Goal: Task Accomplishment & Management: Complete application form

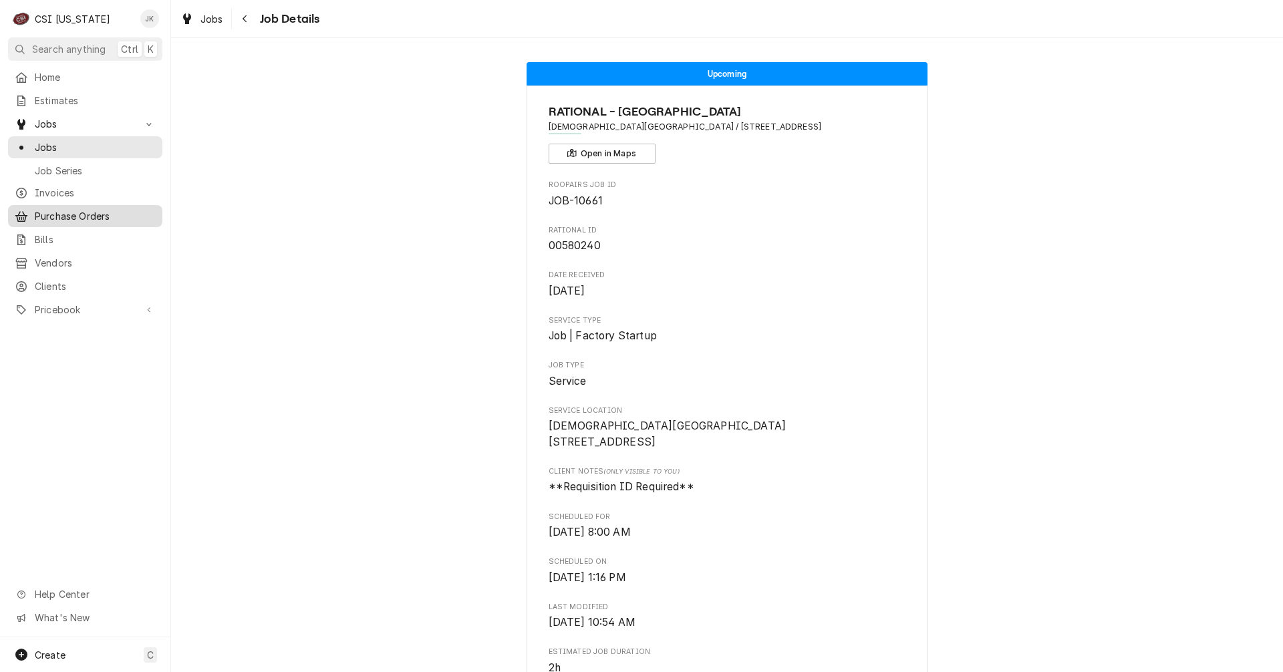
click at [76, 209] on span "Purchase Orders" at bounding box center [95, 216] width 121 height 14
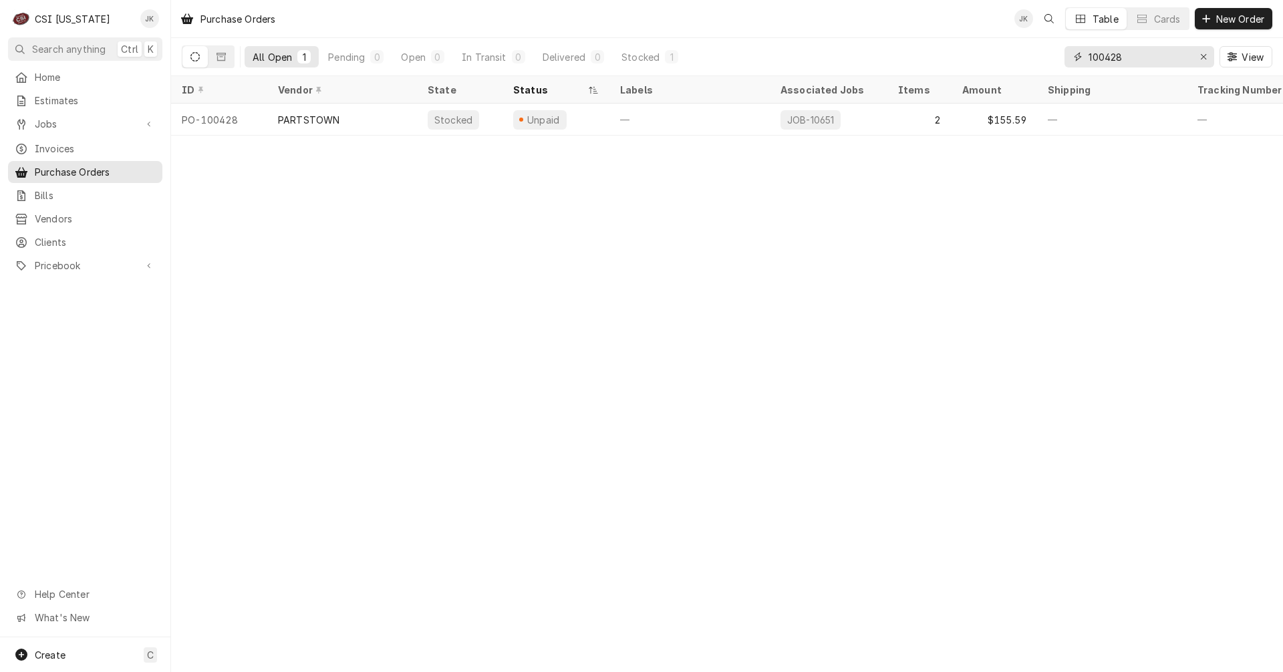
drag, startPoint x: 1112, startPoint y: 59, endPoint x: 1128, endPoint y: 58, distance: 16.1
click at [1128, 58] on input "100428" at bounding box center [1138, 56] width 100 height 21
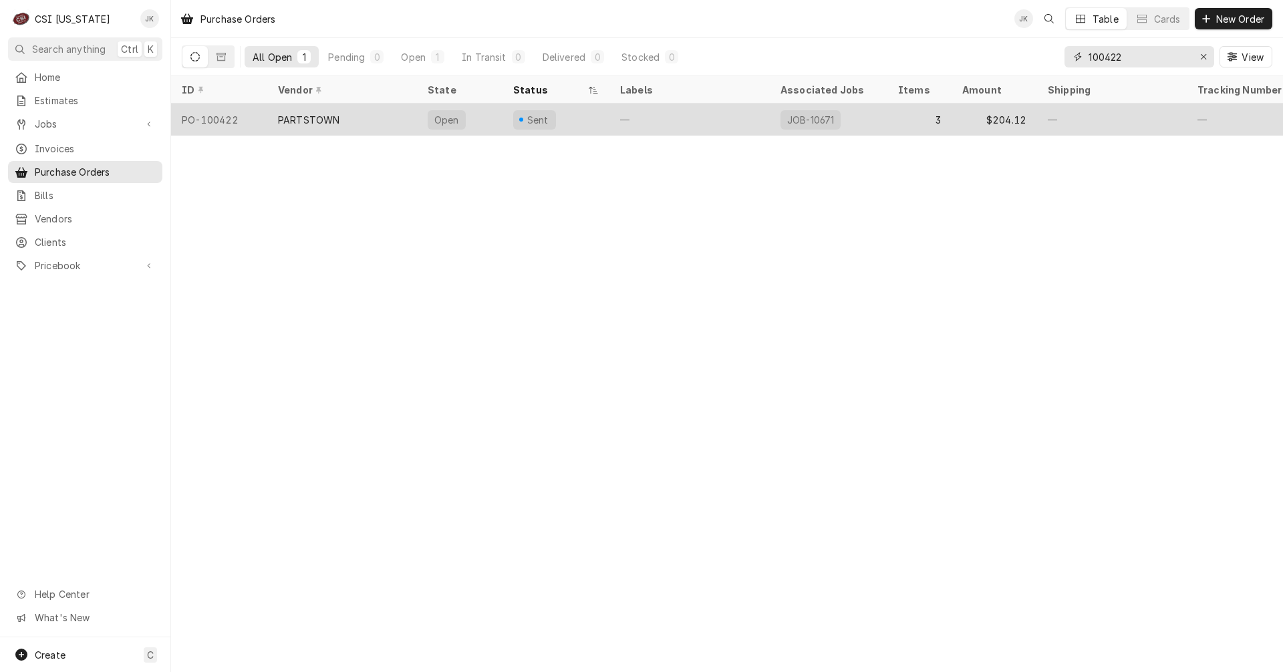
type input "100422"
click at [369, 118] on div "PARTSTOWN" at bounding box center [342, 120] width 150 height 32
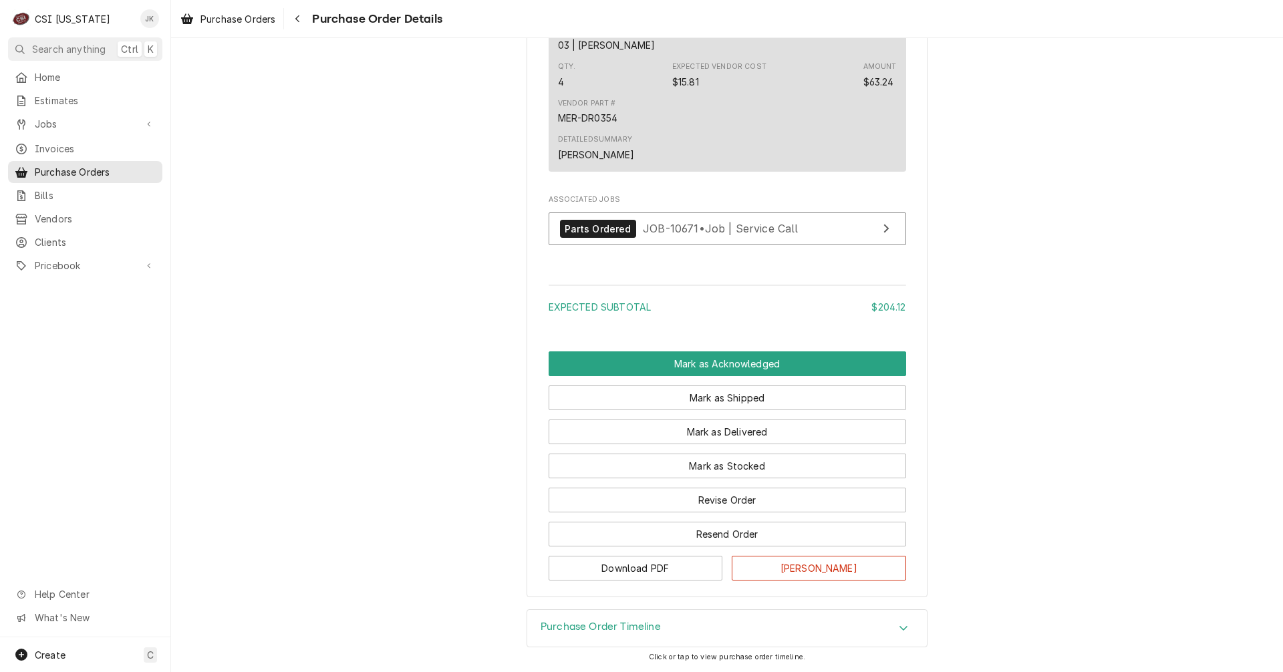
scroll to position [1454, 0]
click at [707, 504] on button "Revise Order" at bounding box center [727, 500] width 357 height 25
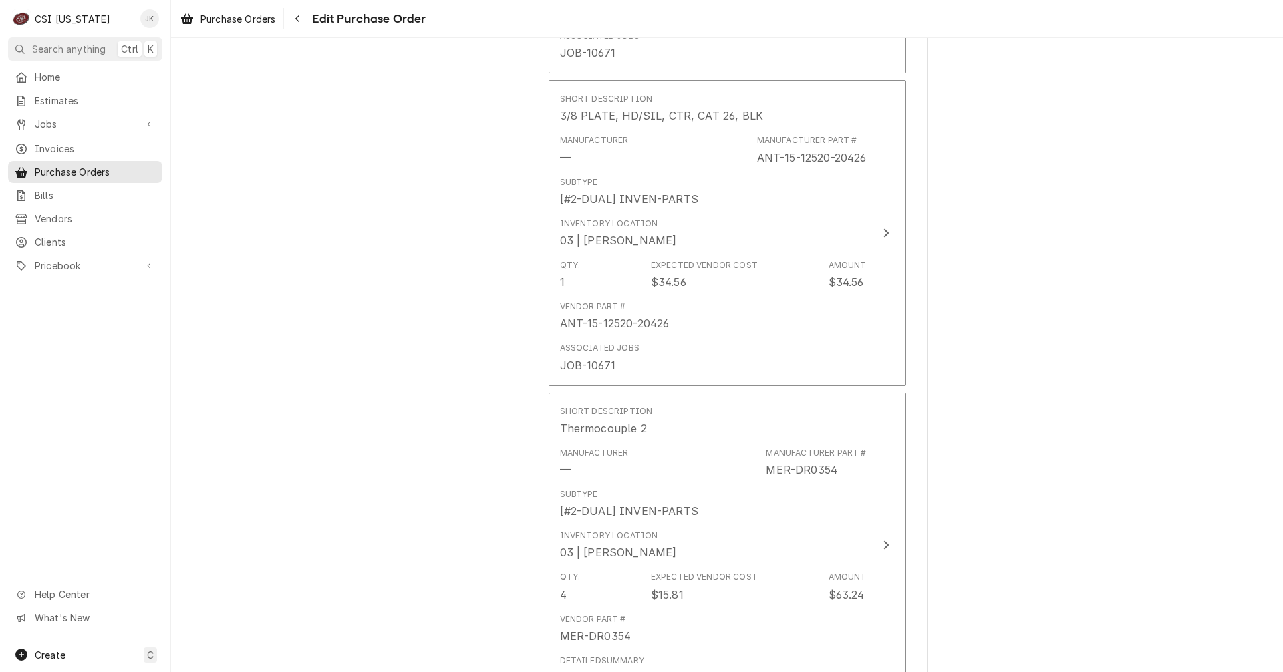
scroll to position [802, 0]
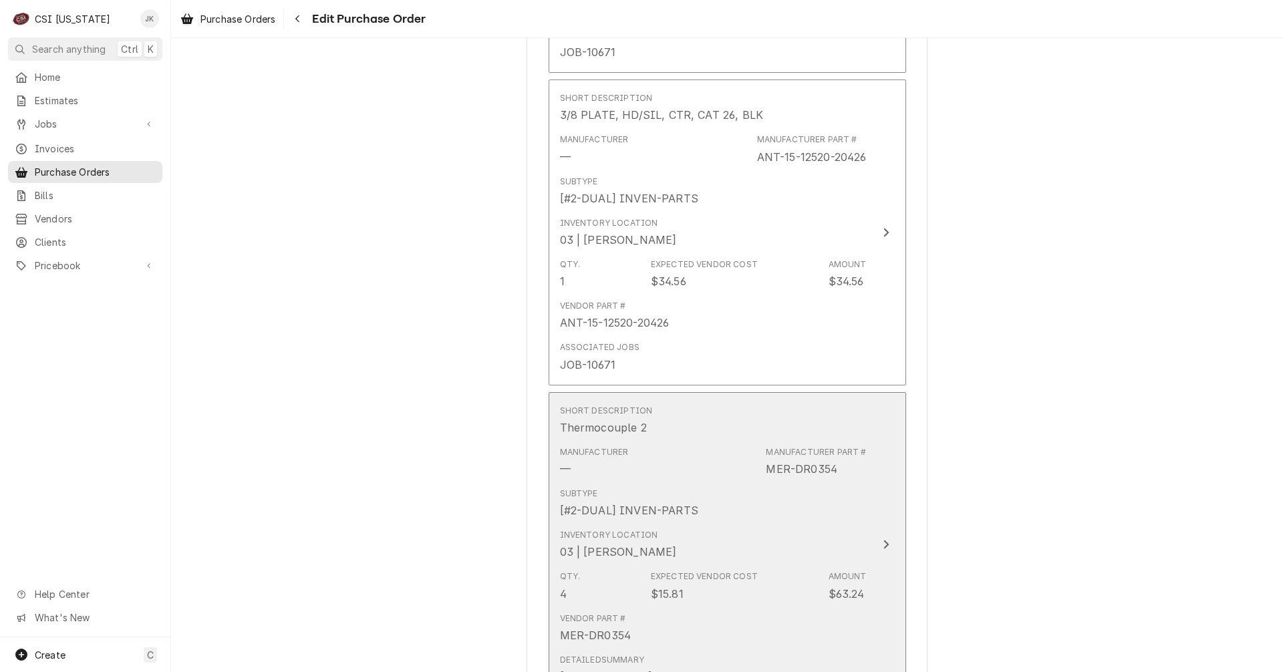
click at [675, 506] on div "[#2-DUAL] INVEN-PARTS" at bounding box center [629, 510] width 138 height 16
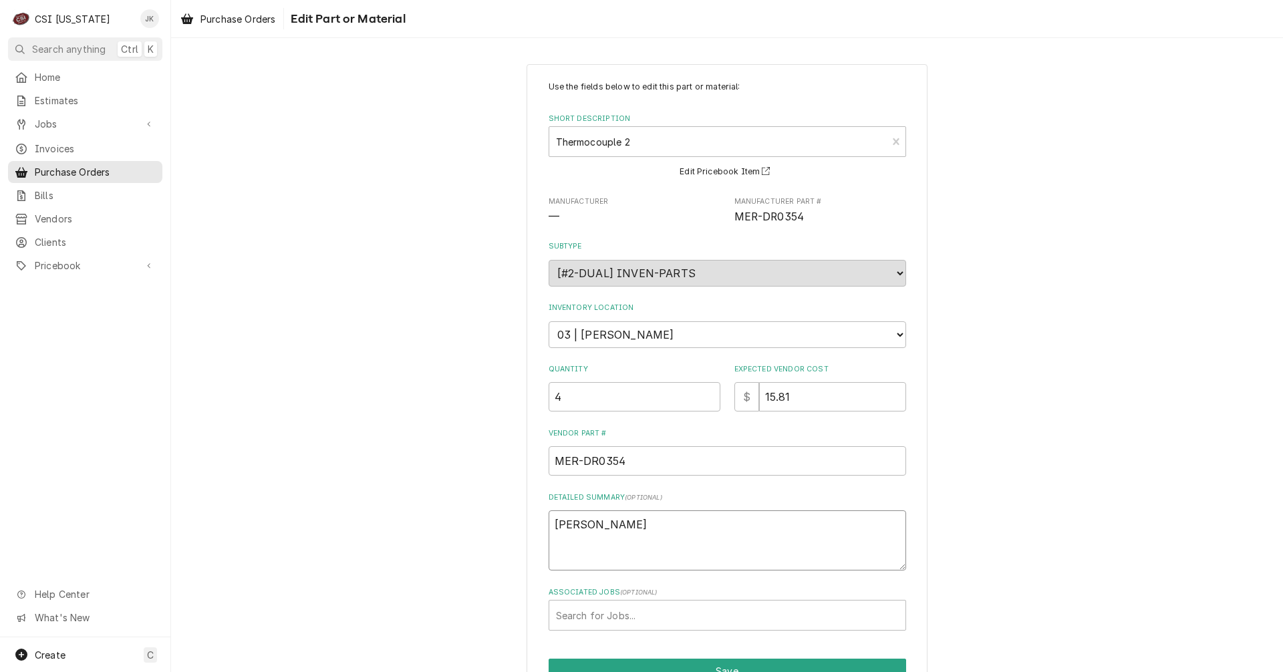
click at [639, 527] on textarea "MATT STOCK" at bounding box center [727, 540] width 357 height 60
type textarea "x"
type textarea "RMATT STOCK"
type textarea "x"
type textarea "MATT STOCK"
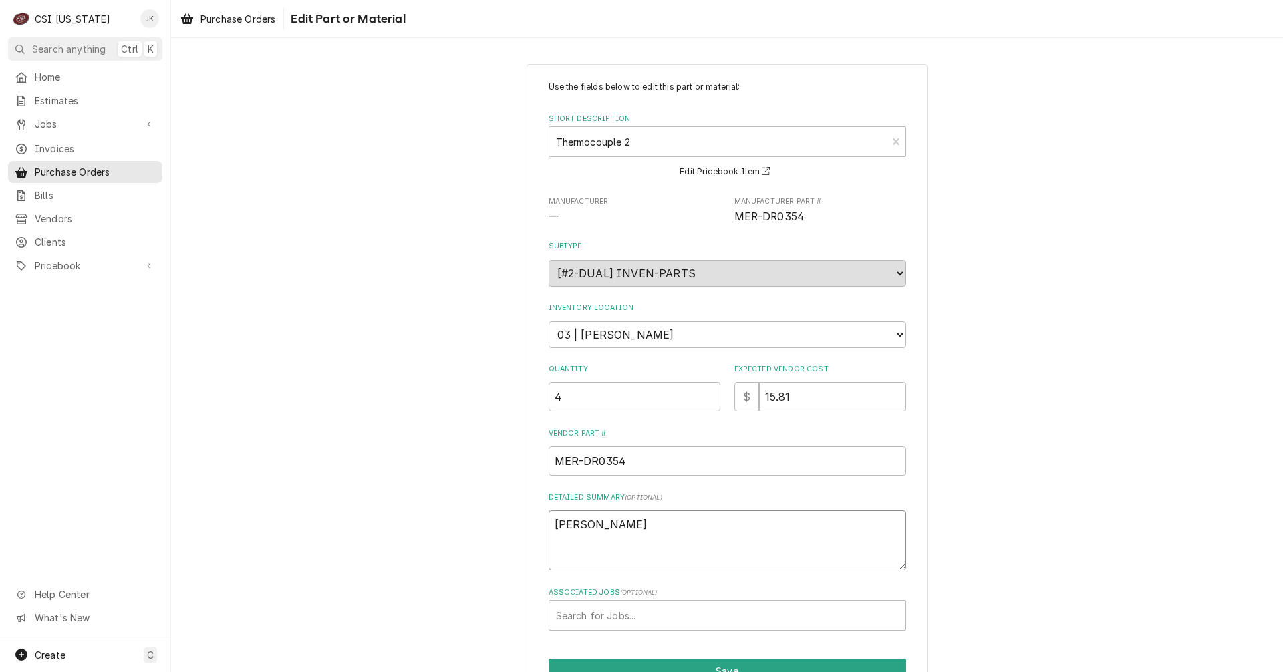
type textarea "x"
type textarea "aMATT STOCK"
type textarea "x"
type textarea "arMATT STOCK"
type textarea "x"
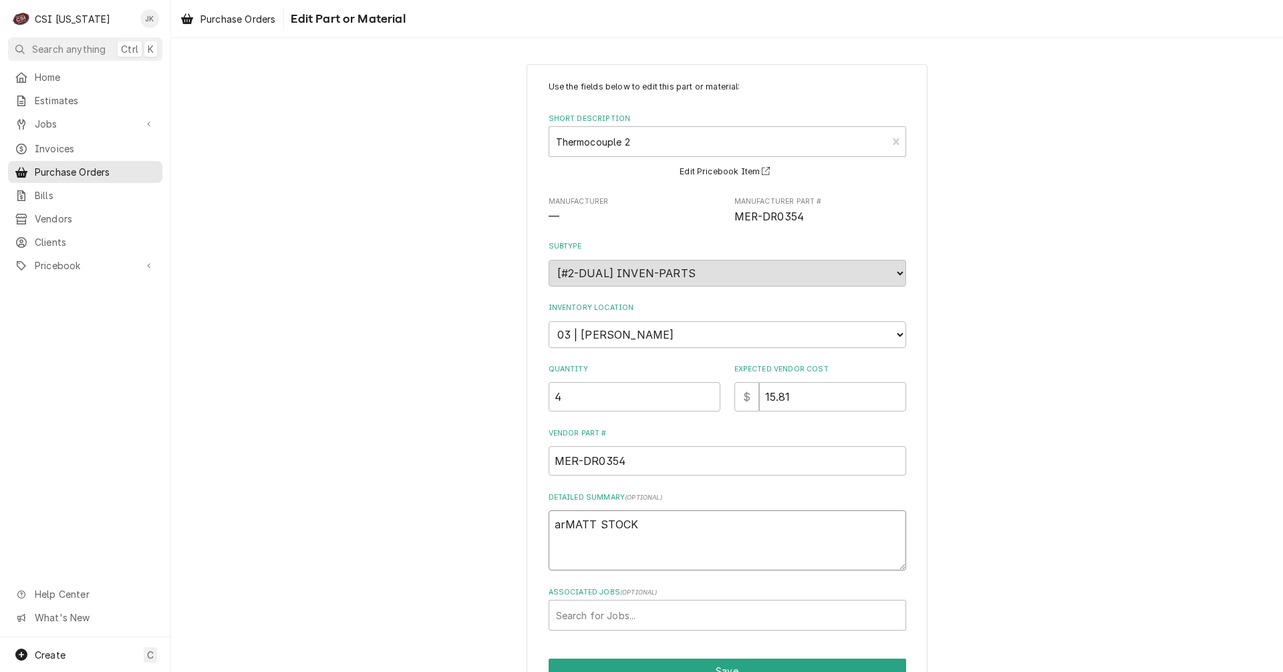
type textarea "arrMATT STOCK"
type textarea "x"
type textarea "arriMATT STOCK"
type textarea "x"
type textarea "arrivMATT STOCK"
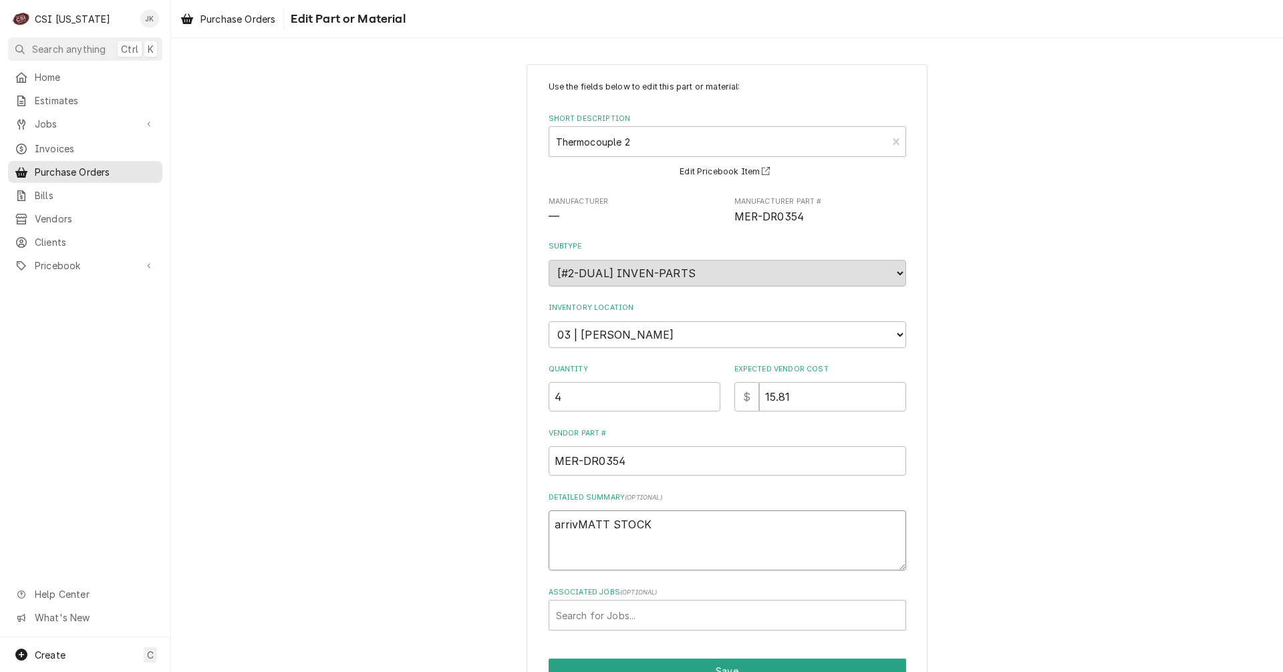
type textarea "x"
type textarea "arriveMATT STOCK"
type textarea "x"
type textarea "arrivedMATT STOCK"
type textarea "x"
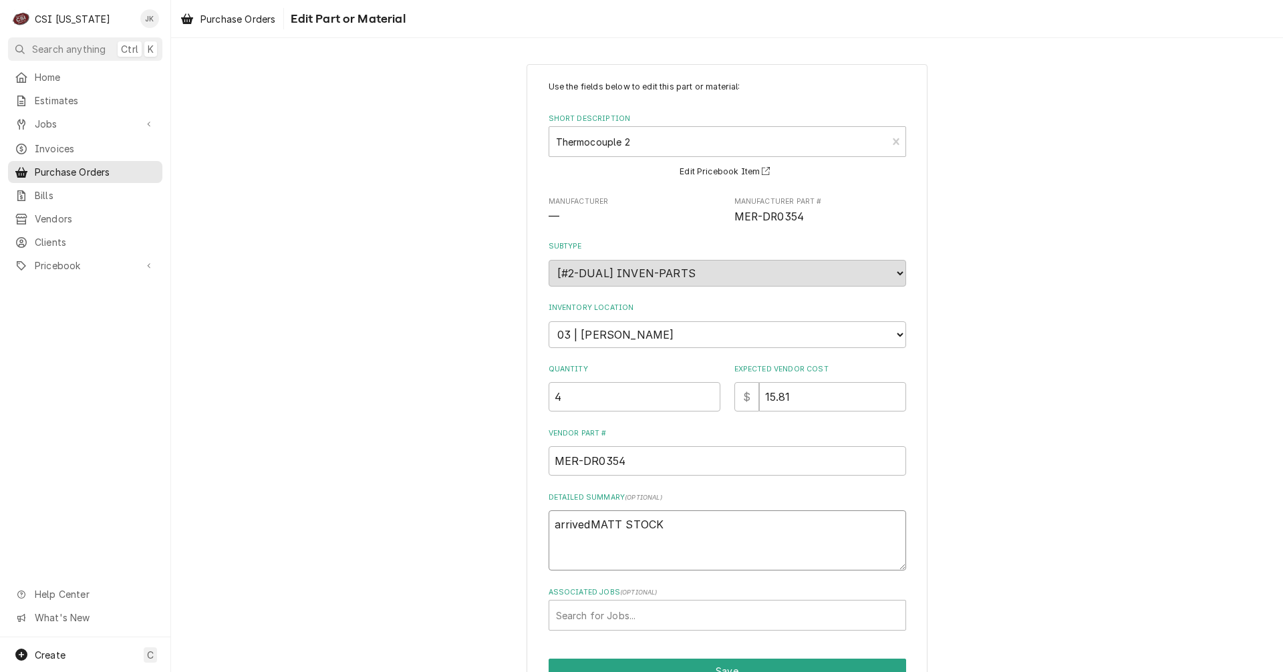
type textarea "arrived MATT STOCK"
type textarea "x"
type textarea "rrived MATT STOCK"
type textarea "x"
type textarea "Arrived MATT STOCK"
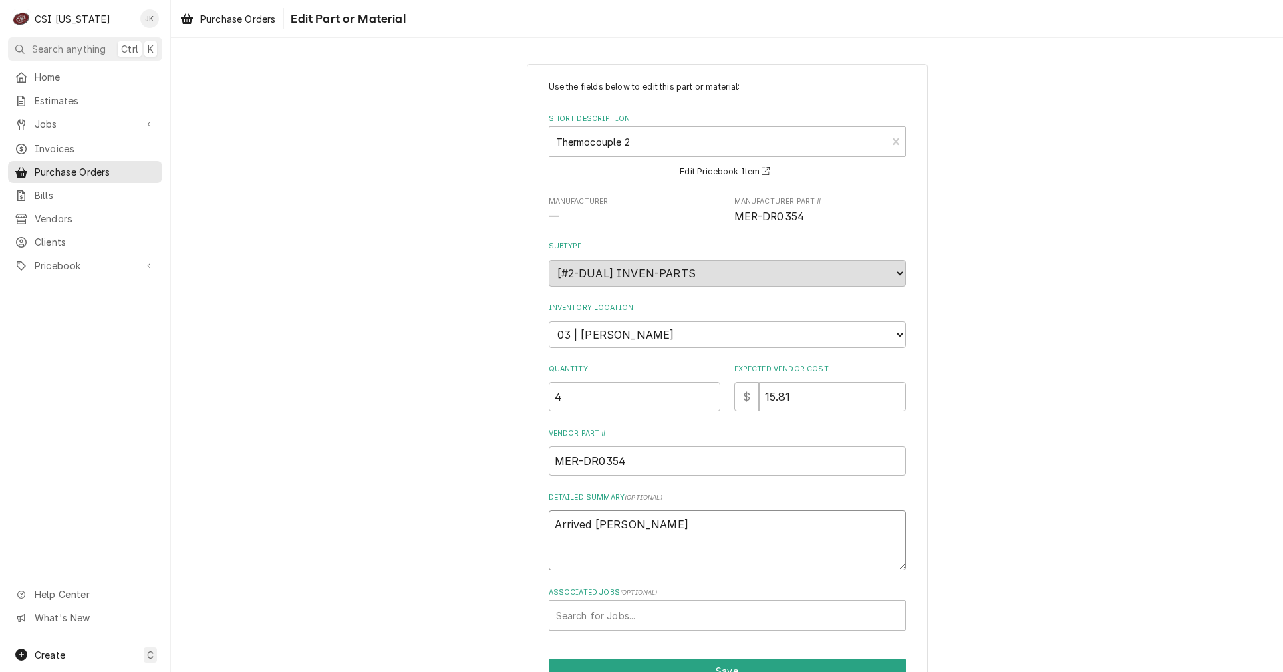
type textarea "x"
type textarea "Arrived MATT STOCK"
type textarea "x"
type textarea "Arrived 1 MATT STOCK"
type textarea "x"
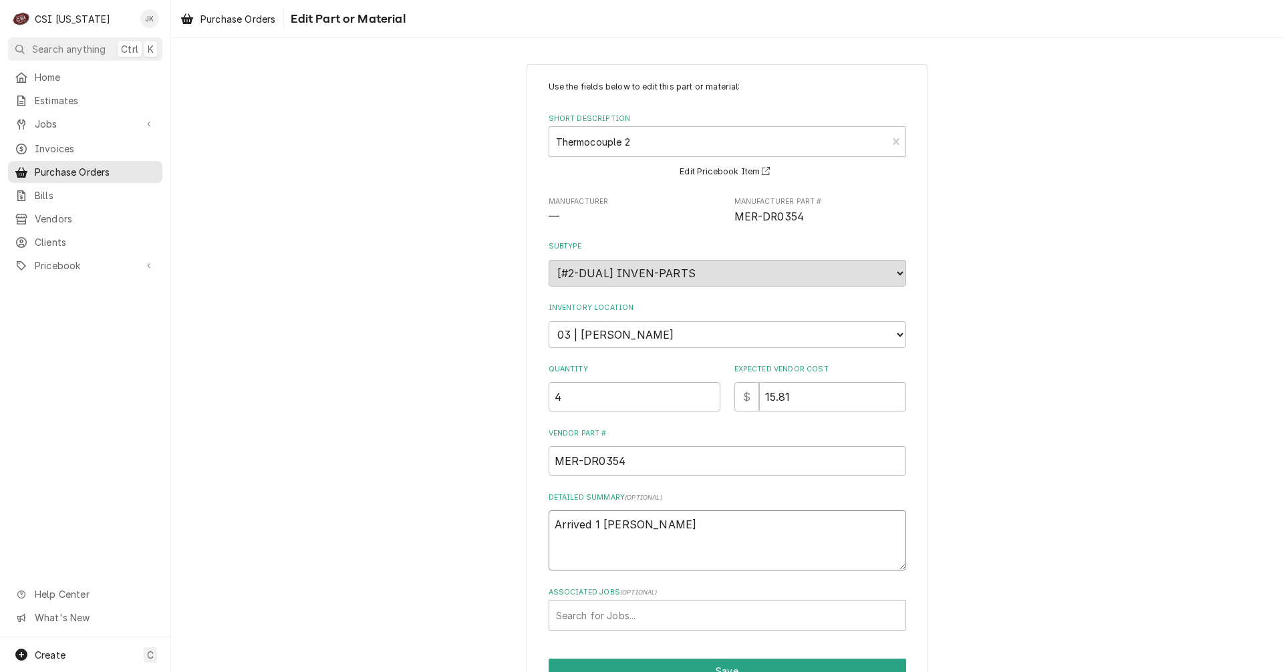
type textarea "Arrived 10 MATT STOCK"
type textarea "x"
type textarea "Arrived 10/ MATT STOCK"
type textarea "x"
type textarea "Arrived 10/1 MATT STOCK"
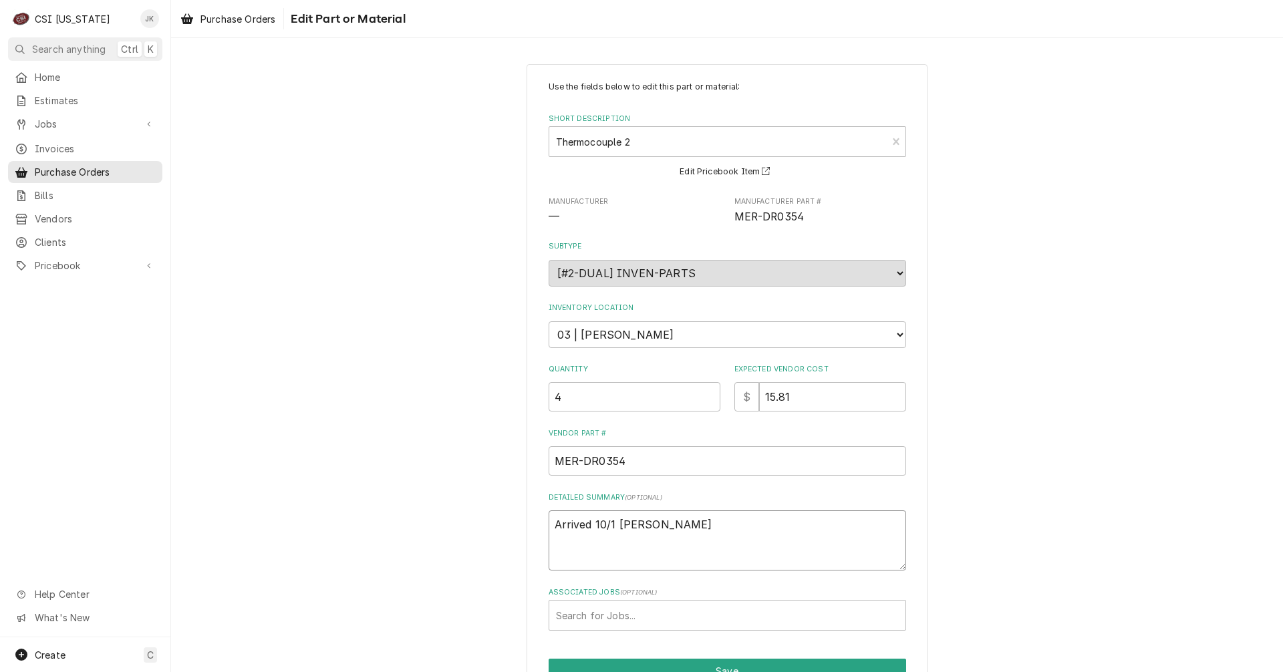
type textarea "x"
type textarea "Arrived 10/1 MATT STOCK"
type textarea "x"
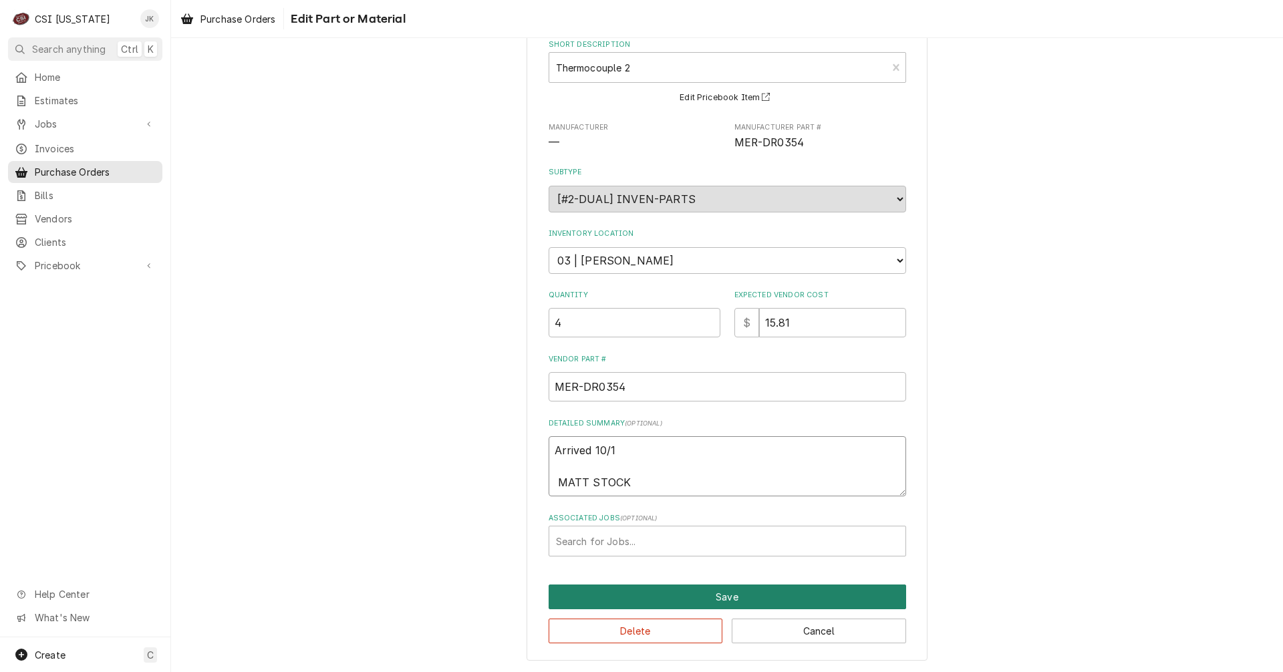
type textarea "Arrived 10/1 MATT STOCK"
click at [689, 594] on button "Save" at bounding box center [727, 597] width 357 height 25
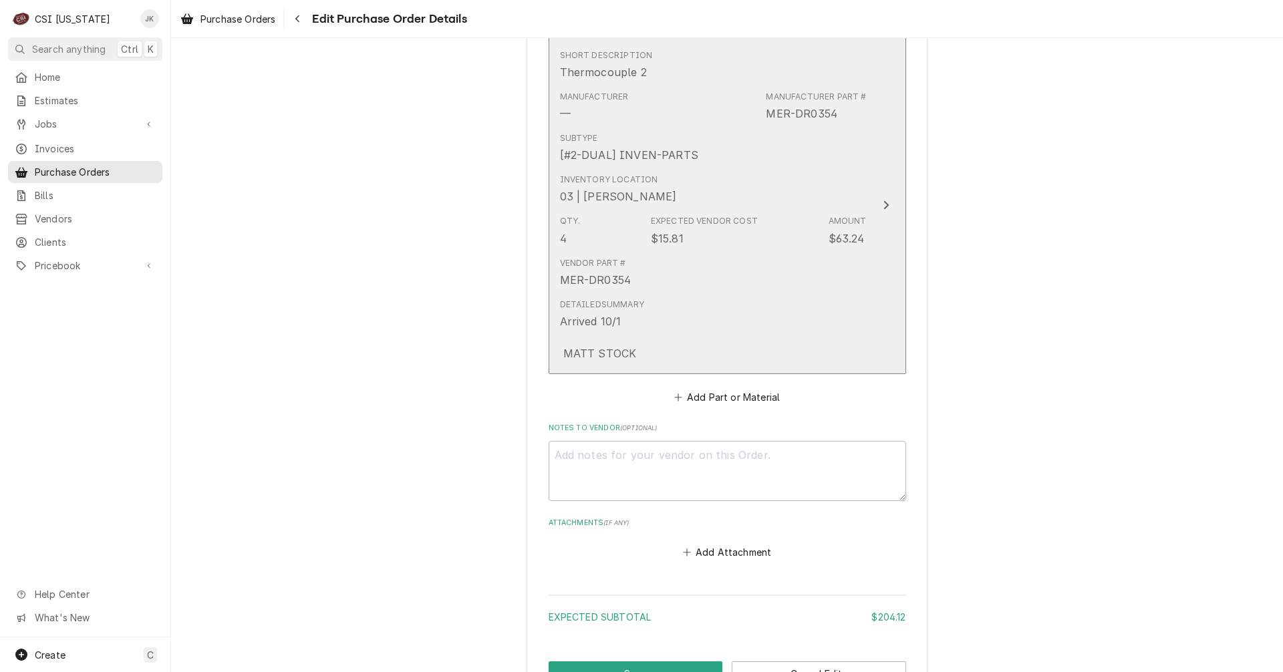
scroll to position [1263, 0]
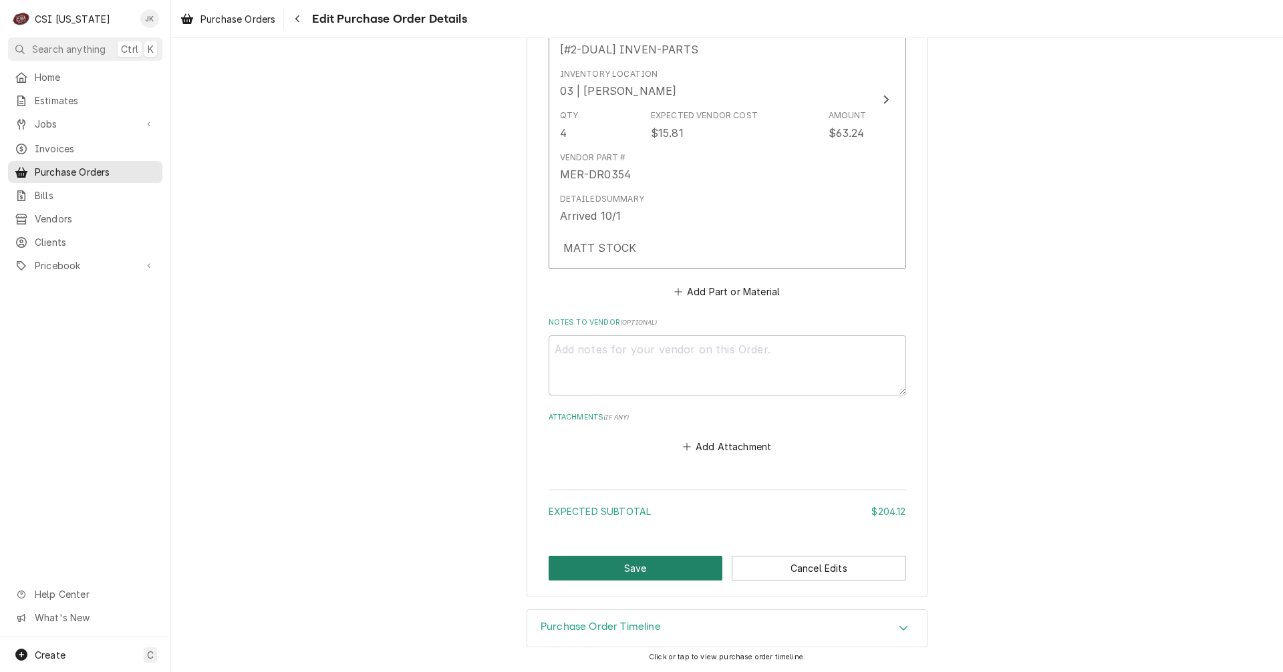
click at [617, 569] on button "Save" at bounding box center [636, 568] width 174 height 25
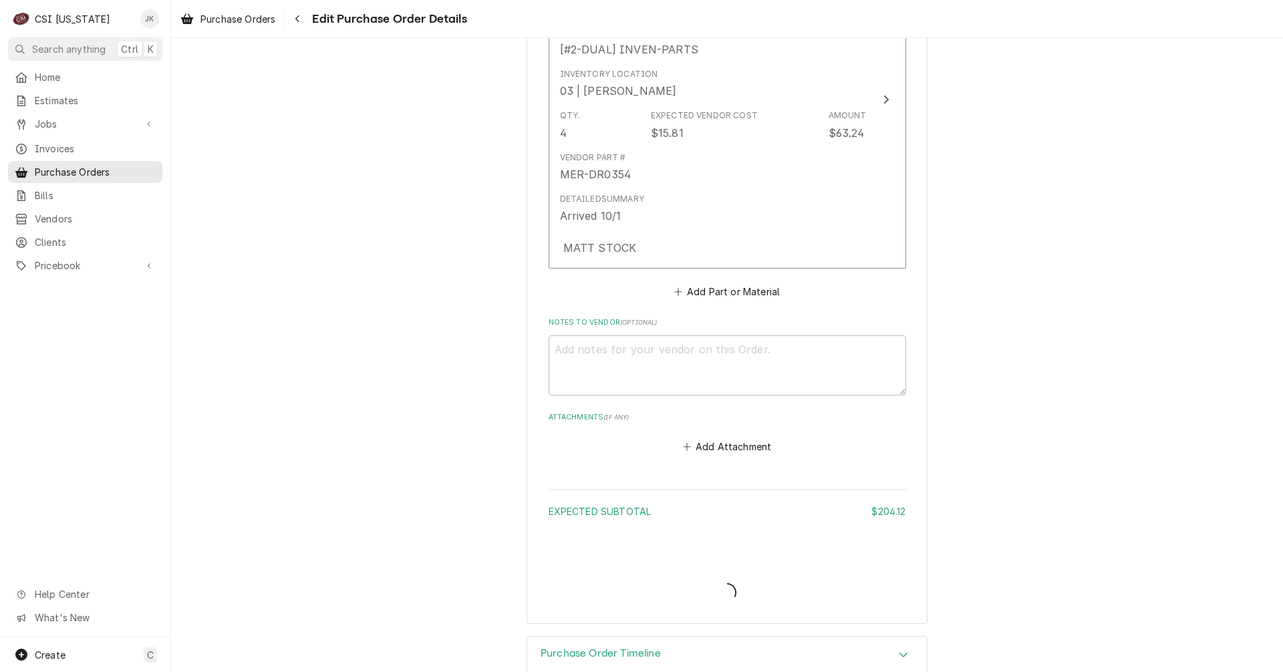
type textarea "x"
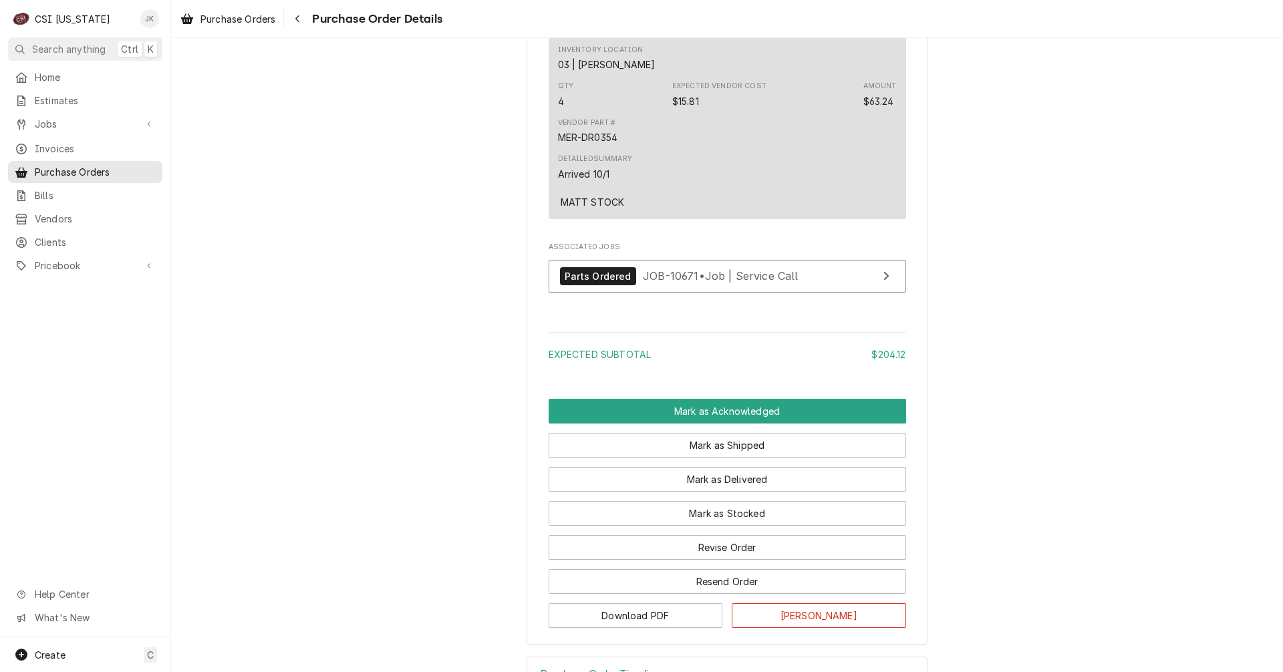
scroll to position [1403, 0]
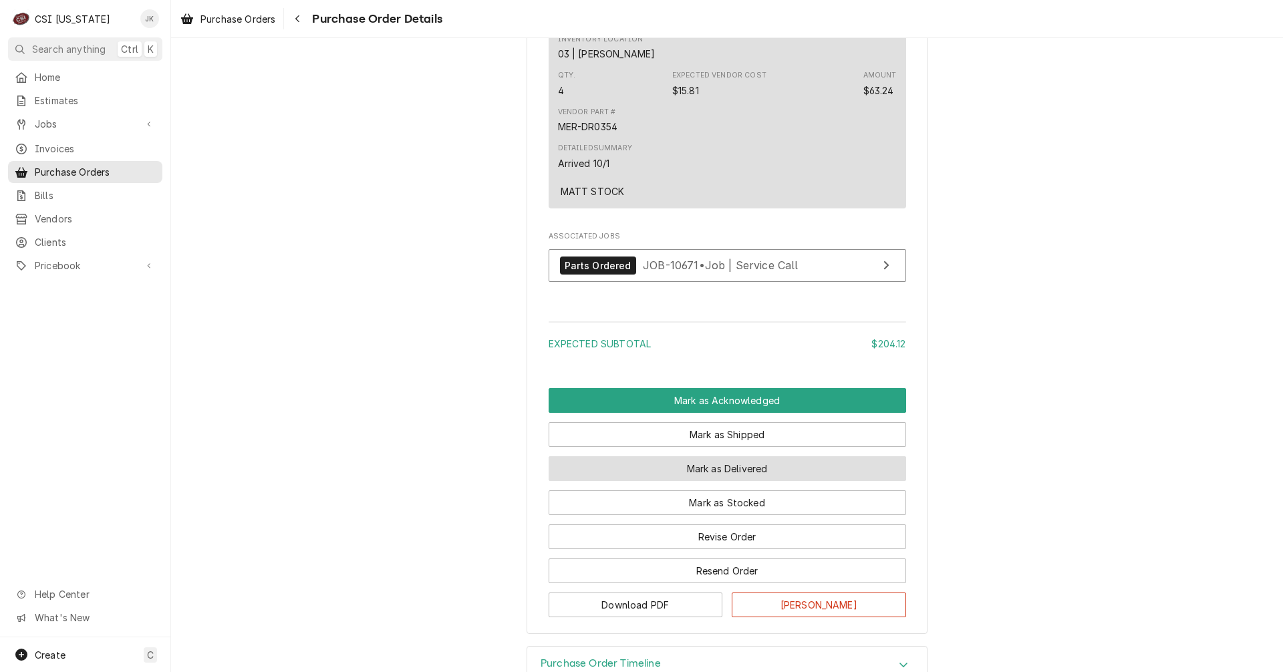
click at [696, 481] on button "Mark as Delivered" at bounding box center [727, 468] width 357 height 25
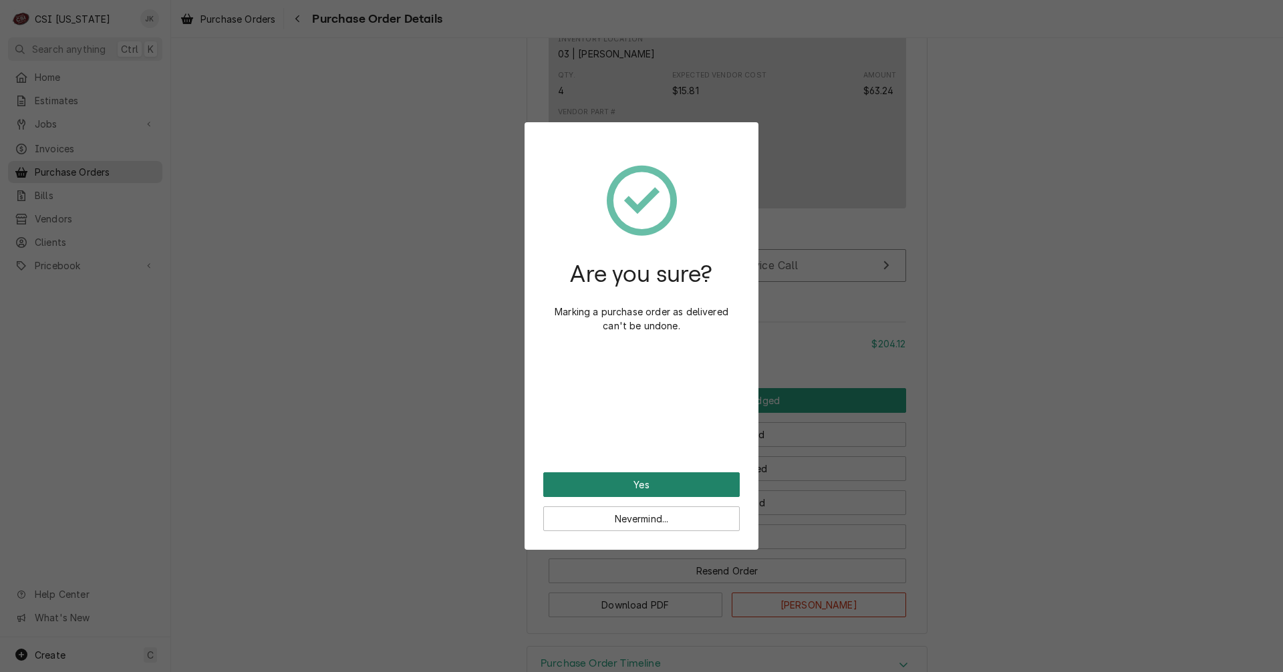
click at [682, 486] on button "Yes" at bounding box center [641, 484] width 196 height 25
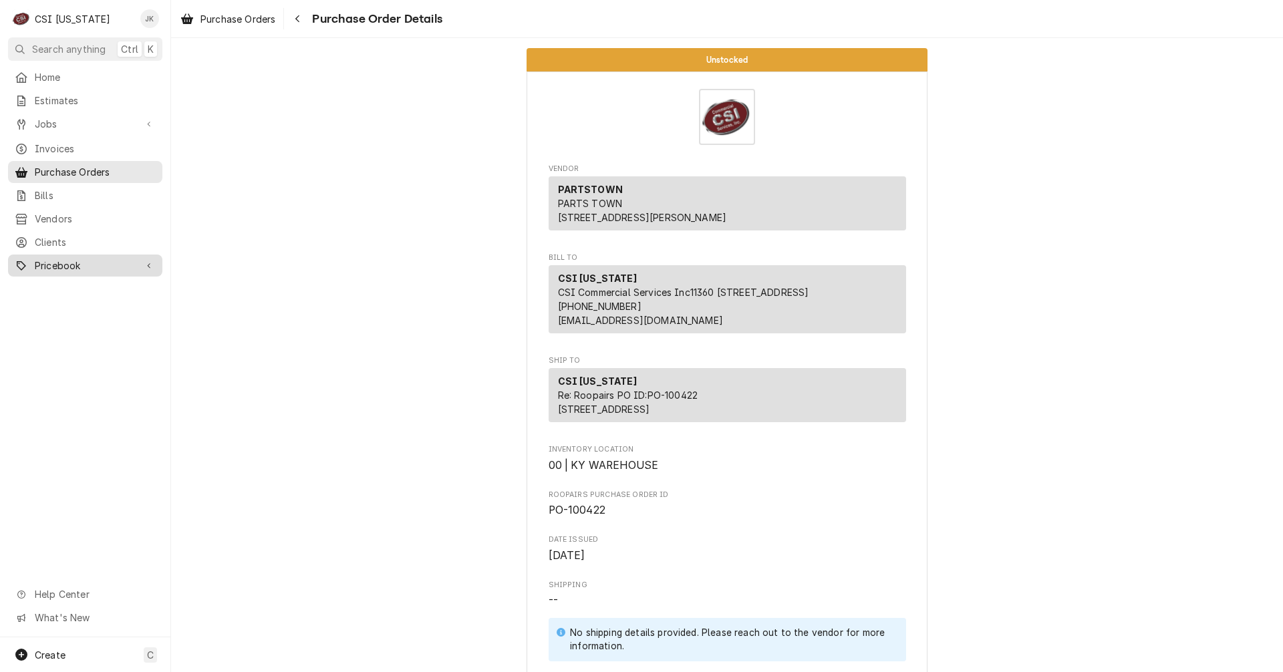
click at [52, 257] on div "Pricebook" at bounding box center [85, 265] width 149 height 17
click at [61, 305] on span "Parts & Materials" at bounding box center [95, 312] width 121 height 14
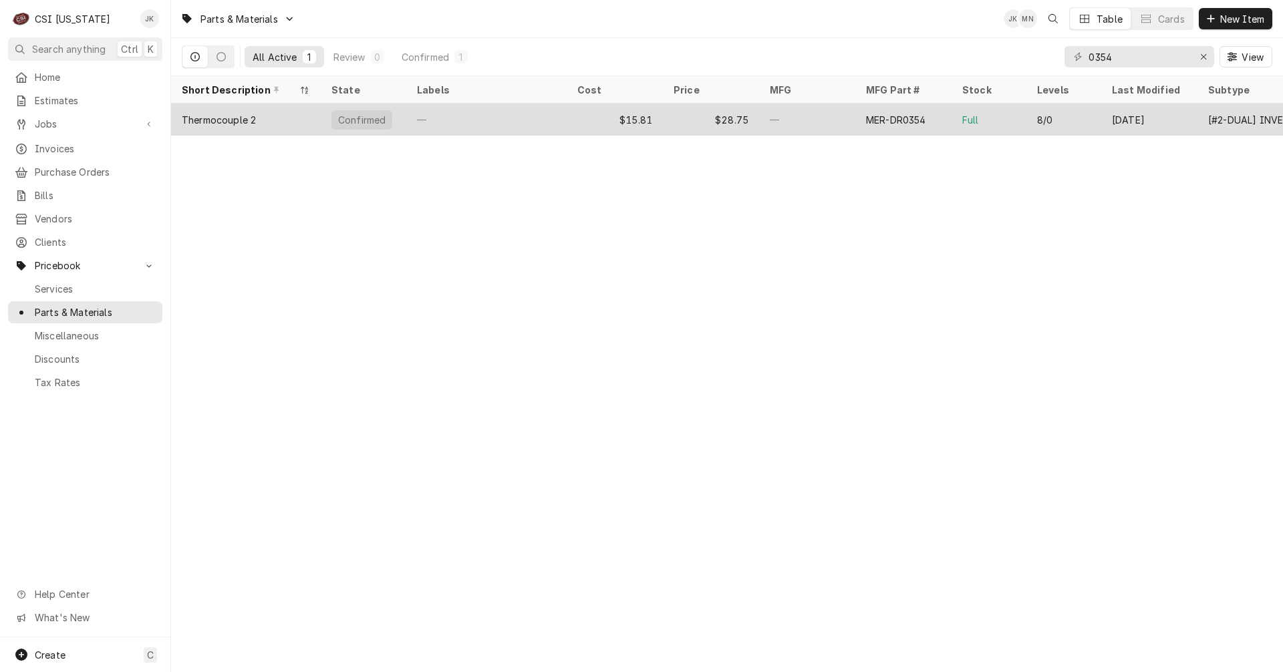
click at [470, 120] on div "—" at bounding box center [486, 120] width 160 height 32
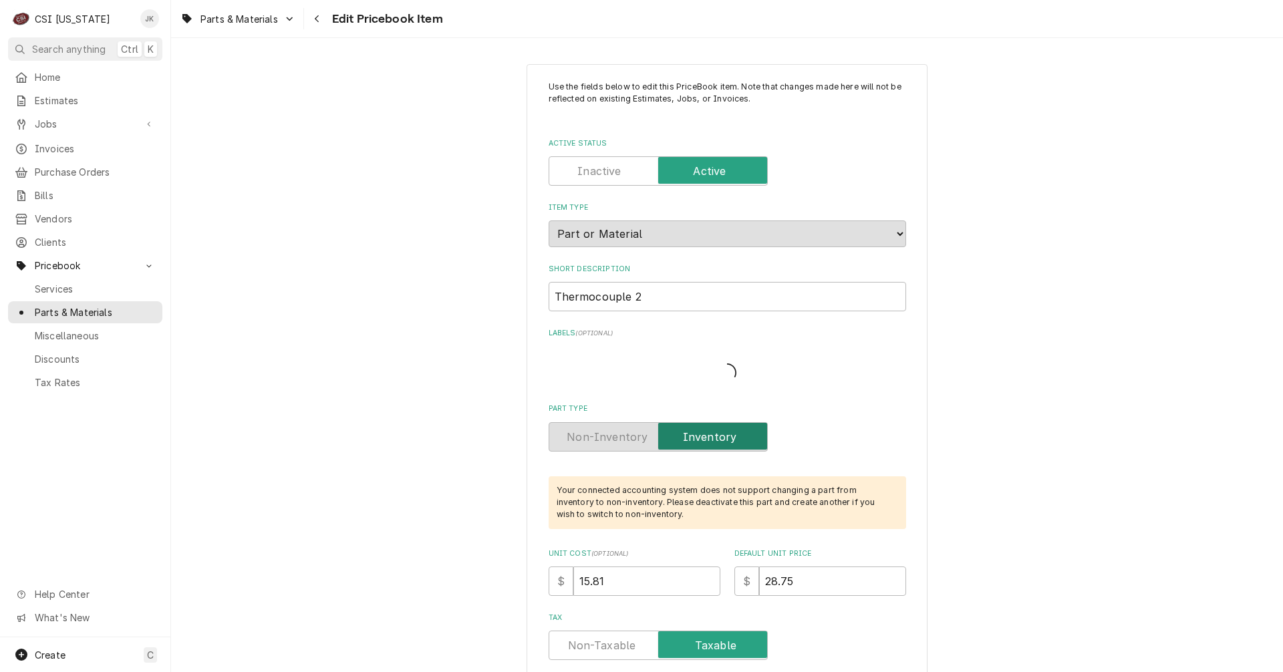
type textarea "x"
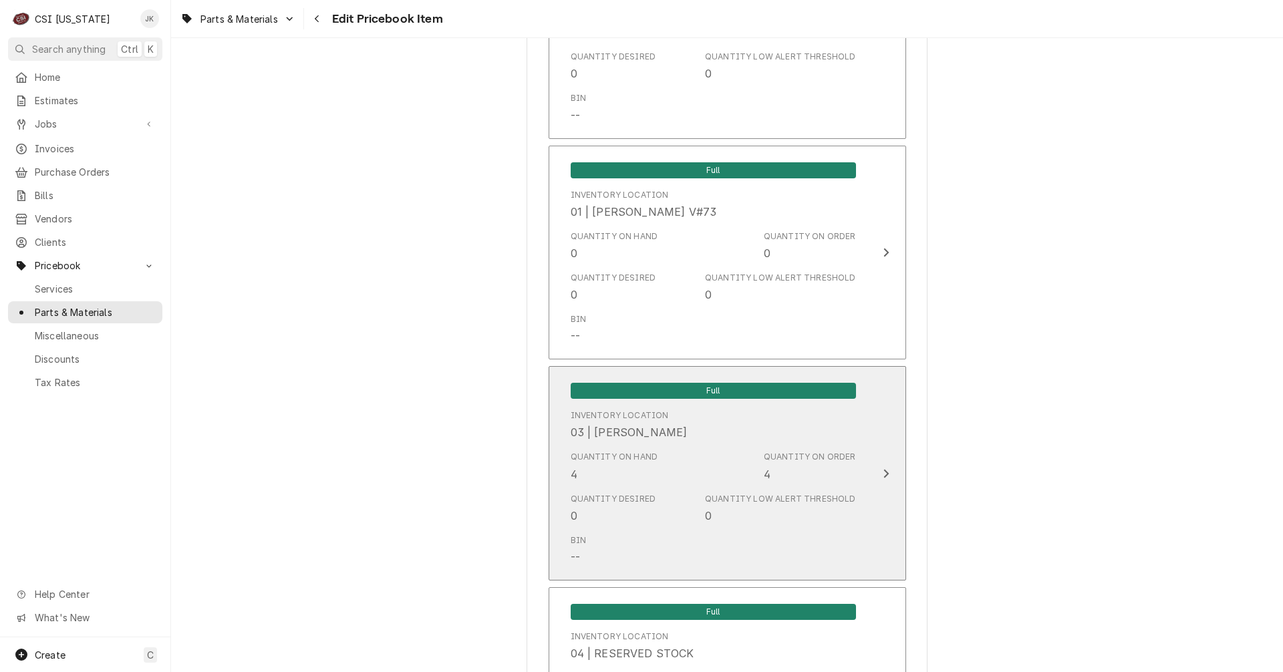
scroll to position [2005, 0]
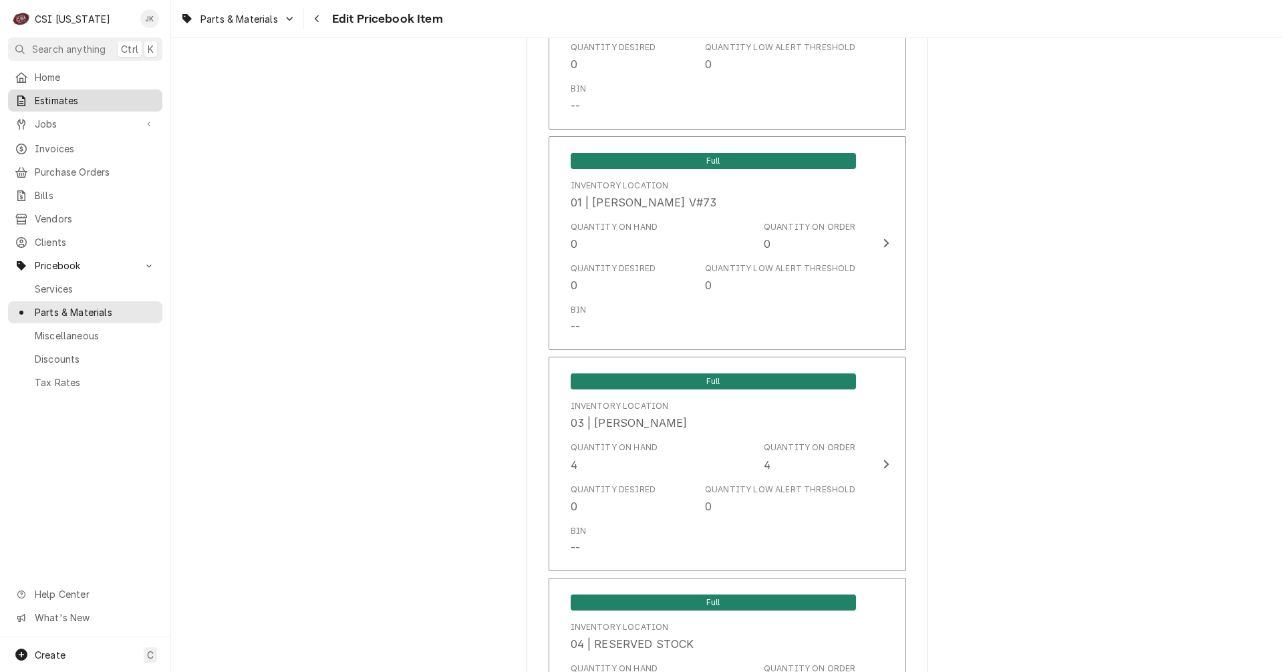
click at [44, 94] on span "Estimates" at bounding box center [95, 101] width 121 height 14
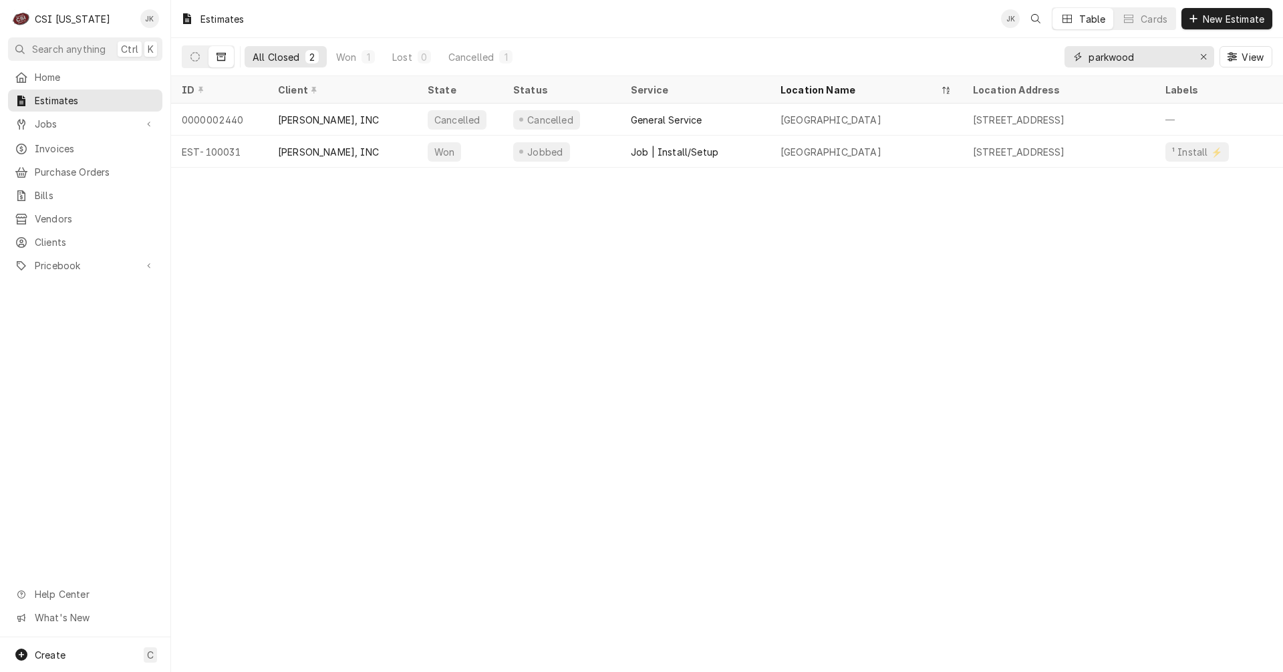
drag, startPoint x: 1150, startPoint y: 58, endPoint x: 963, endPoint y: 57, distance: 187.1
click at [963, 57] on div "All Closed 2 Won 1 Lost 0 Cancelled 1 parkwood View" at bounding box center [727, 56] width 1090 height 37
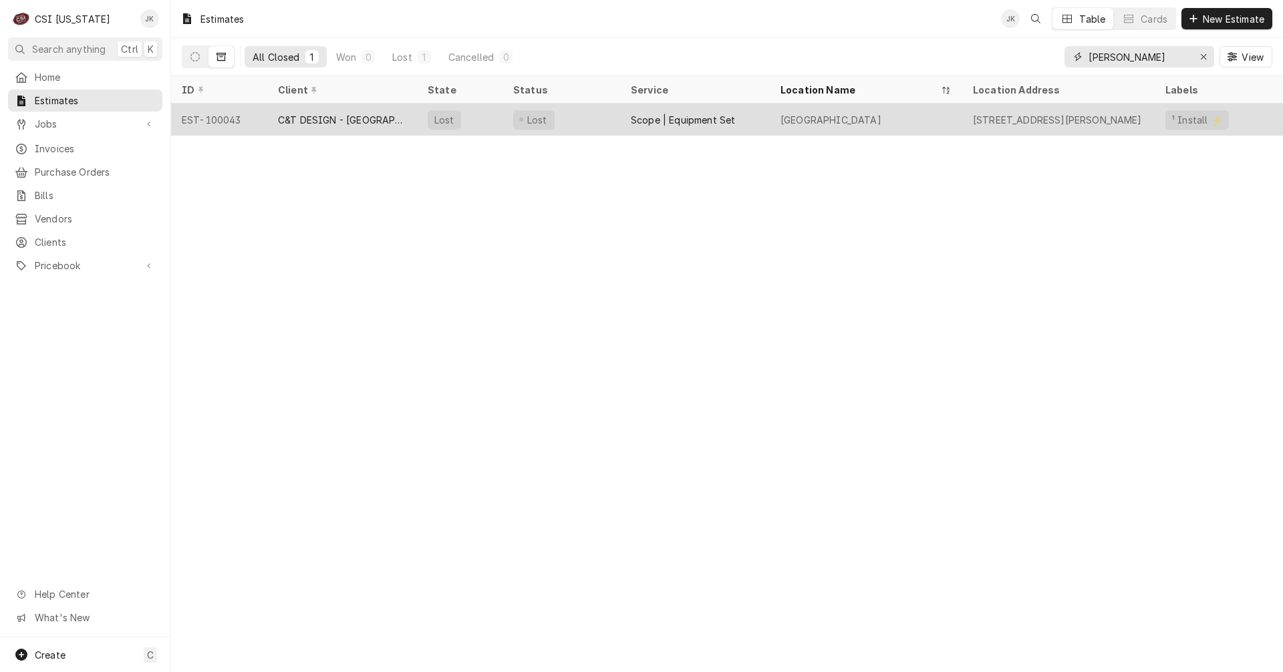
type input "grayson"
click at [360, 114] on div "C&T DESIGN - [GEOGRAPHIC_DATA]" at bounding box center [342, 120] width 128 height 14
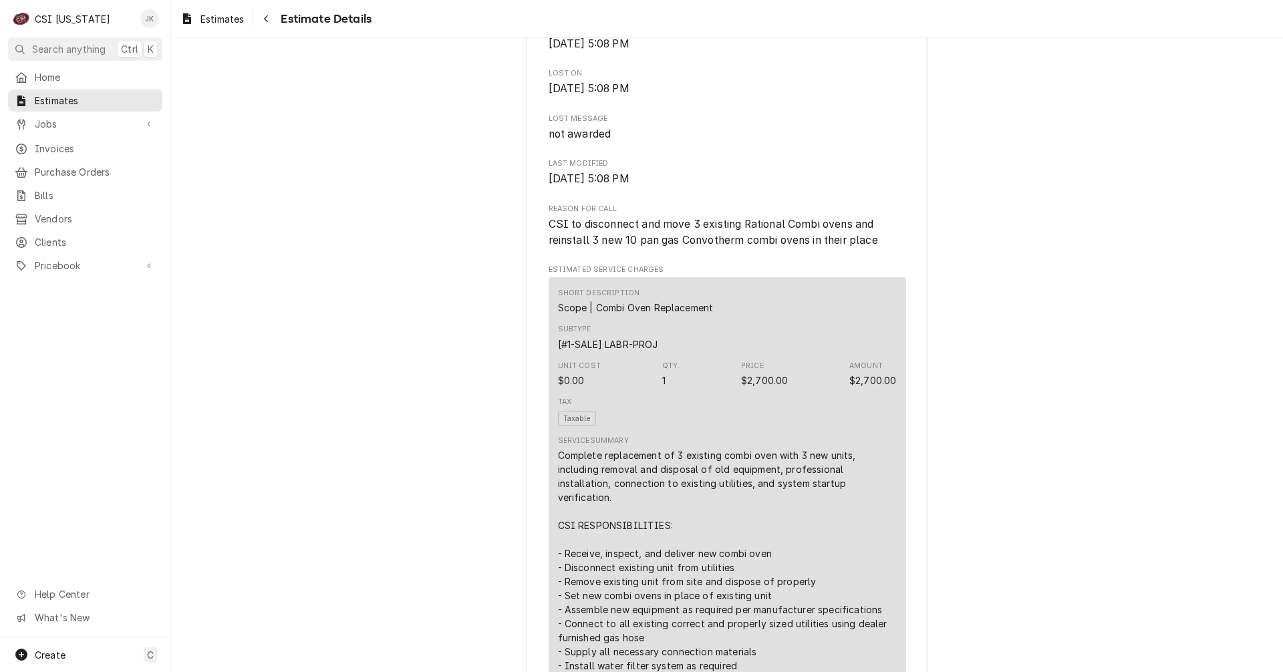
scroll to position [200, 0]
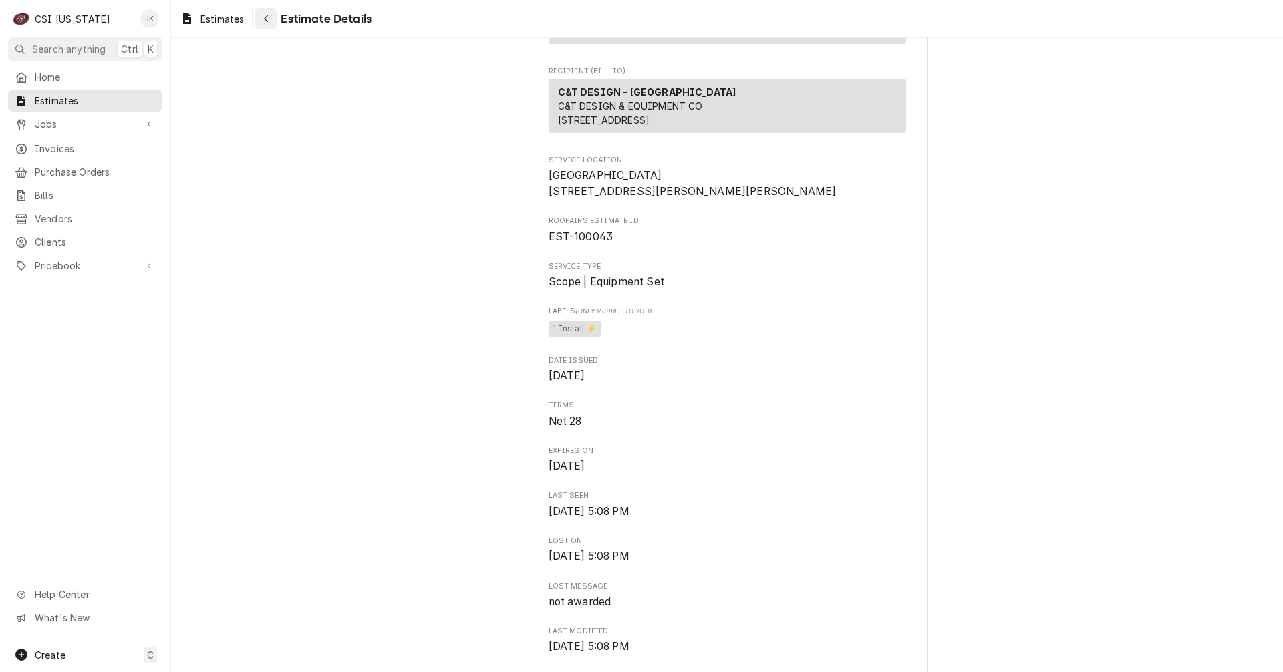
click at [257, 15] on button "Navigate back" at bounding box center [265, 18] width 21 height 21
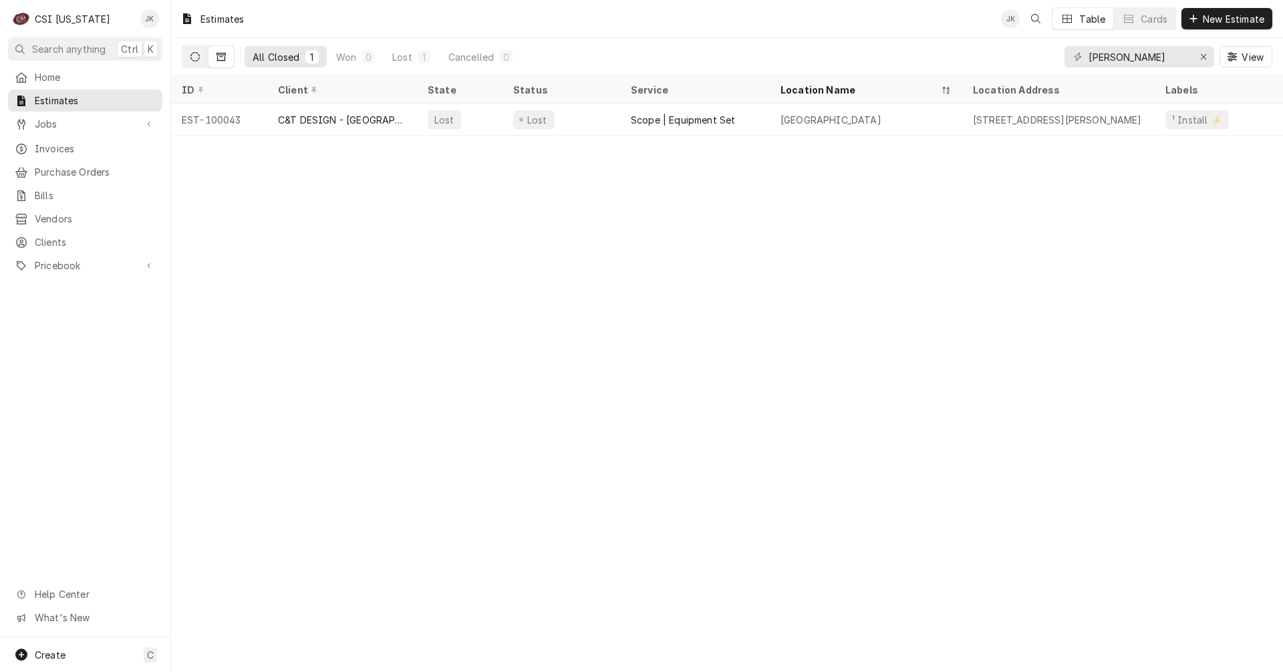
click at [189, 51] on button "Dynamic Content Wrapper" at bounding box center [194, 56] width 25 height 21
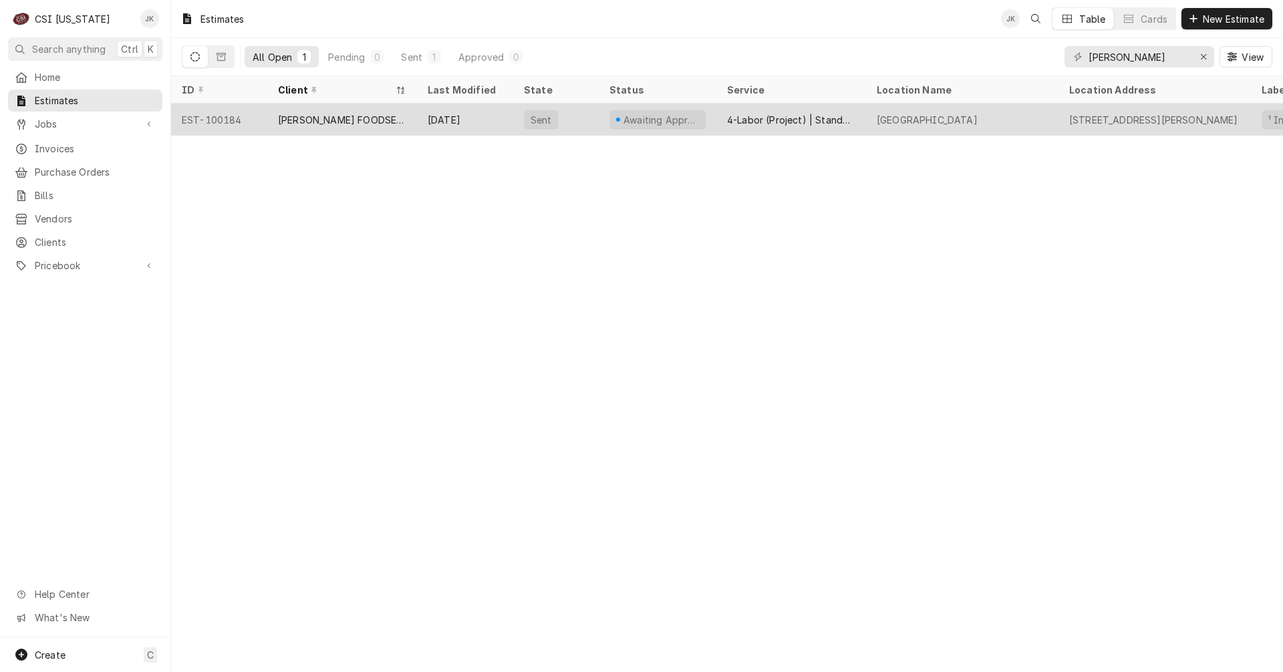
click at [300, 116] on div "[PERSON_NAME] FOODSERVICE" at bounding box center [342, 120] width 128 height 14
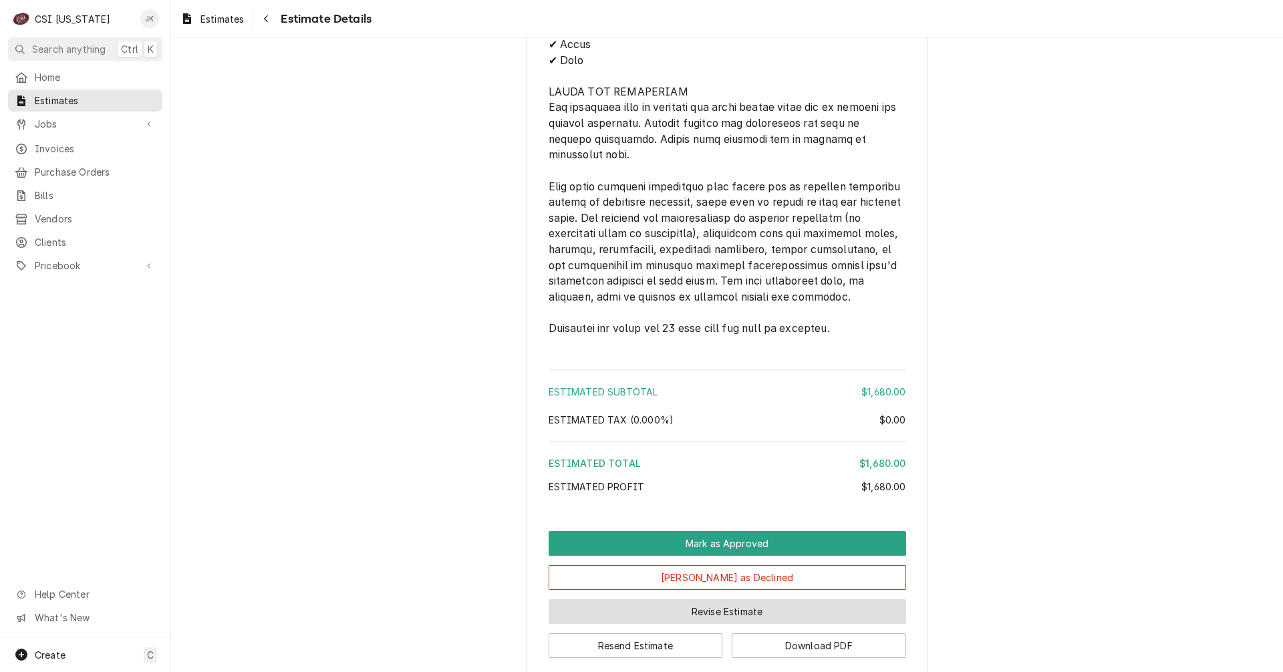
scroll to position [1954, 0]
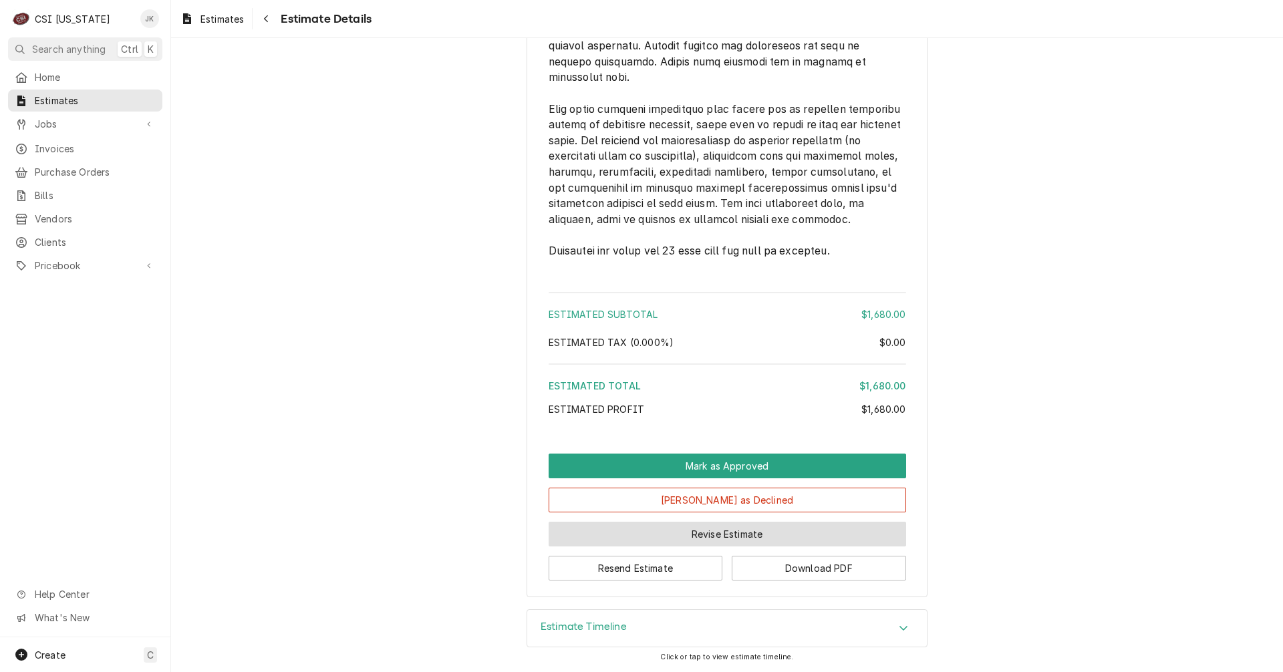
click at [665, 536] on button "Revise Estimate" at bounding box center [727, 534] width 357 height 25
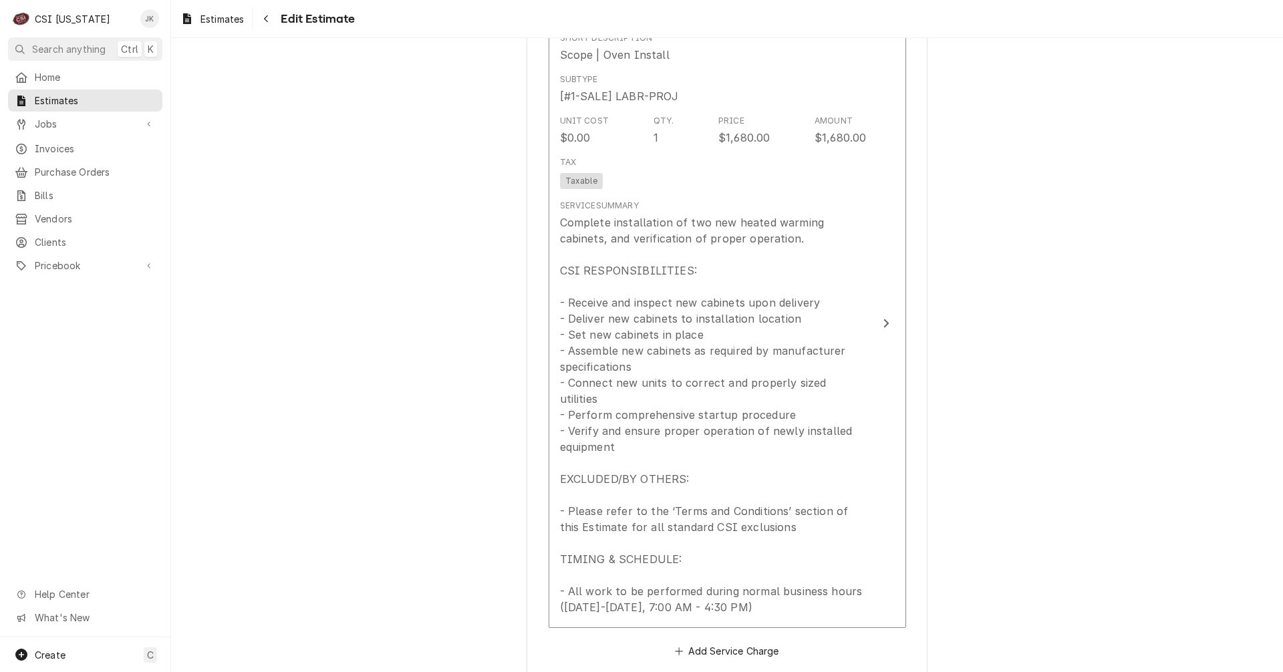
scroll to position [1336, 0]
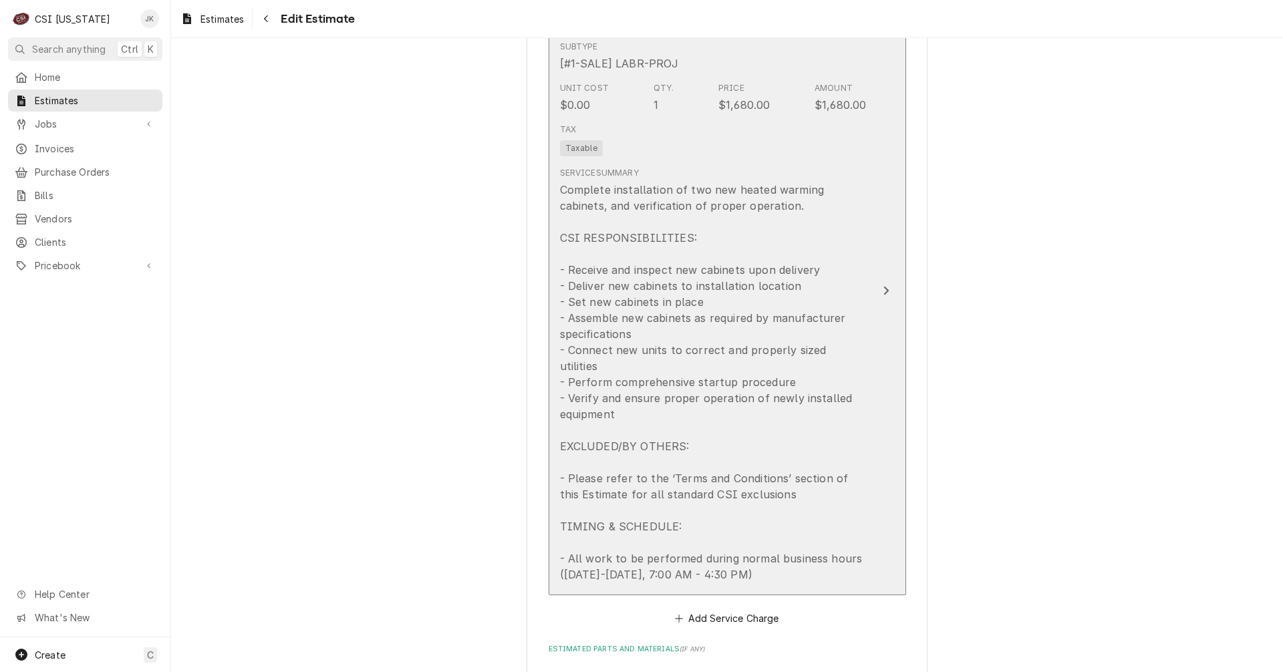
click at [718, 204] on div "Complete installation of two new heated warming cabinets, and verification of p…" at bounding box center [713, 382] width 307 height 401
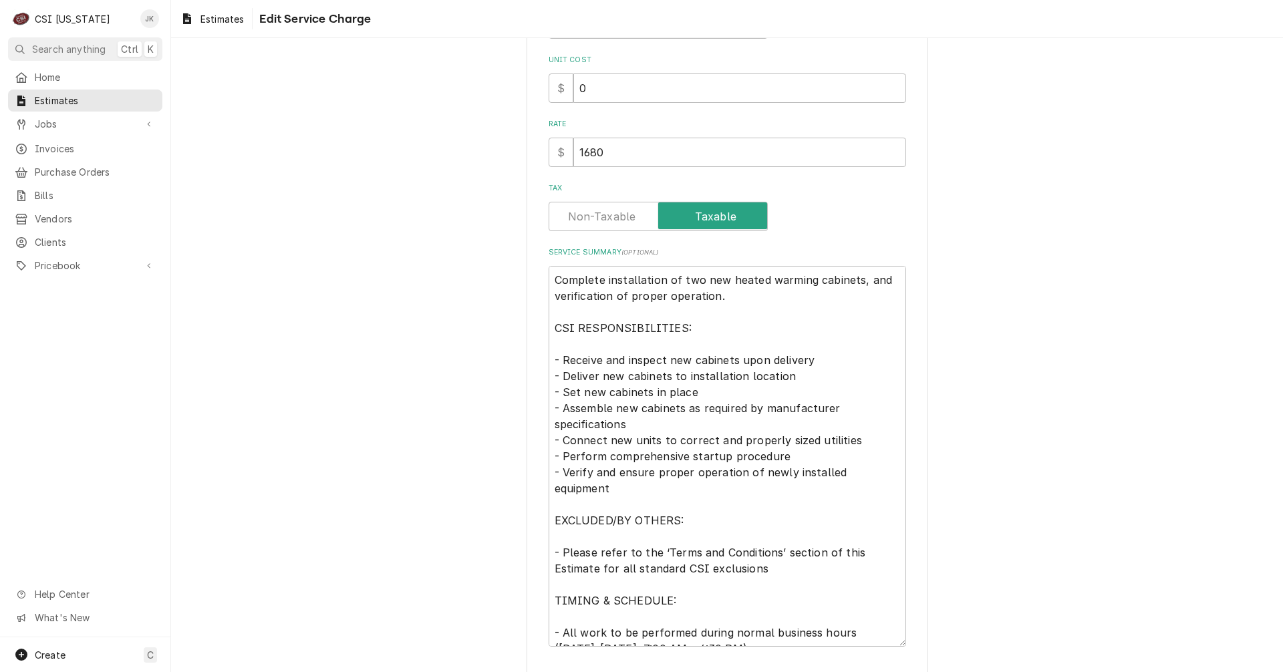
scroll to position [156, 0]
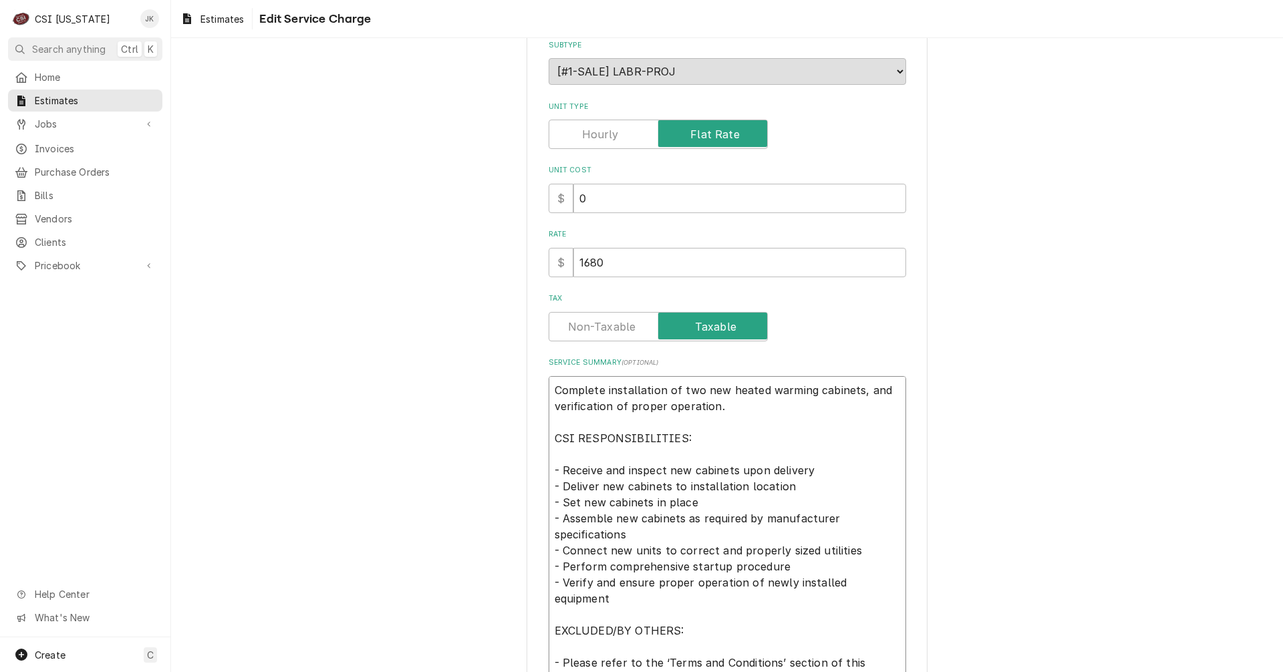
drag, startPoint x: 675, startPoint y: 390, endPoint x: 694, endPoint y: 390, distance: 19.4
click at [694, 390] on textarea "Complete installation of two new heated warming cabinets, and verification of p…" at bounding box center [727, 566] width 357 height 381
type textarea "x"
type textarea "Complete installation of o new heated warming cabinets, and verification of pro…"
type textarea "x"
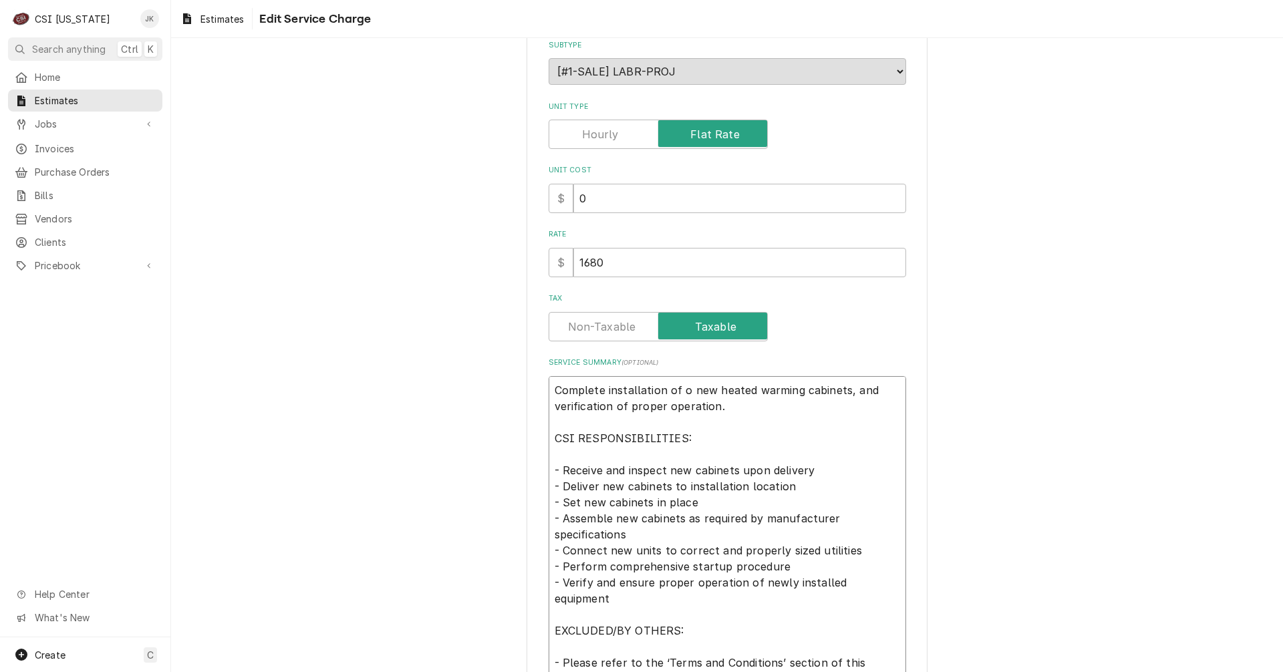
type textarea "Complete installation of on new heated warming cabinets, and verification of pr…"
type textarea "x"
type textarea "Complete installation of one new heated warming cabinets, and verification of p…"
drag, startPoint x: 849, startPoint y: 394, endPoint x: 857, endPoint y: 337, distance: 57.3
click at [850, 390] on textarea "Complete installation of one new heated warming cabinets, and verification of p…" at bounding box center [727, 566] width 357 height 381
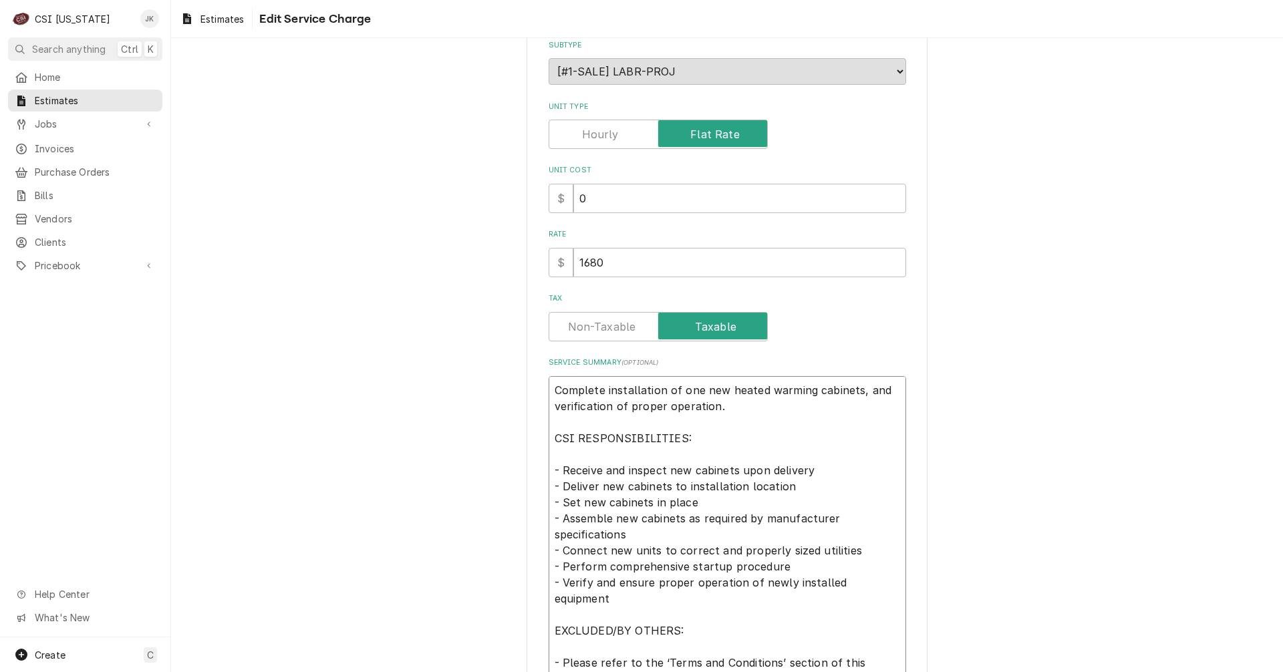
type textarea "x"
type textarea "Complete installation of one new heated warming cabinet, and verification of pr…"
click at [733, 472] on textarea "Complete installation of one new heated warming cabinet, and verification of pr…" at bounding box center [727, 566] width 357 height 381
type textarea "x"
type textarea "Complete installation of one new heated warming cabinet, and verification of pr…"
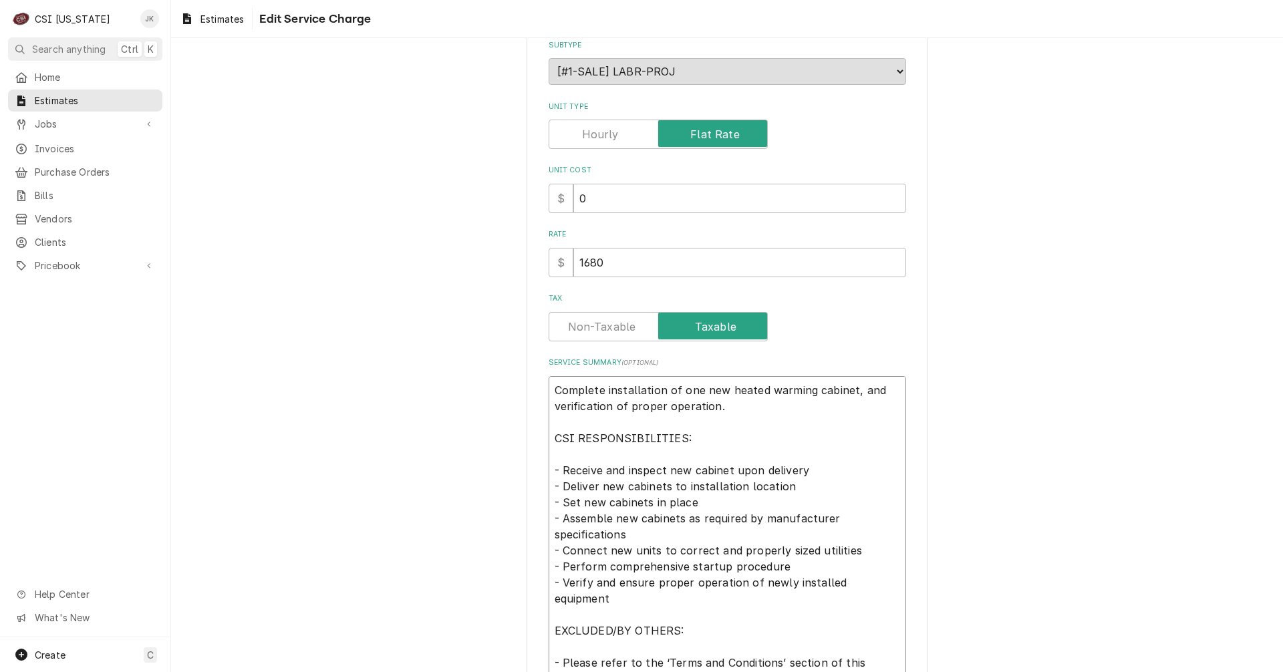
click at [664, 483] on textarea "Complete installation of one new heated warming cabinet, and verification of pr…" at bounding box center [727, 566] width 357 height 381
type textarea "x"
type textarea "Complete installation of one new heated warming cabinet, and verification of pr…"
click at [642, 504] on textarea "Complete installation of one new heated warming cabinet, and verification of pr…" at bounding box center [727, 566] width 357 height 381
type textarea "x"
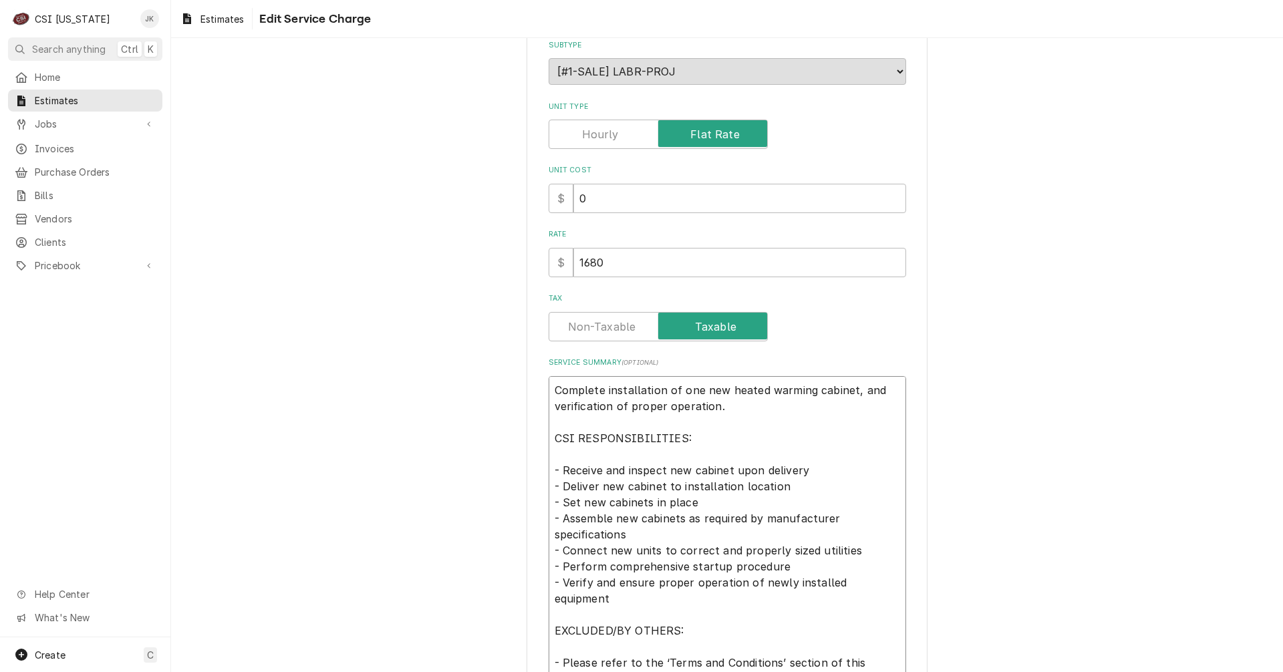
type textarea "Complete installation of one new heated warming cabinet, and verification of pr…"
click at [679, 517] on textarea "Complete installation of one new heated warming cabinet, and verification of pr…" at bounding box center [727, 566] width 357 height 381
type textarea "x"
type textarea "Complete installation of one new heated warming cabinet, and verification of pr…"
click at [652, 550] on textarea "Complete installation of one new heated warming cabinet, and verification of pr…" at bounding box center [727, 566] width 357 height 381
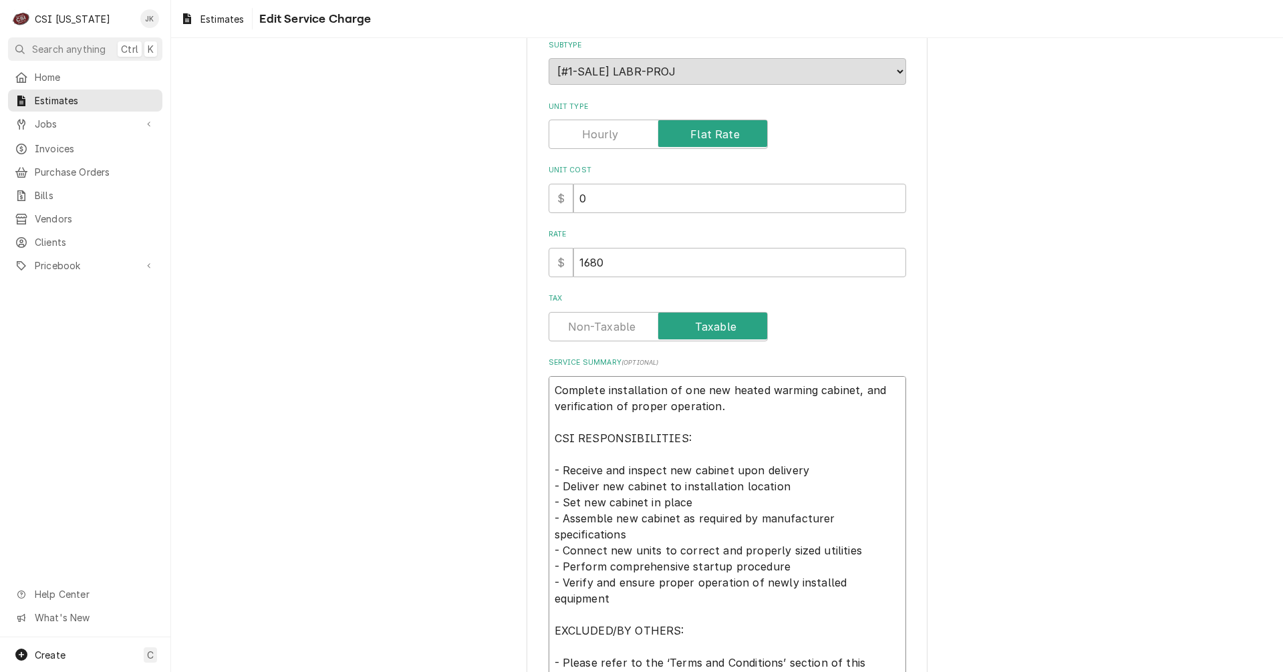
type textarea "x"
type textarea "Complete installation of one new heated warming cabinet, and verification of pr…"
type textarea "x"
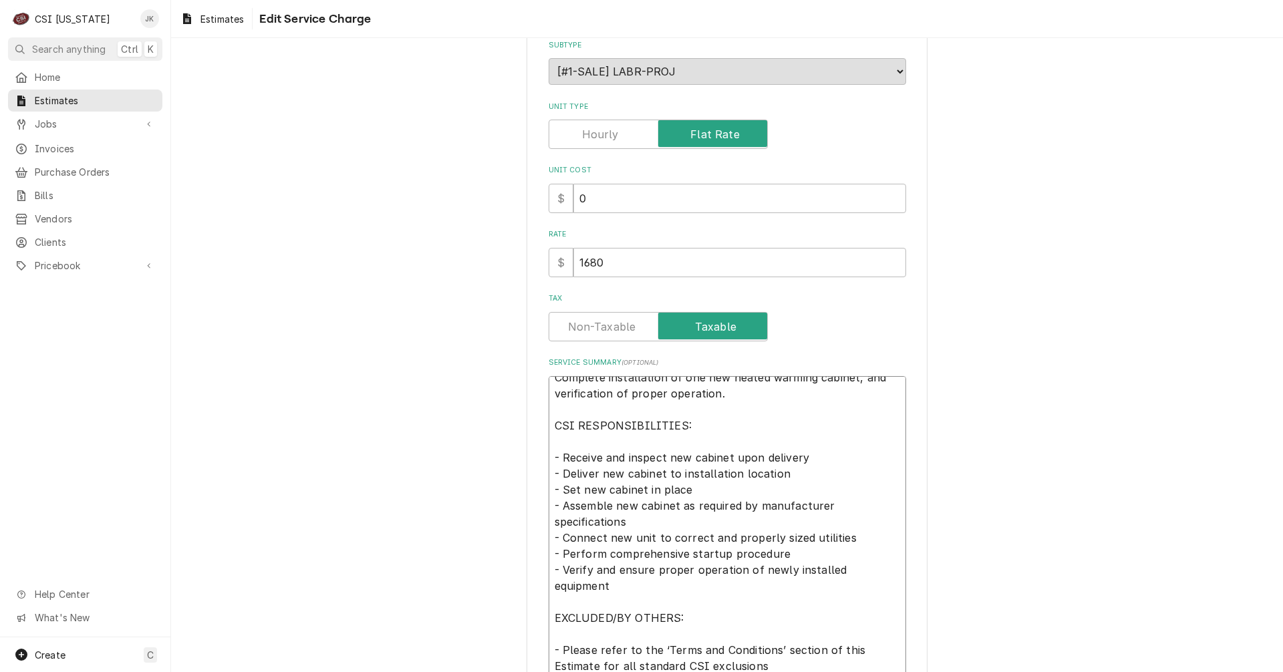
scroll to position [16, 0]
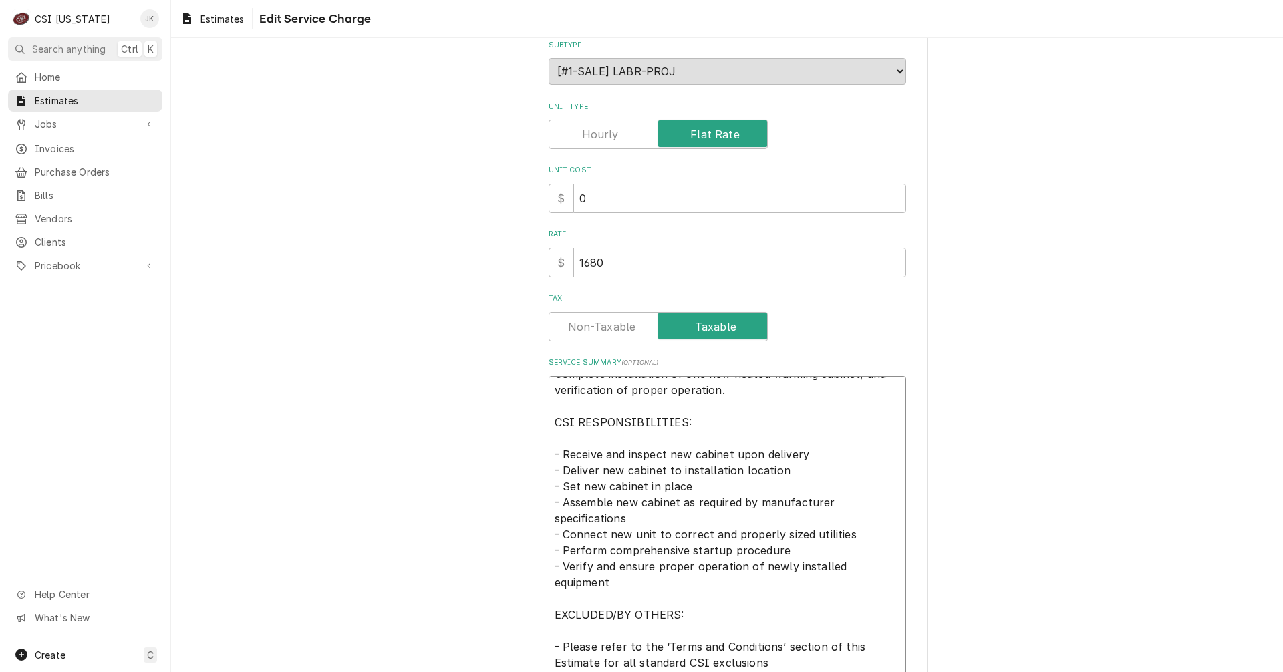
type textarea "Complete installation of one new heated warming cabinet, and verification of pr…"
drag, startPoint x: 625, startPoint y: 267, endPoint x: 486, endPoint y: 261, distance: 139.8
click at [486, 261] on div "Use the fields below to edit this service charge Short Description Scope | Oven…" at bounding box center [727, 384] width 1112 height 977
type textarea "x"
type input "1"
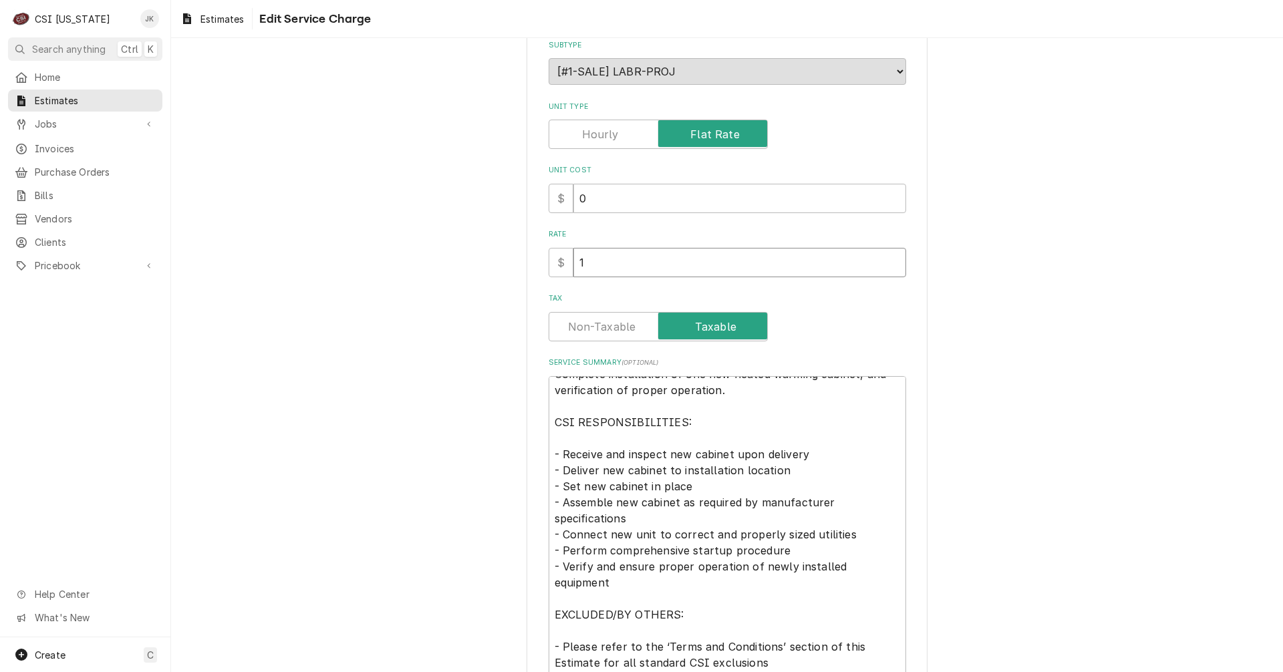
type textarea "x"
type input "15"
type textarea "x"
type input "150"
type textarea "x"
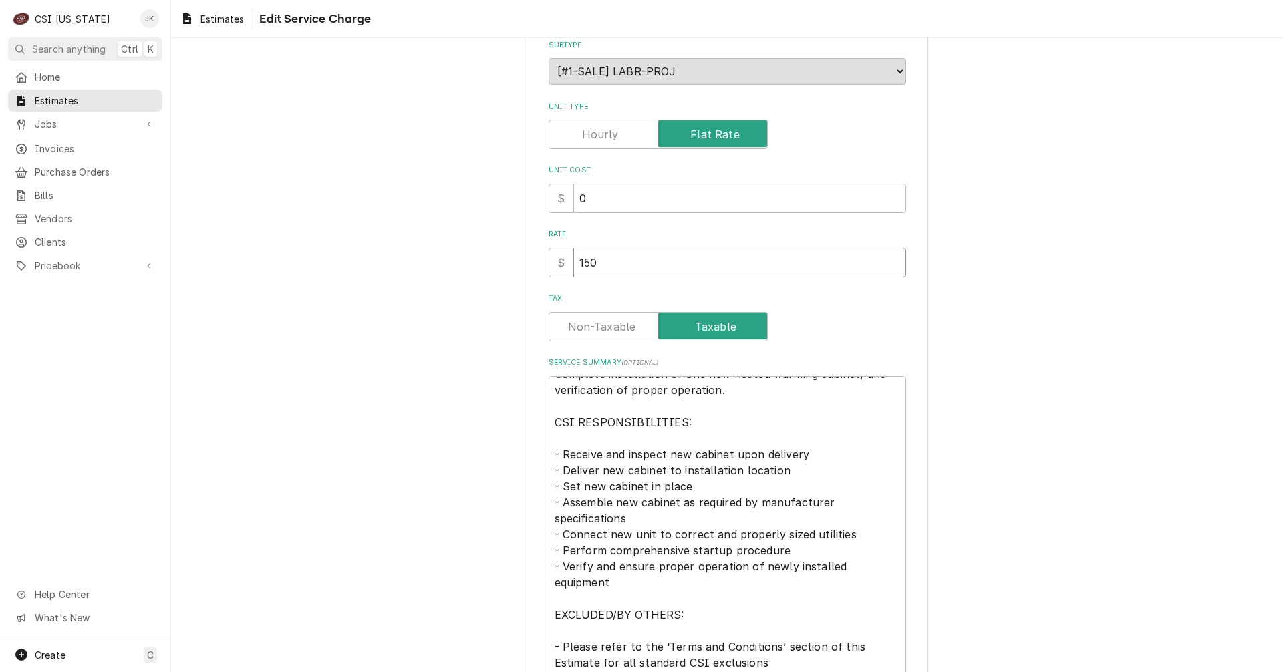
type input "1500"
type textarea "x"
type input "1500"
click at [1088, 304] on div "Use the fields below to edit this service charge Short Description Scope | Oven…" at bounding box center [727, 384] width 1112 height 977
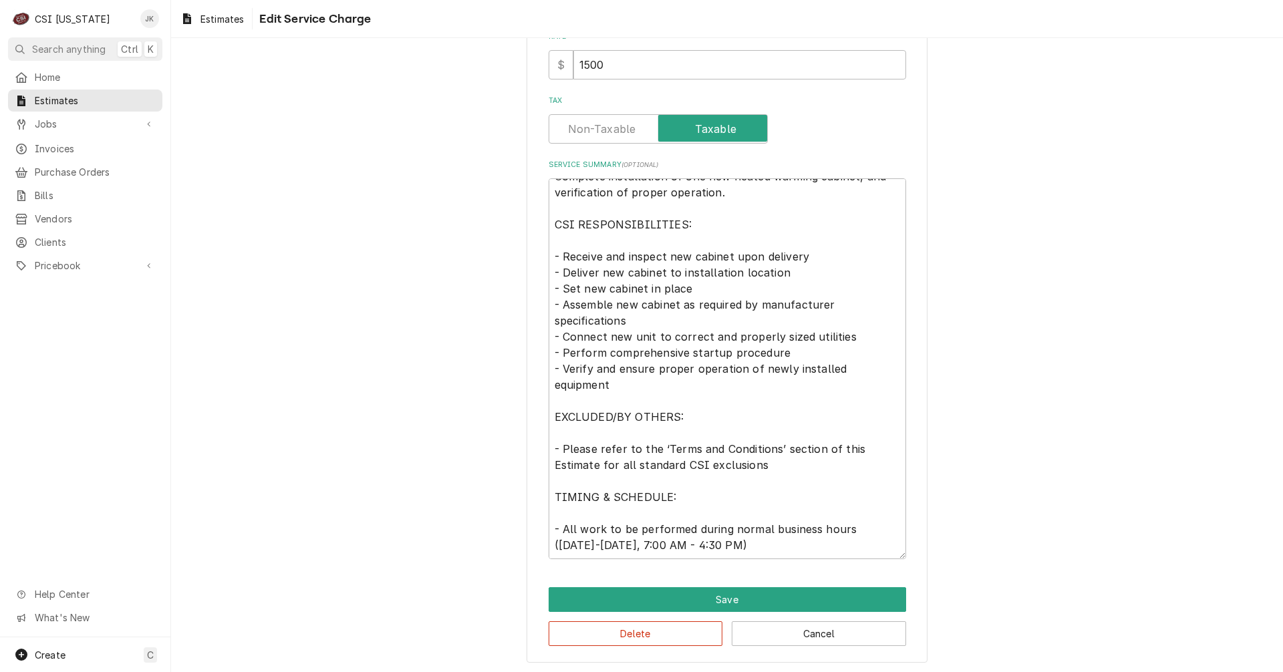
scroll to position [357, 0]
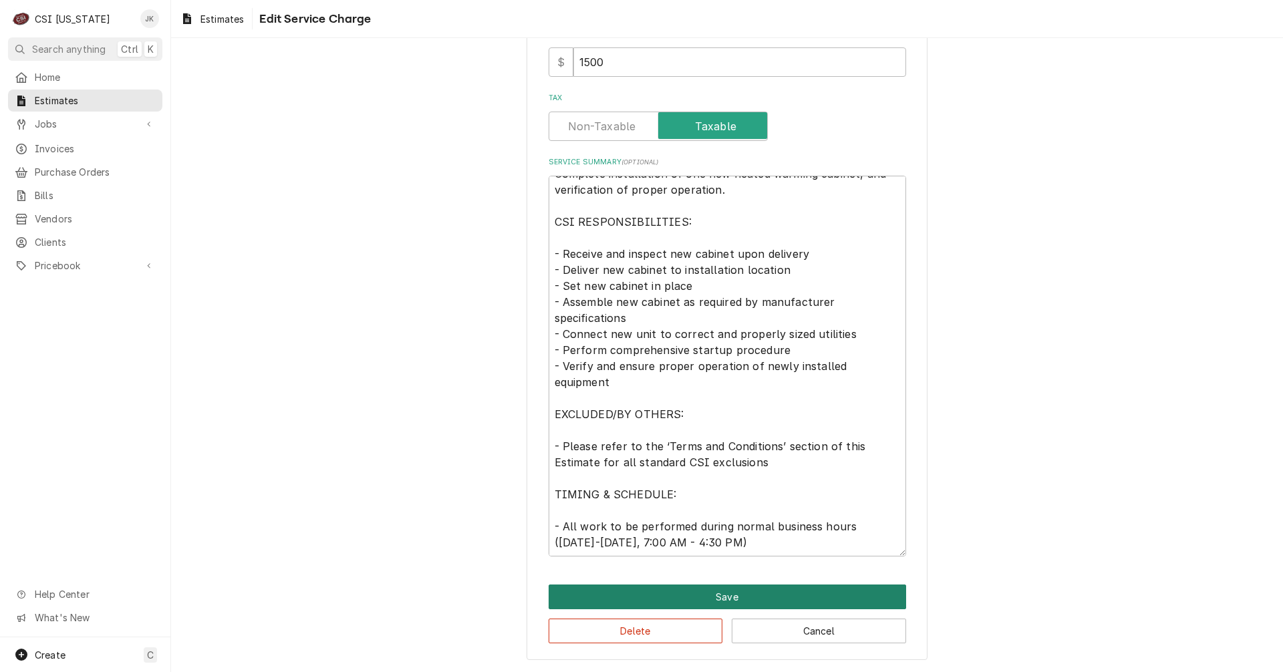
click at [748, 593] on button "Save" at bounding box center [727, 597] width 357 height 25
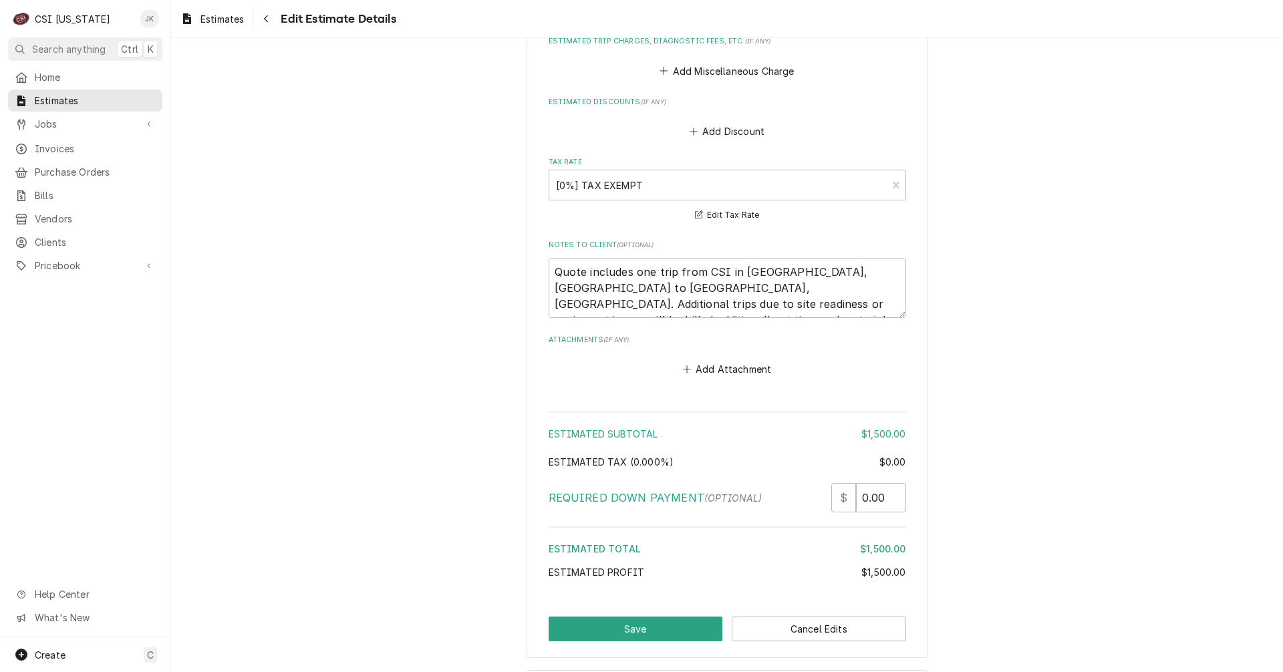
scroll to position [2049, 0]
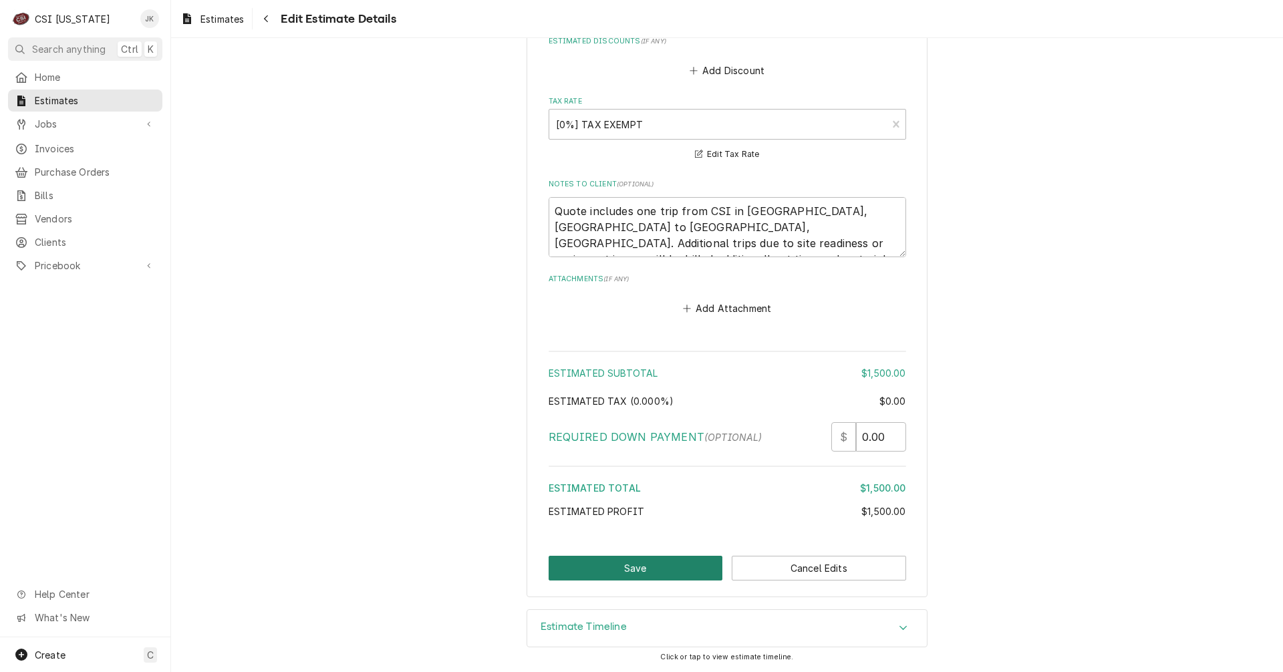
click at [611, 572] on button "Save" at bounding box center [636, 568] width 174 height 25
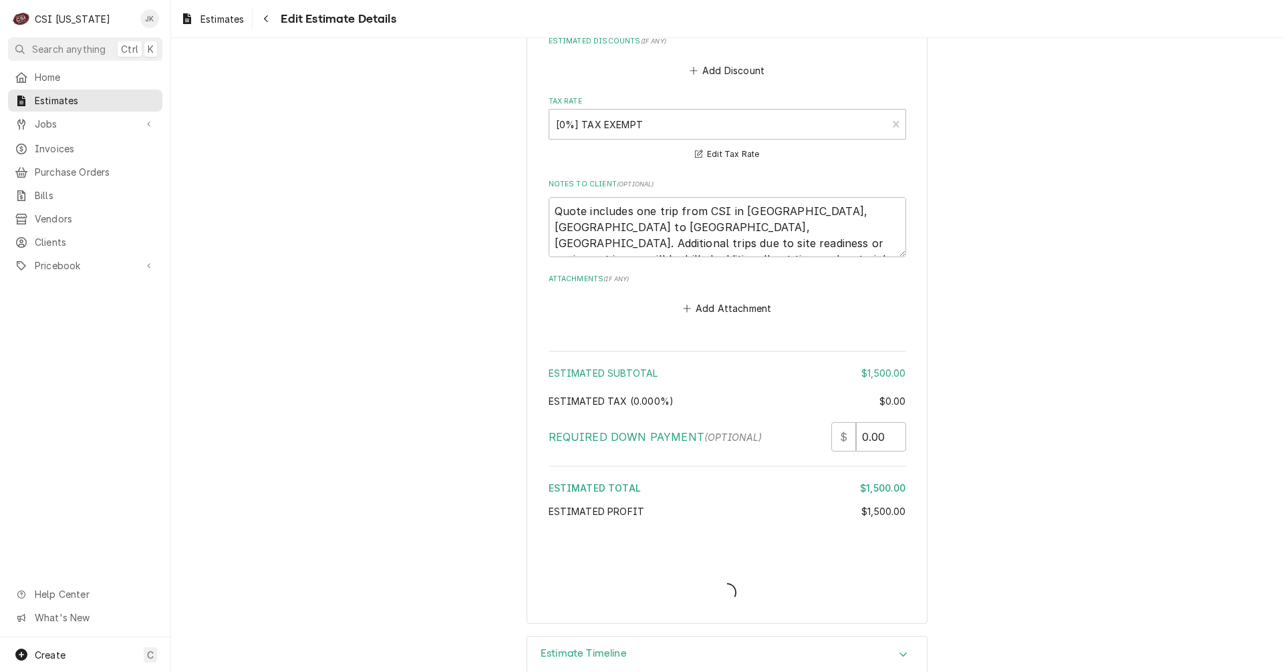
type textarea "x"
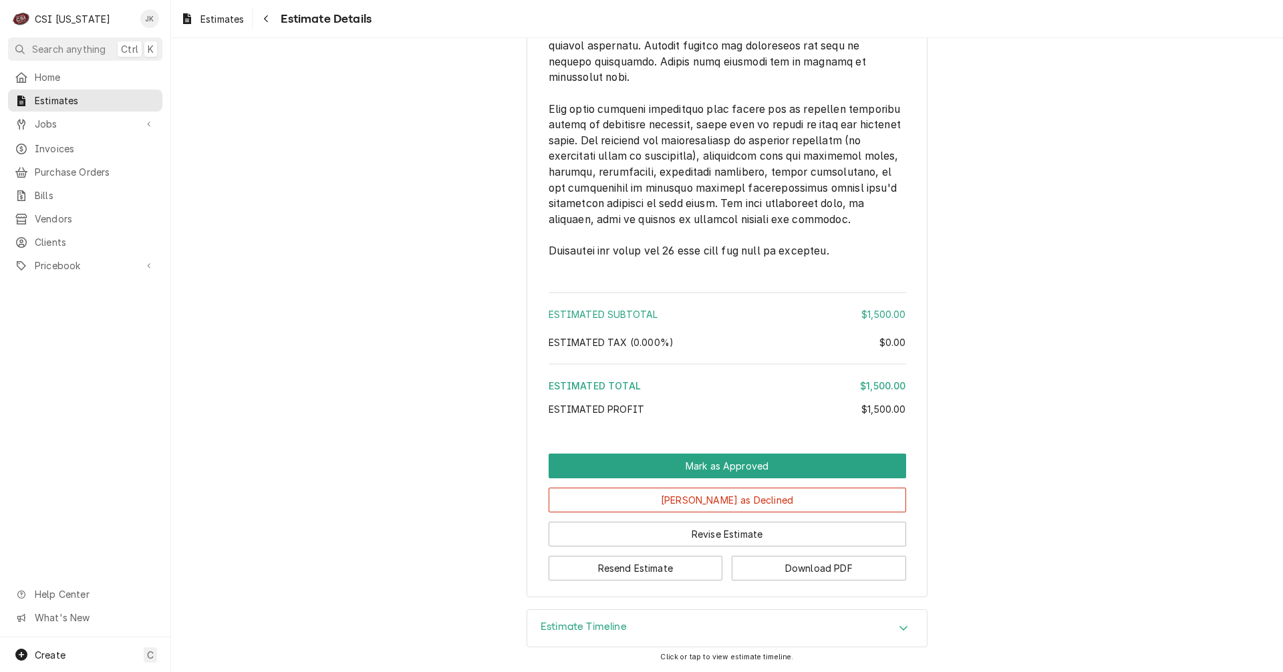
scroll to position [1954, 0]
click at [722, 531] on button "Revise Estimate" at bounding box center [727, 534] width 357 height 25
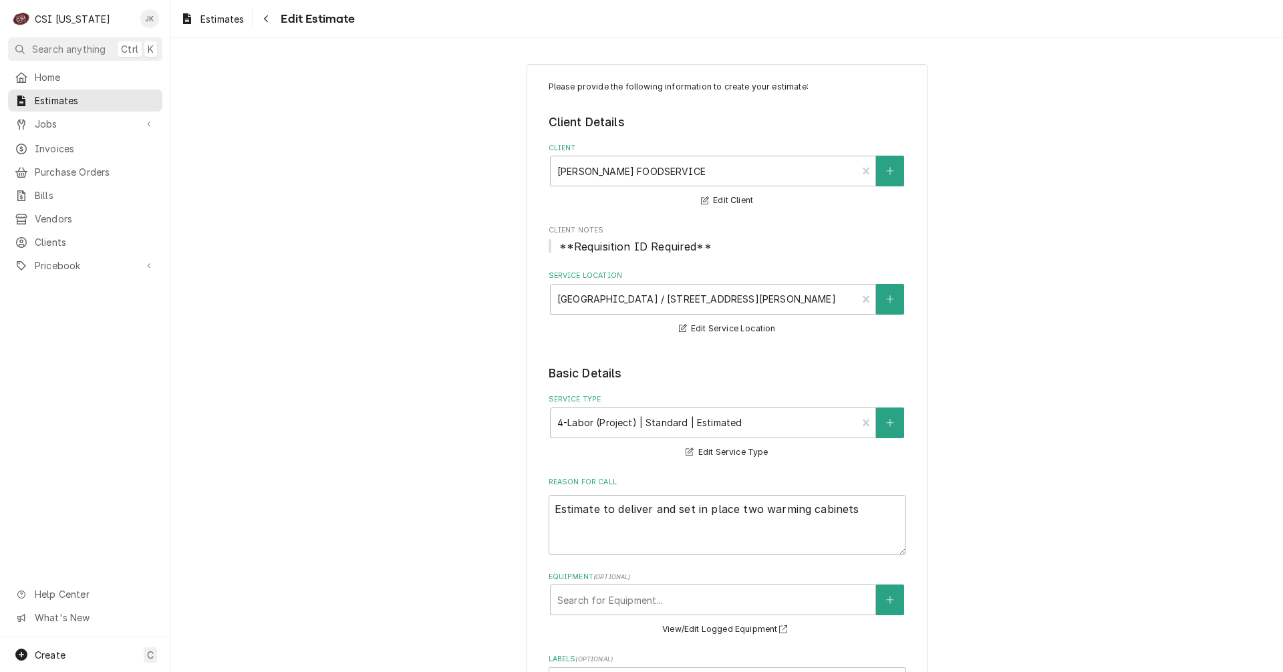
click at [662, 245] on span "**Requisition ID Required**" at bounding box center [635, 246] width 152 height 13
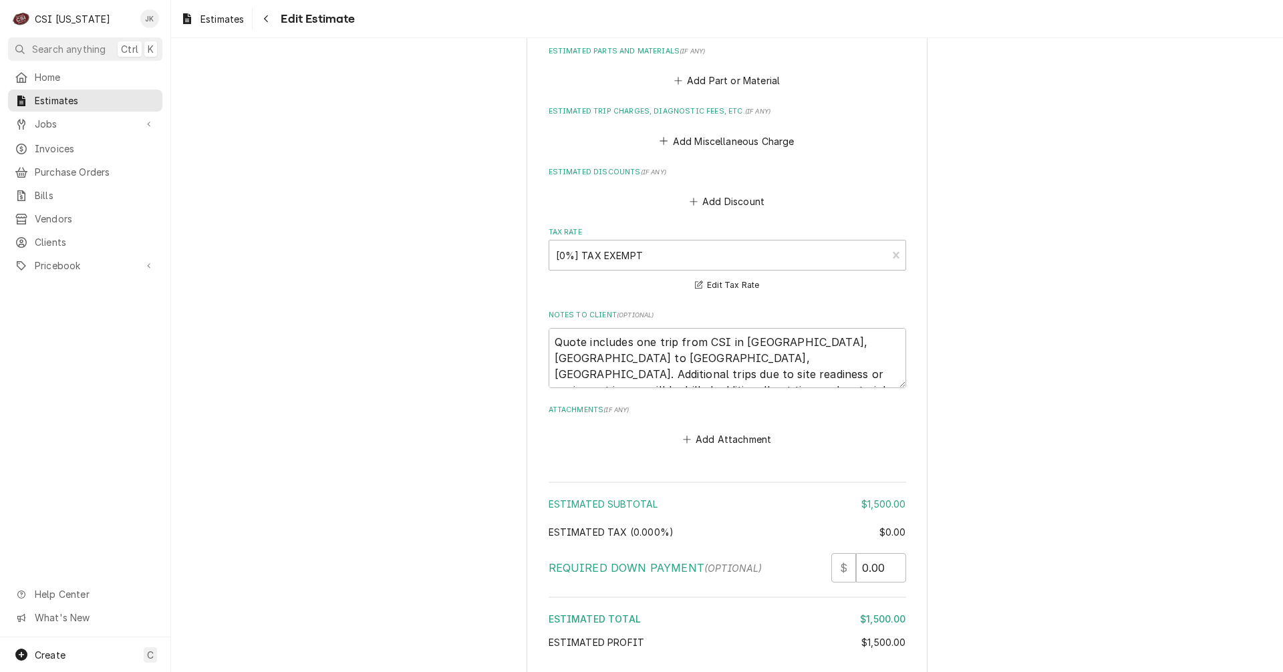
scroll to position [2049, 0]
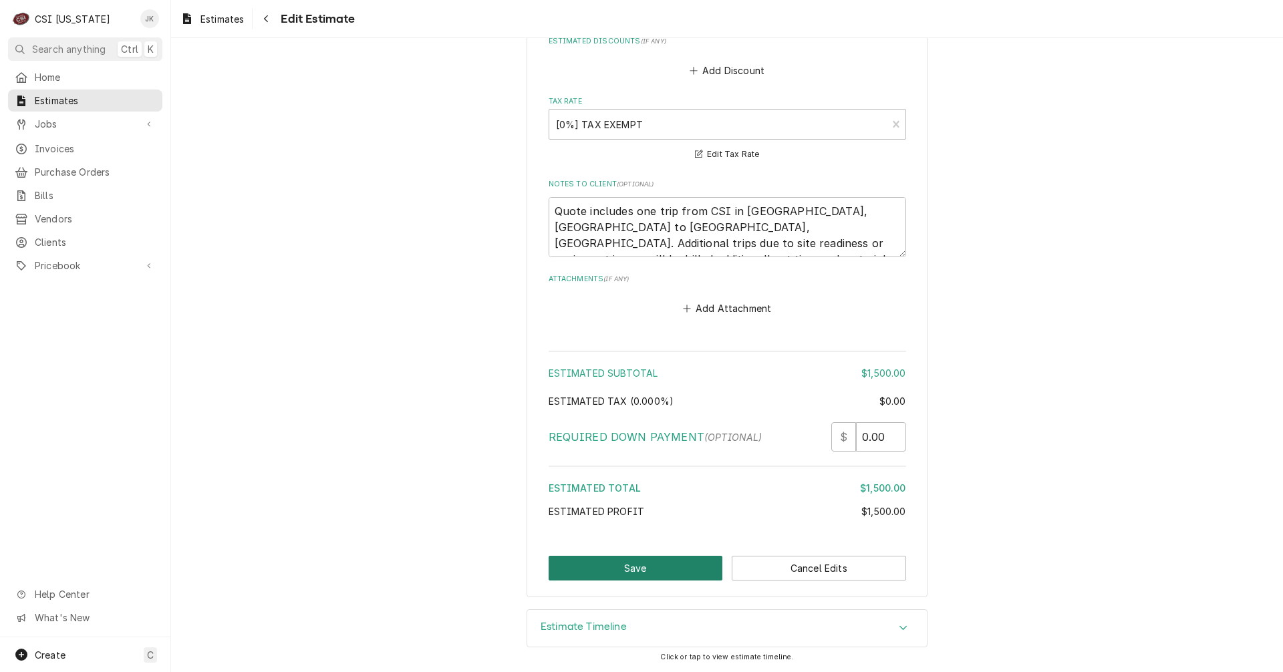
click at [645, 563] on button "Save" at bounding box center [636, 568] width 174 height 25
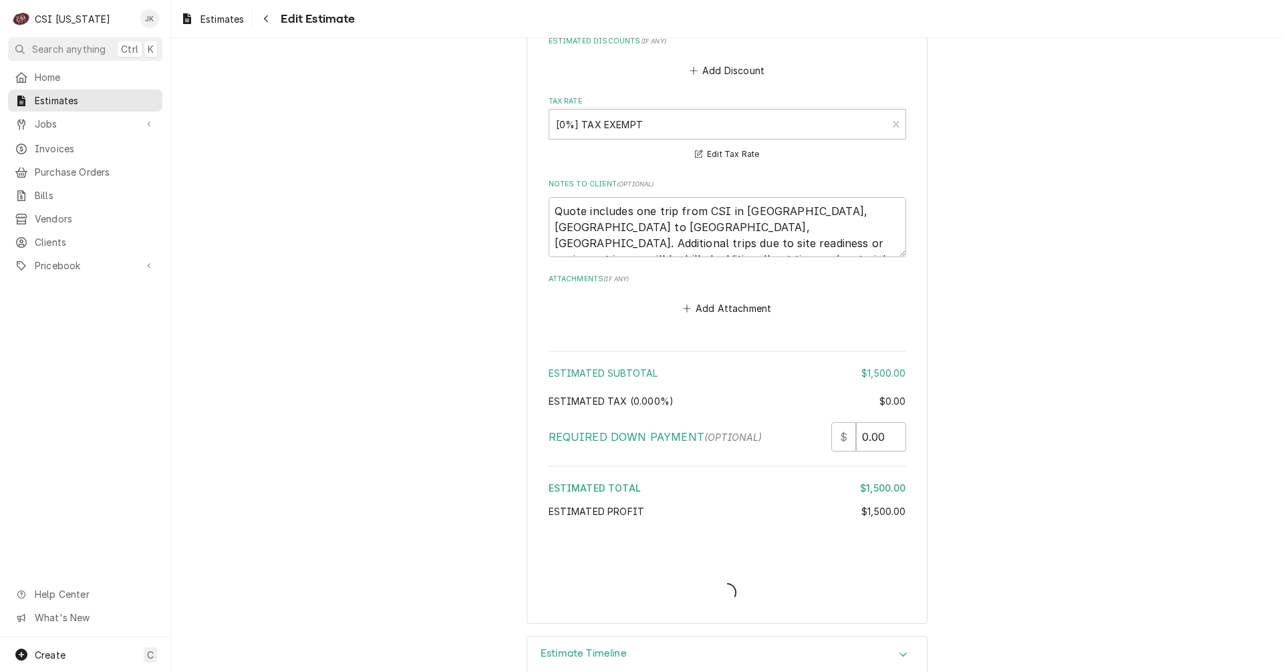
type textarea "x"
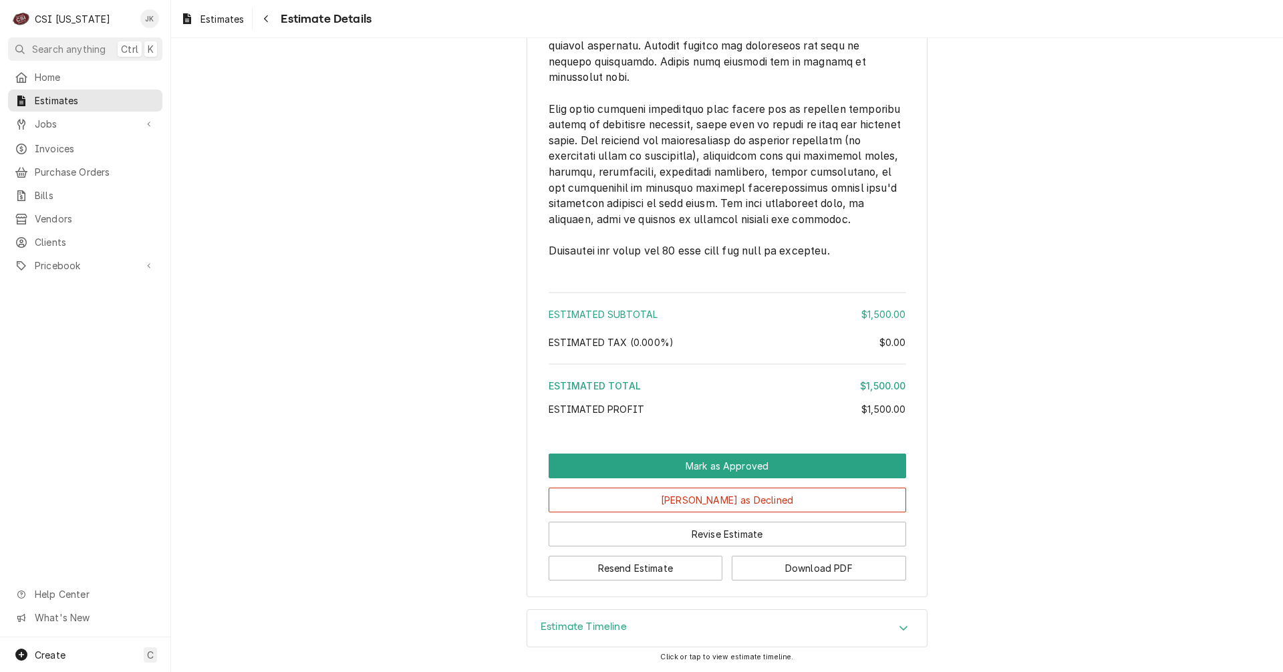
scroll to position [1954, 0]
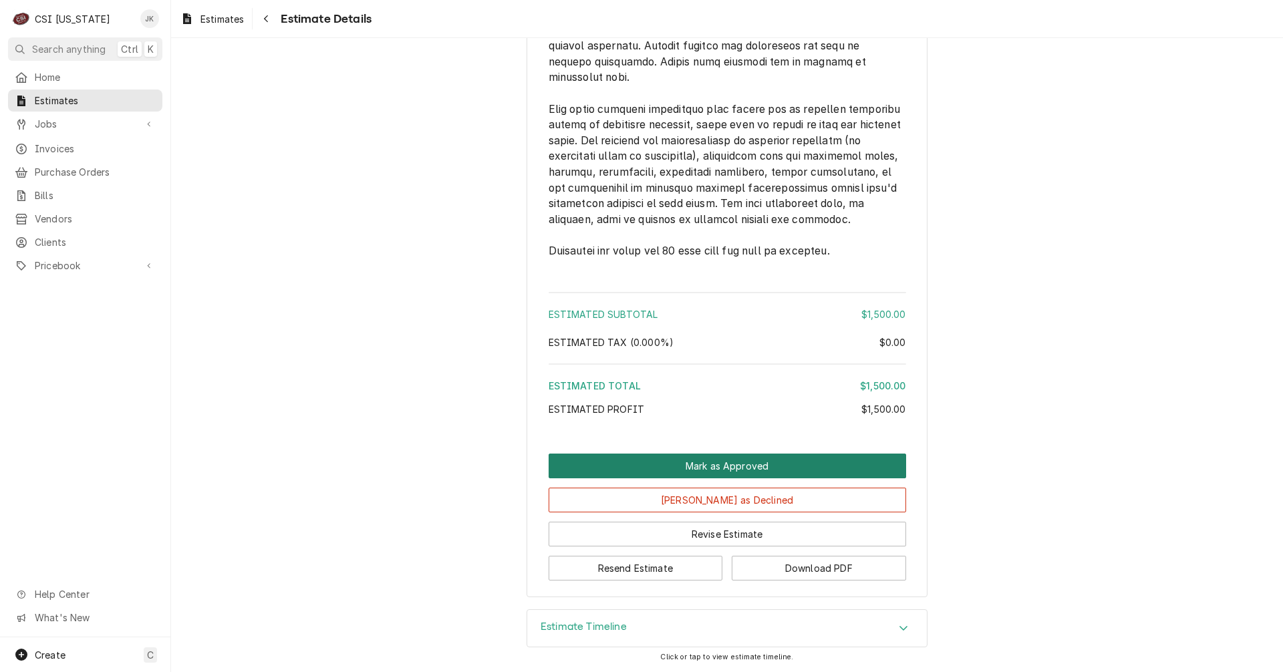
click at [691, 457] on button "Mark as Approved" at bounding box center [727, 466] width 357 height 25
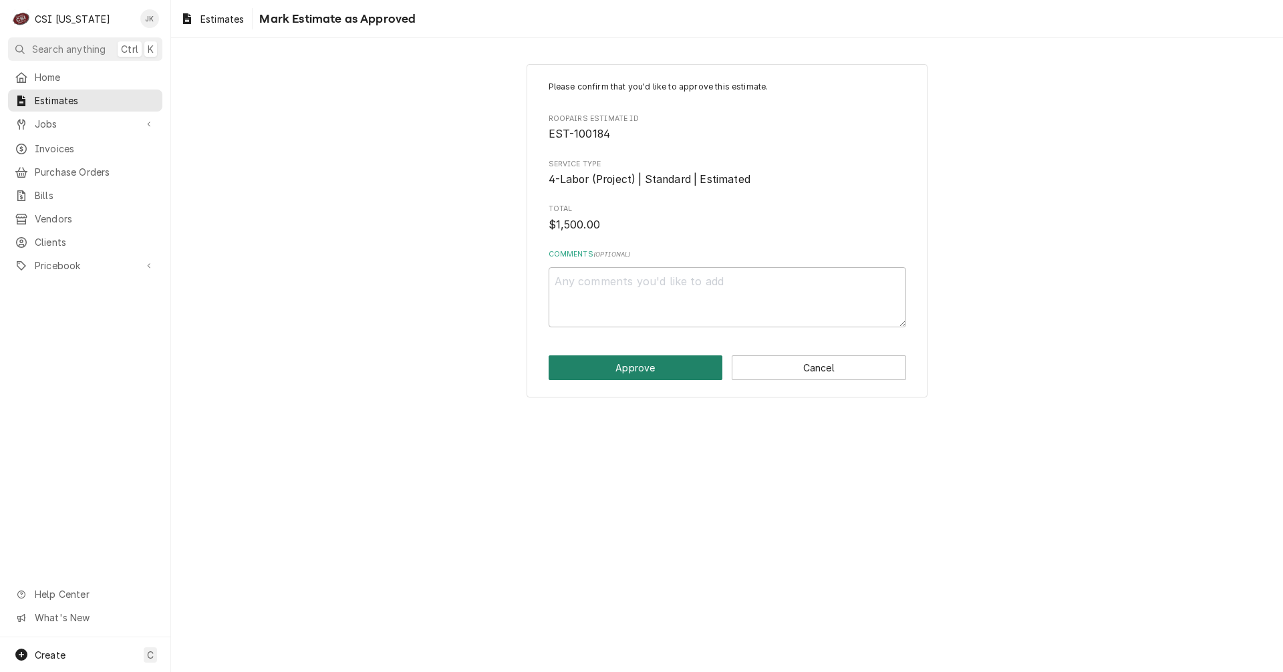
click at [649, 372] on button "Approve" at bounding box center [636, 367] width 174 height 25
type textarea "x"
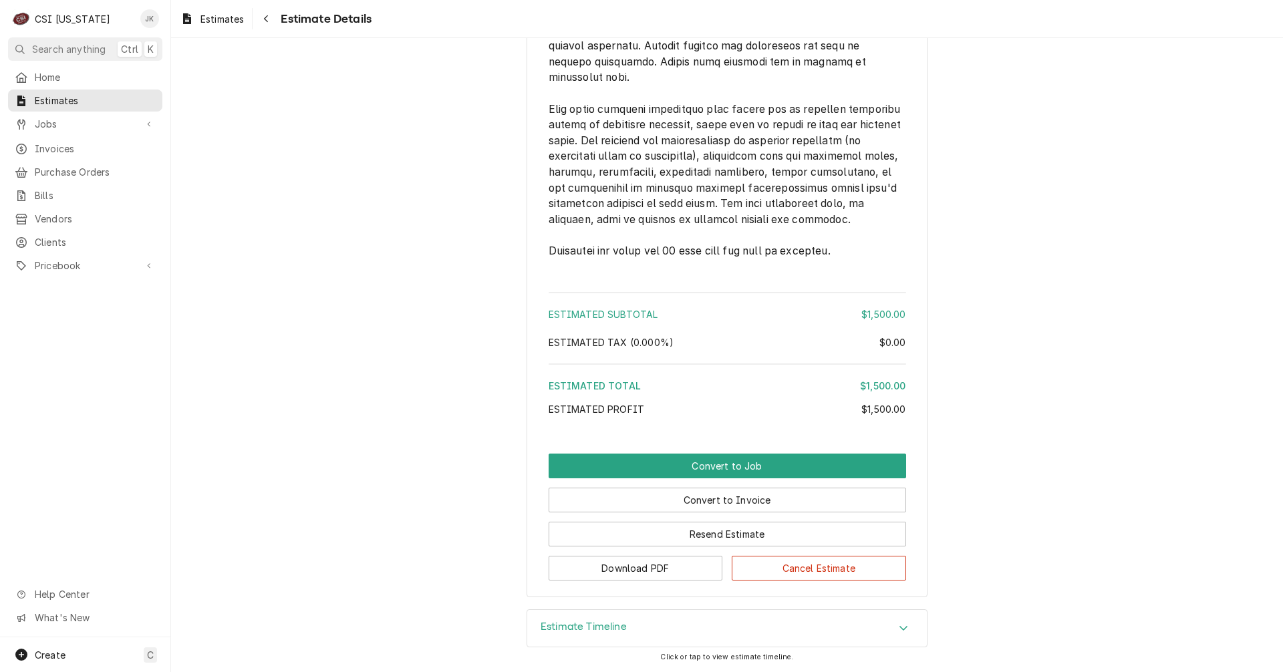
scroll to position [1954, 0]
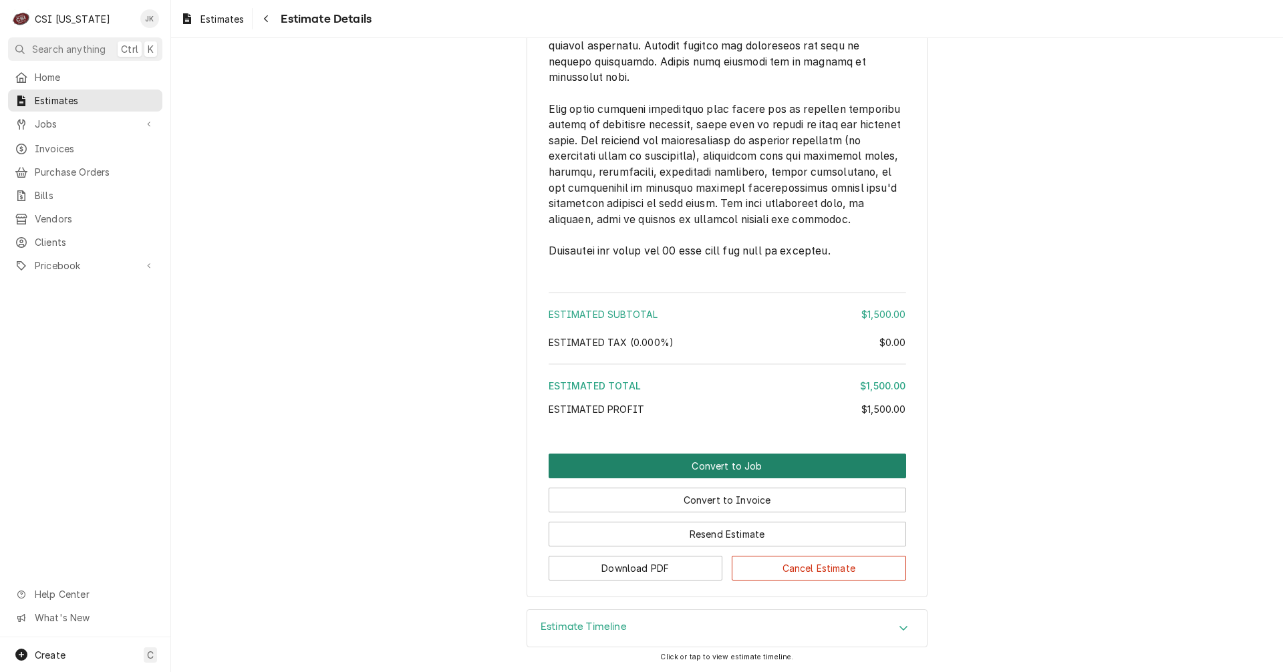
click at [708, 462] on button "Convert to Job" at bounding box center [727, 466] width 357 height 25
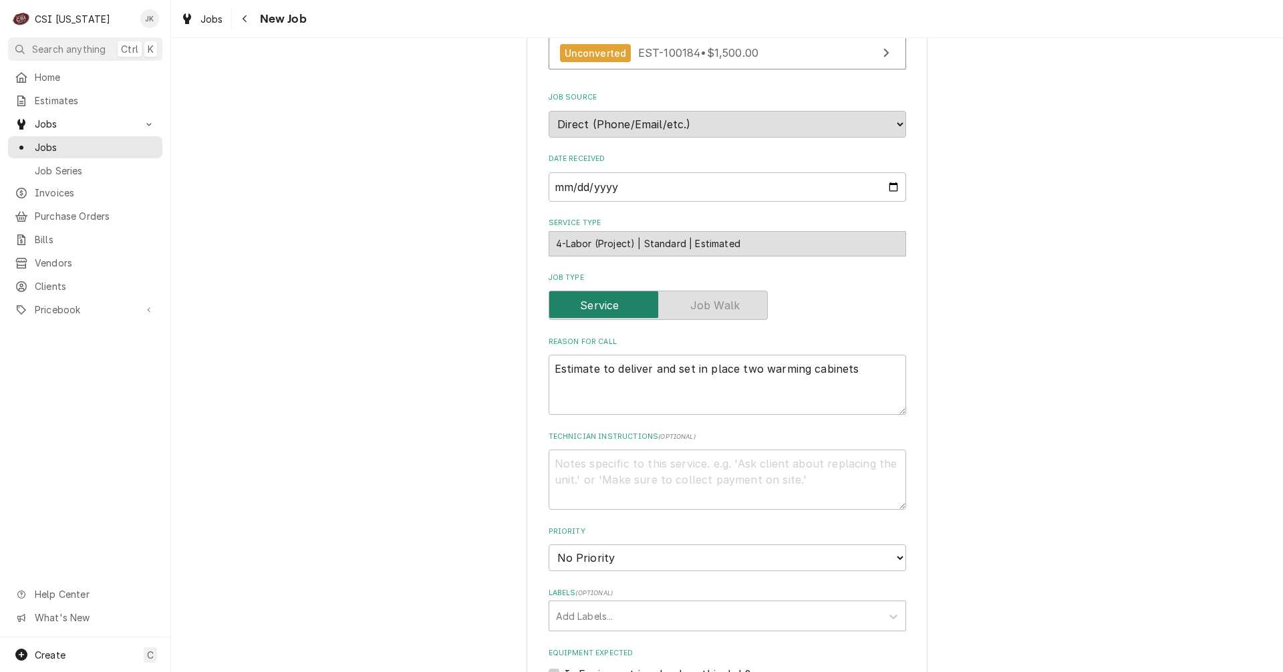
scroll to position [334, 0]
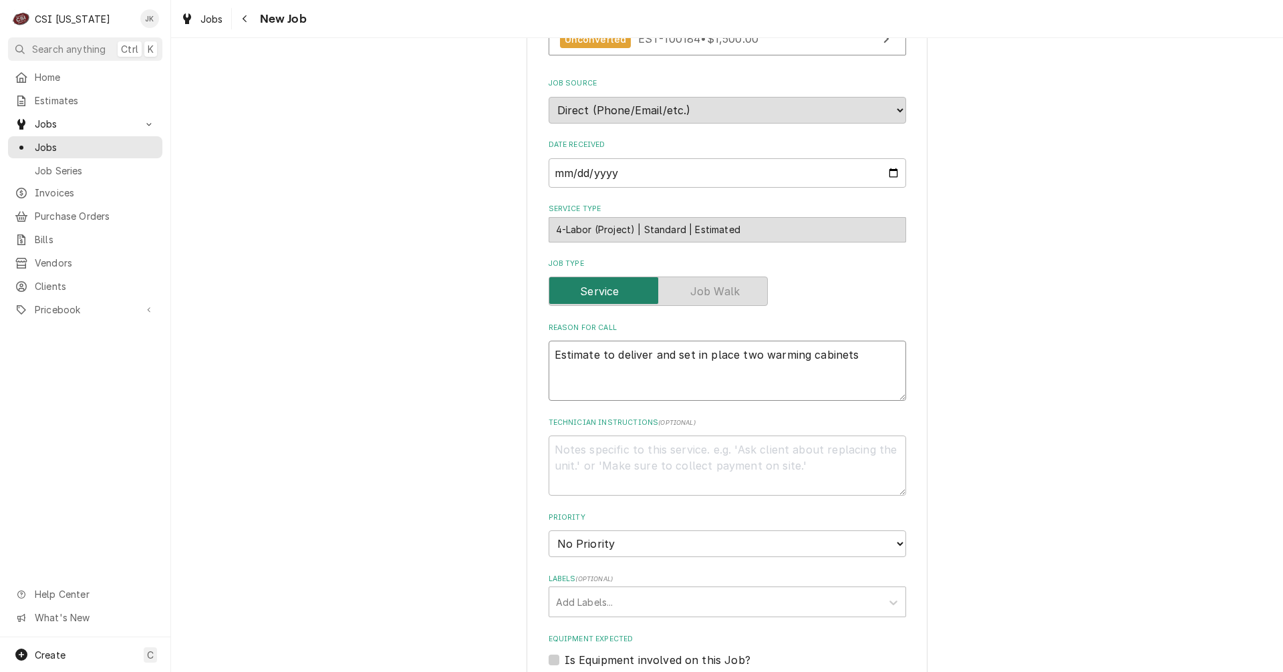
drag, startPoint x: 615, startPoint y: 356, endPoint x: 518, endPoint y: 360, distance: 97.6
click at [518, 360] on div "Please provide the following information to create a job: Client Details Client…" at bounding box center [727, 435] width 1112 height 1435
type textarea "x"
type textarea "Deliver and set in place two warming cabinets"
drag, startPoint x: 674, startPoint y: 357, endPoint x: 692, endPoint y: 357, distance: 18.0
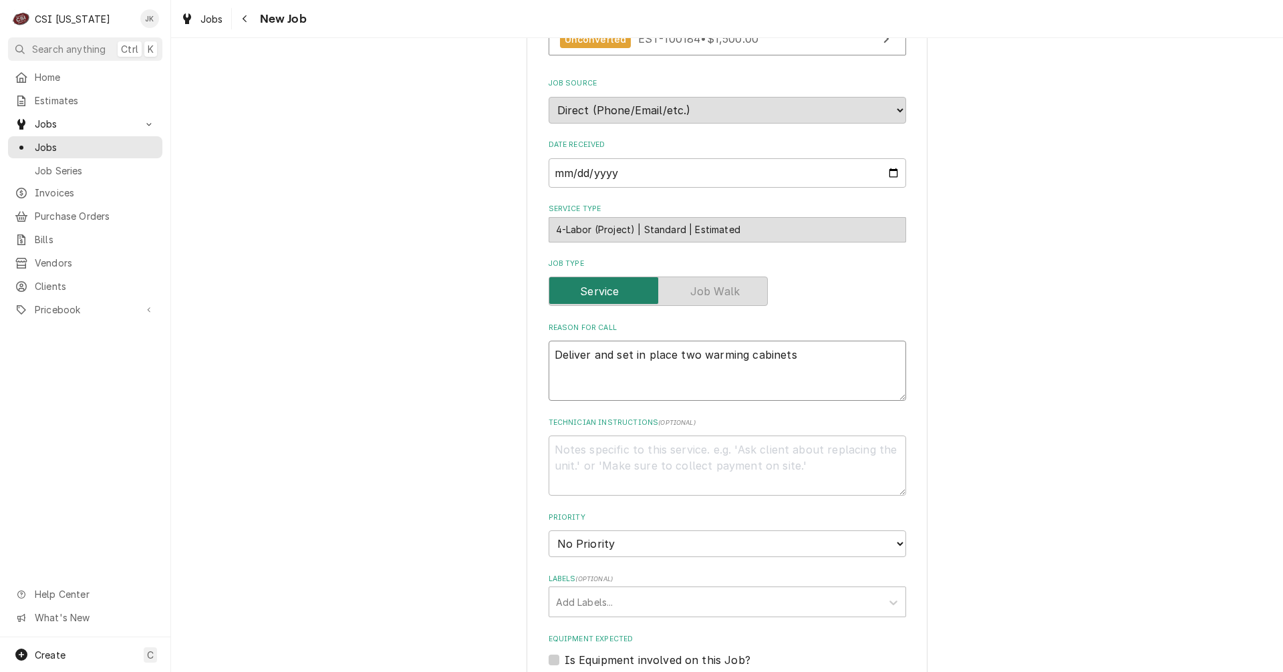
click at [692, 357] on textarea "Deliver and set in place two warming cabinets" at bounding box center [727, 371] width 357 height 60
type textarea "x"
type textarea "Deliver and set in place o warming cabinets"
type textarea "x"
type textarea "Deliver and set in place on warming cabinets"
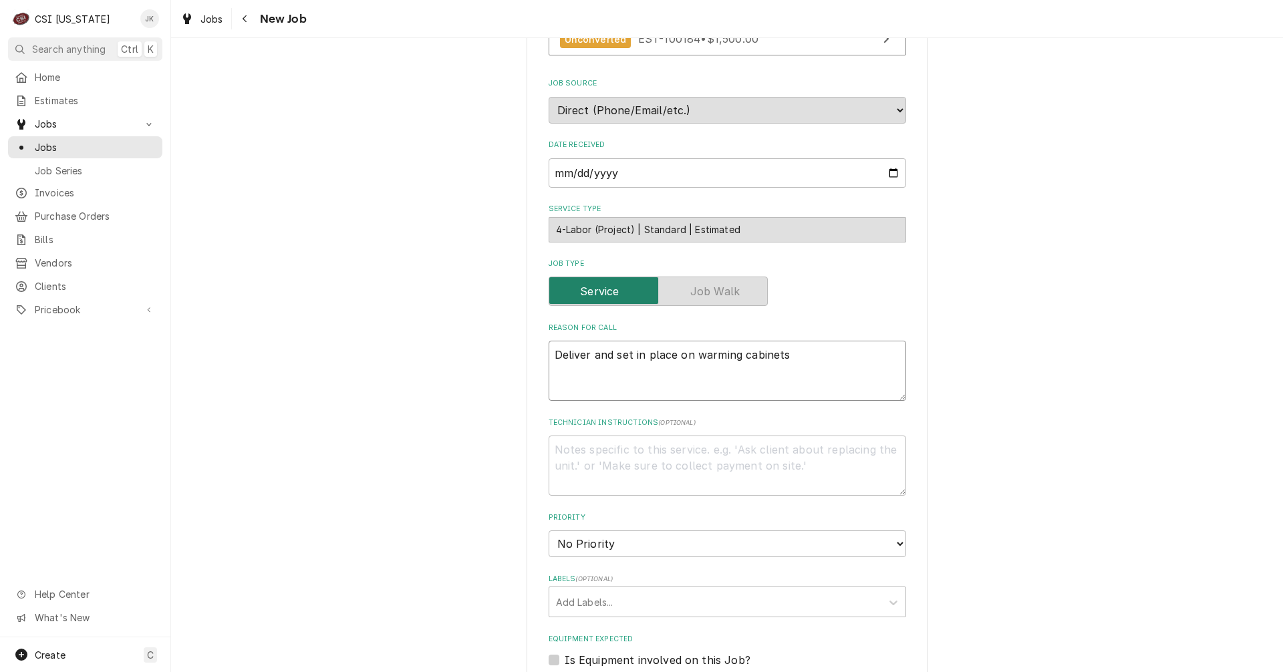
type textarea "x"
type textarea "Deliver and set in place one warming cabinets"
click at [795, 356] on textarea "Deliver and set in place one warming cabinets" at bounding box center [727, 371] width 357 height 60
type textarea "x"
type textarea "Deliver and set in place one warming cabinet"
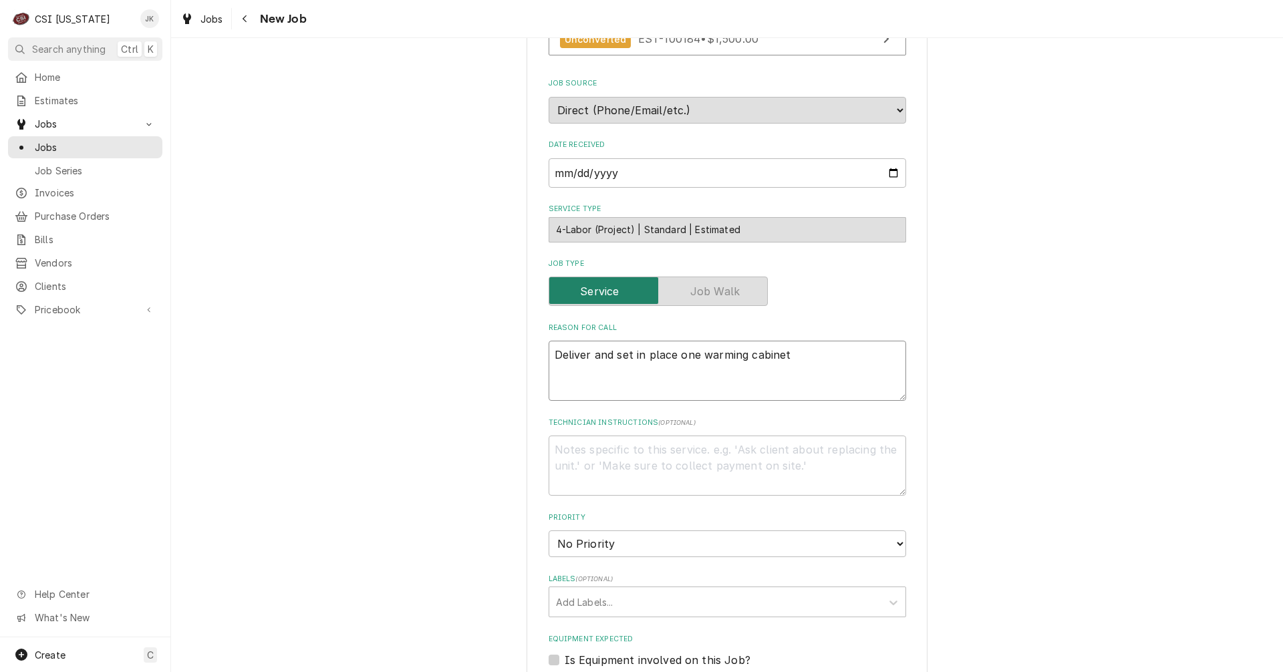
type textarea "x"
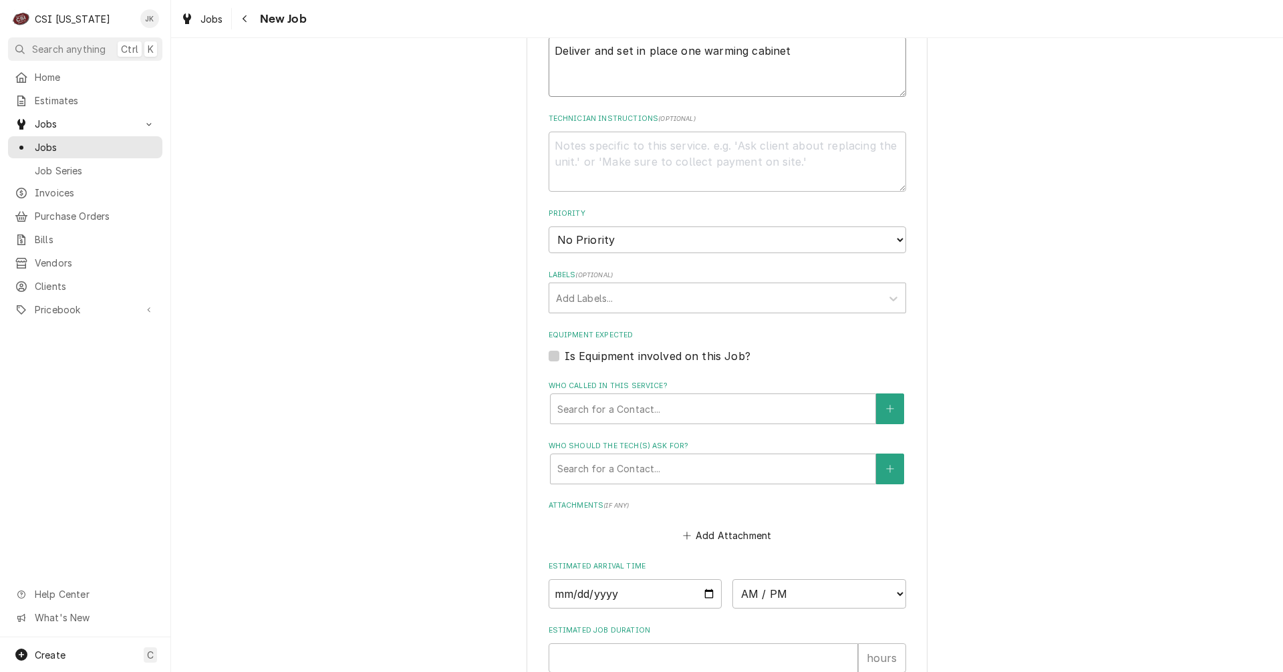
scroll to position [668, 0]
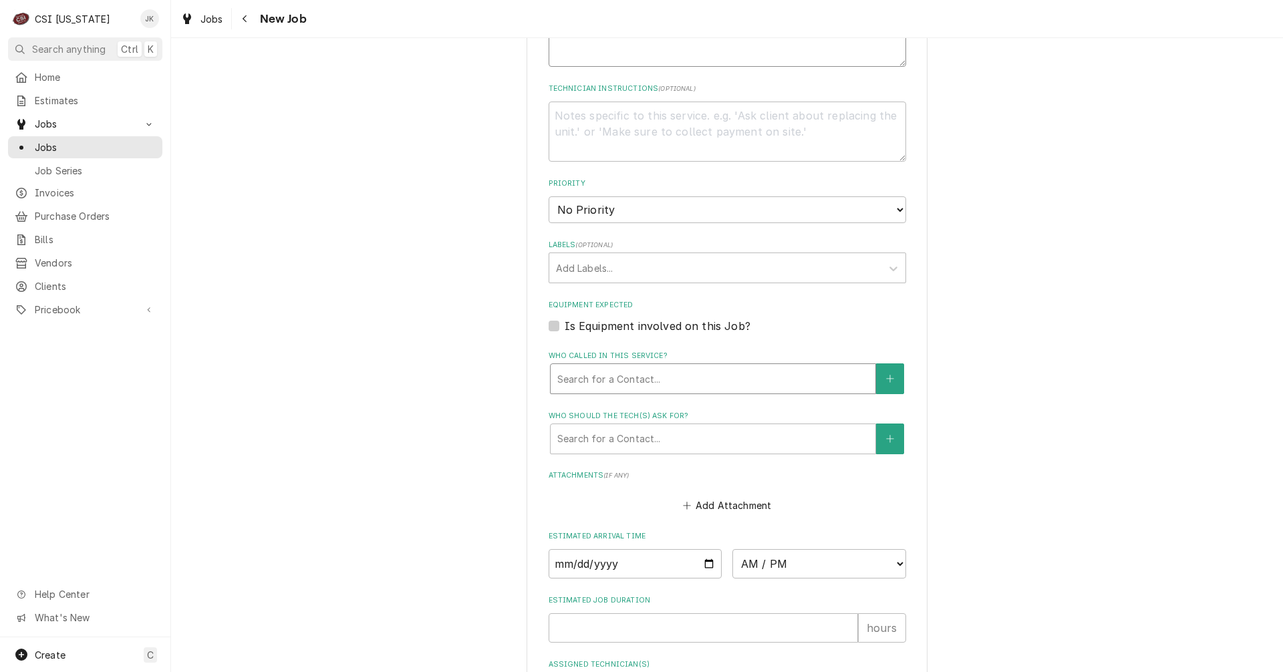
type textarea "Deliver and set in place one warming cabinet"
click at [654, 380] on div "Who called in this service?" at bounding box center [712, 379] width 311 height 24
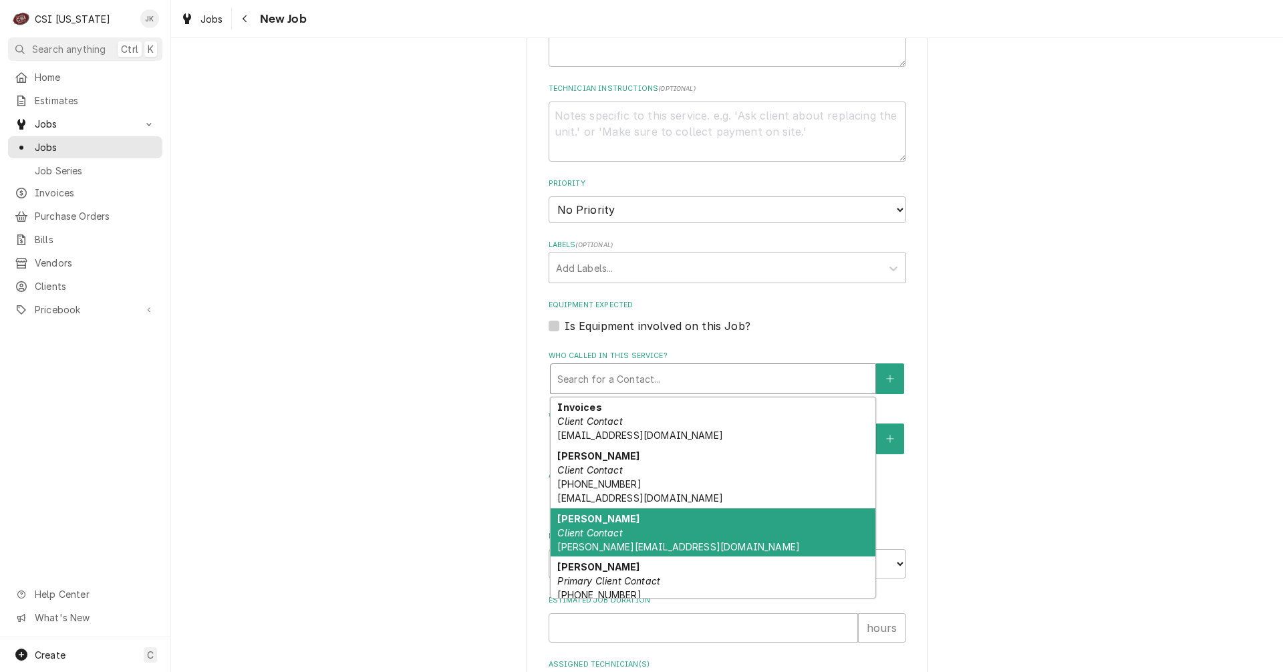
click at [641, 529] on div "Matt Anctil Client Contact matta@aimnational.com" at bounding box center [713, 532] width 325 height 49
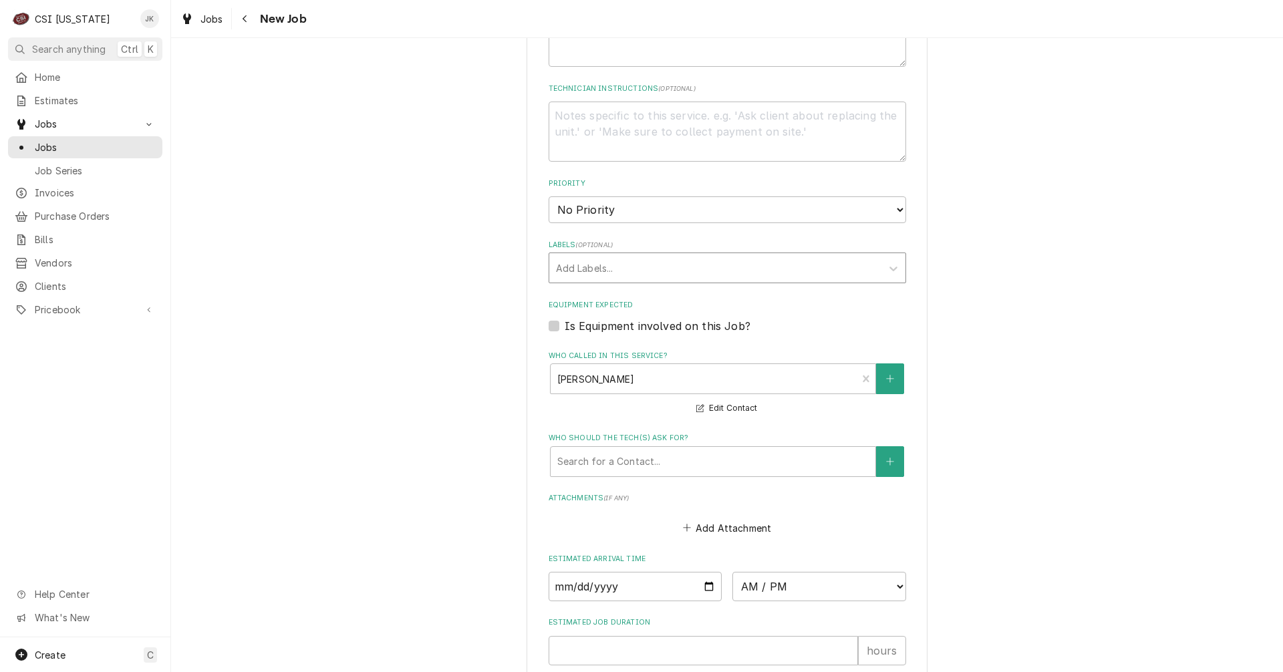
scroll to position [601, 0]
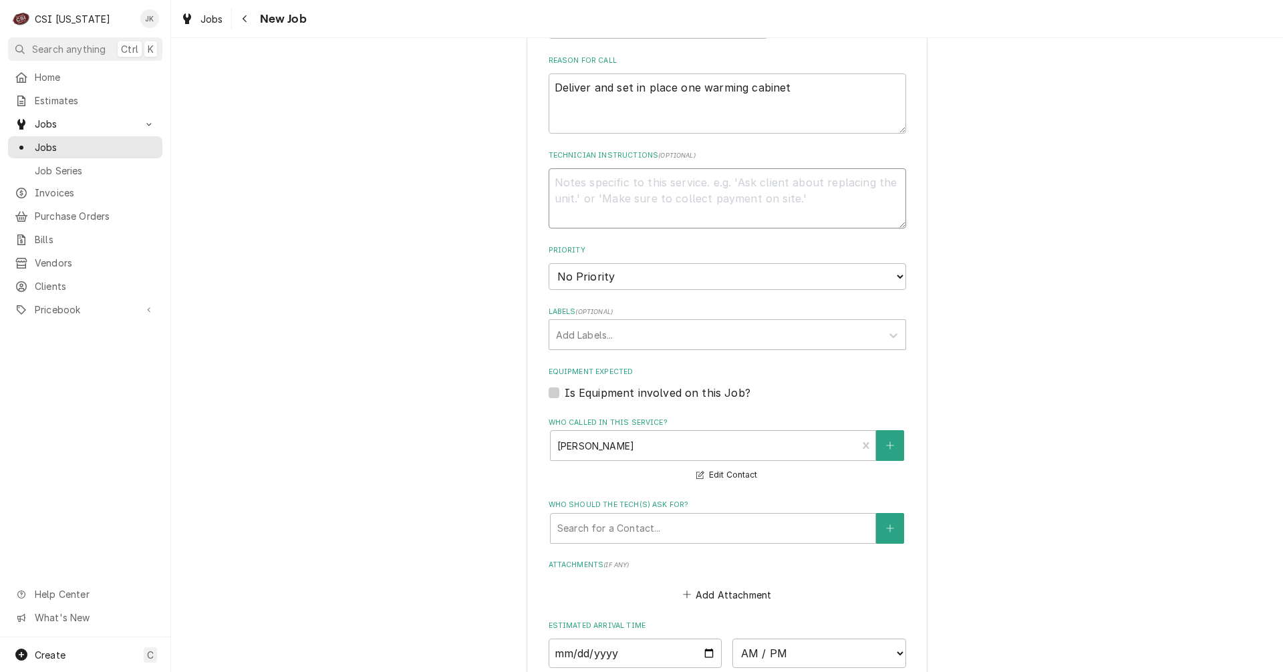
click at [598, 186] on textarea "Technician Instructions ( optional )" at bounding box center [727, 198] width 357 height 60
paste textarea "***Detailed photos of the fully installed product must be provided prior to pay…"
type textarea "x"
type textarea "***Detailed photos of the fully installed product must be provided prior to pay…"
type textarea "x"
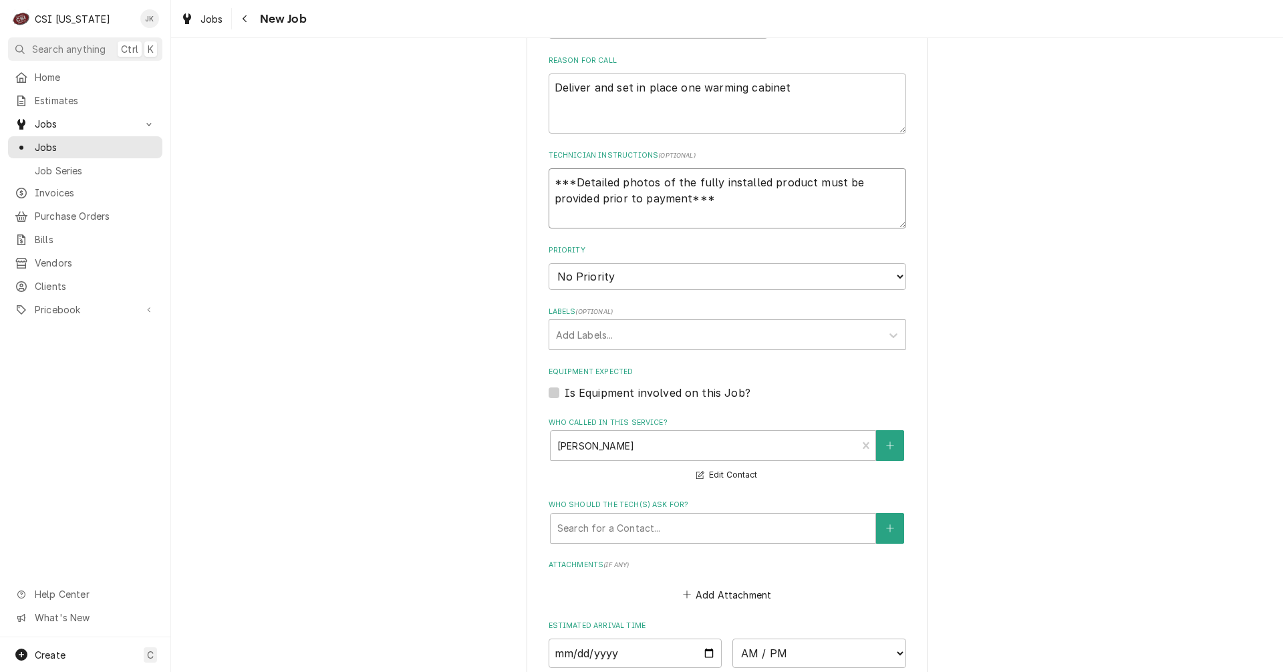
type textarea "***Detailed photos of the fully installed product must be provided prior to pay…"
click at [609, 273] on select "No Priority Urgent High Medium Low" at bounding box center [727, 276] width 357 height 27
select select "3"
click at [549, 263] on select "No Priority Urgent High Medium Low" at bounding box center [727, 276] width 357 height 27
click at [593, 328] on div "Labels" at bounding box center [715, 335] width 319 height 24
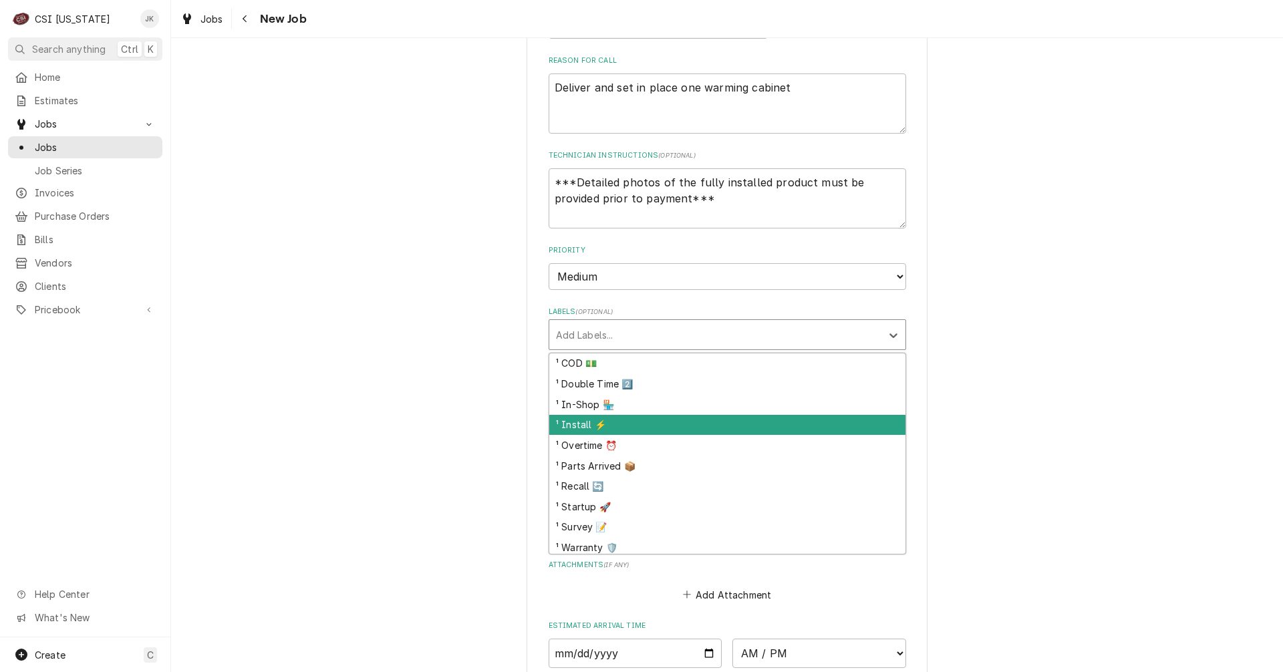
click at [635, 431] on div "¹ Install ⚡️" at bounding box center [727, 425] width 356 height 21
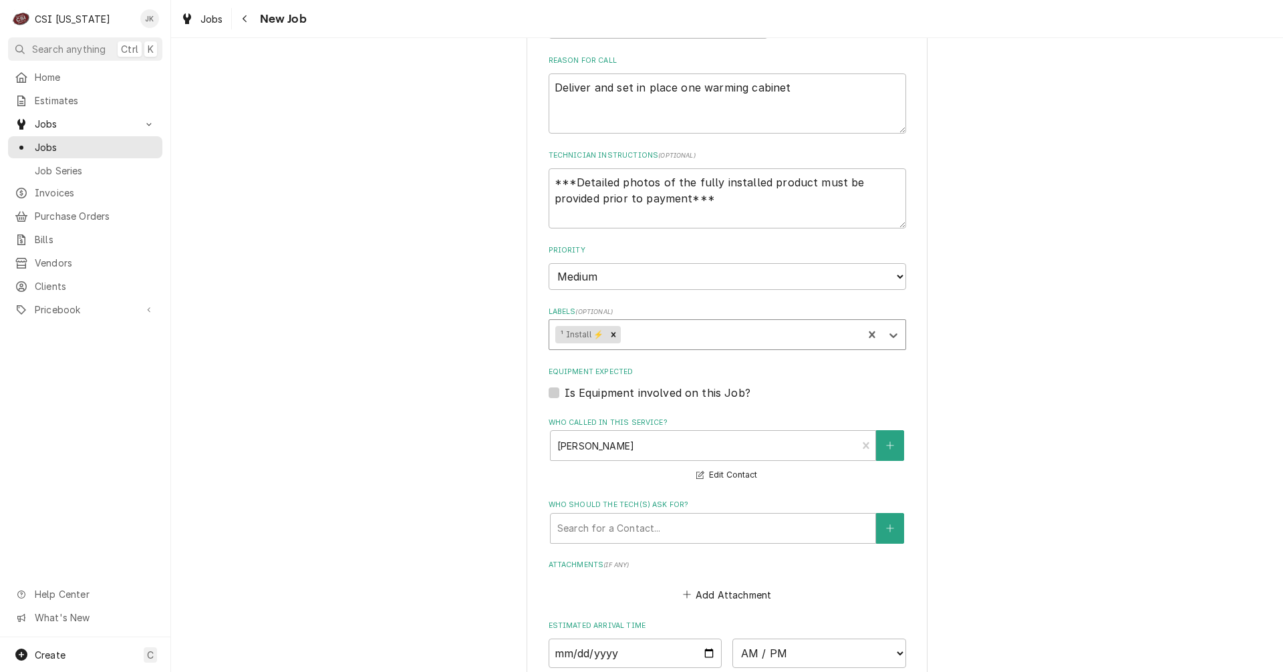
click at [674, 341] on div "Labels" at bounding box center [739, 335] width 233 height 24
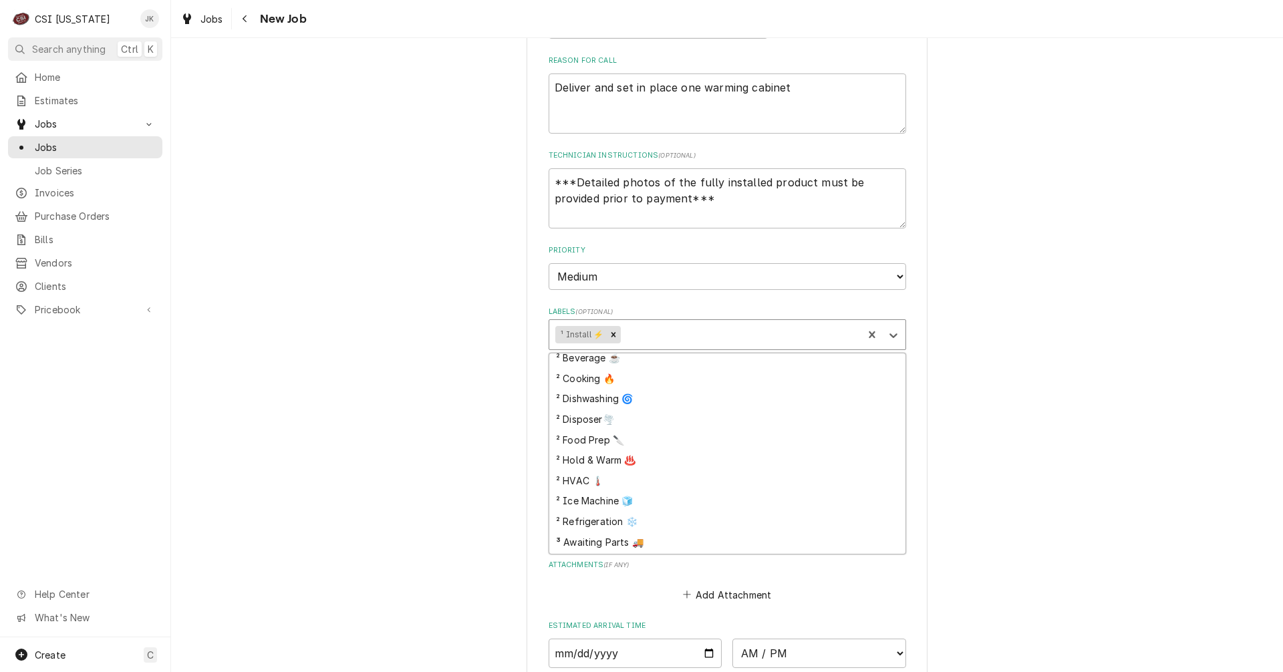
scroll to position [200, 0]
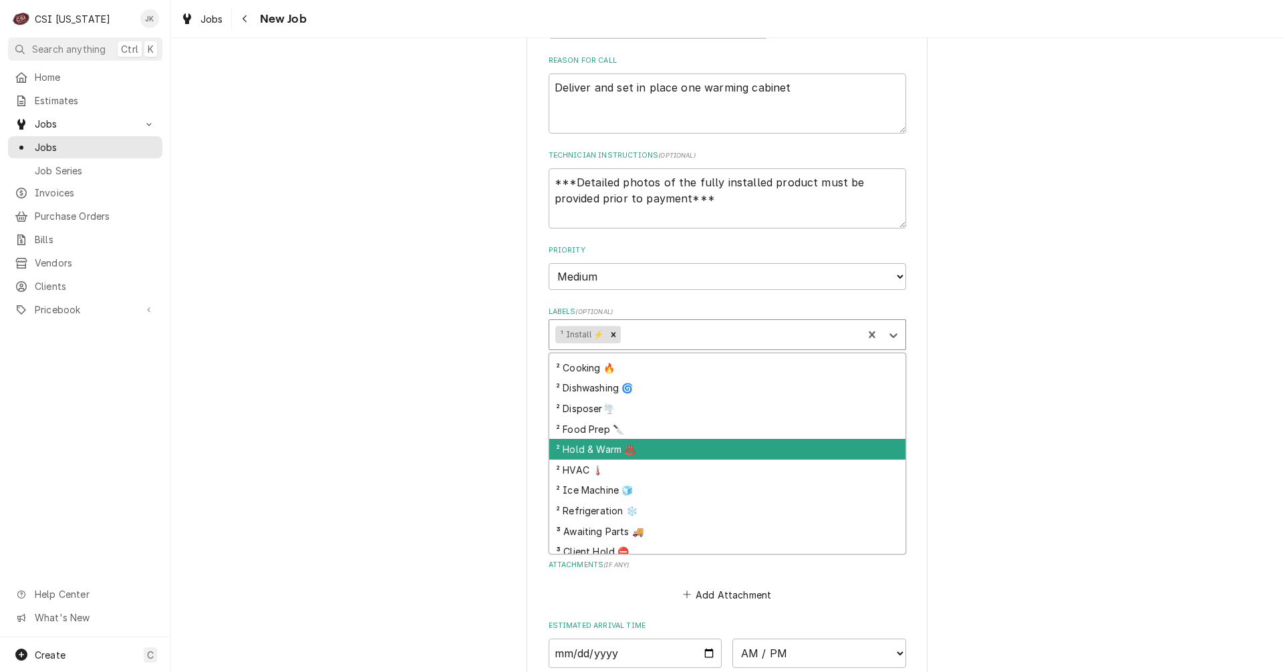
click at [652, 446] on div "² Hold & Warm ♨️" at bounding box center [727, 449] width 356 height 21
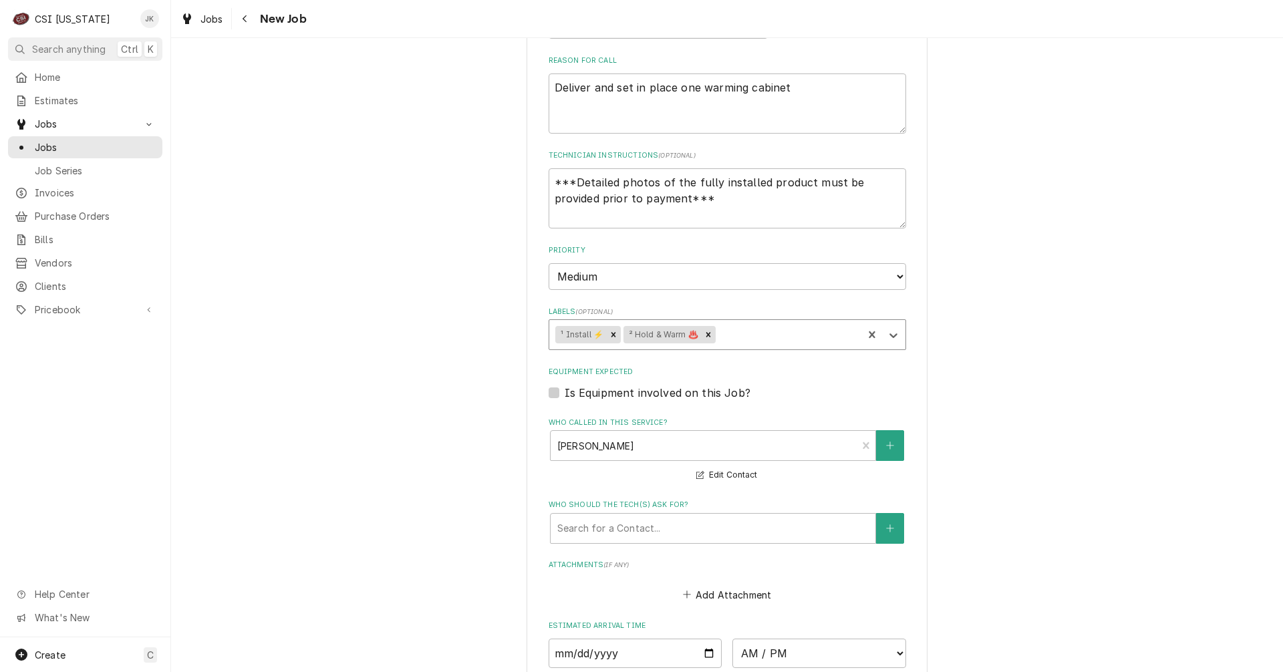
click at [996, 367] on div "Please provide the following information to create a job: Client Details Client…" at bounding box center [727, 179] width 1112 height 1457
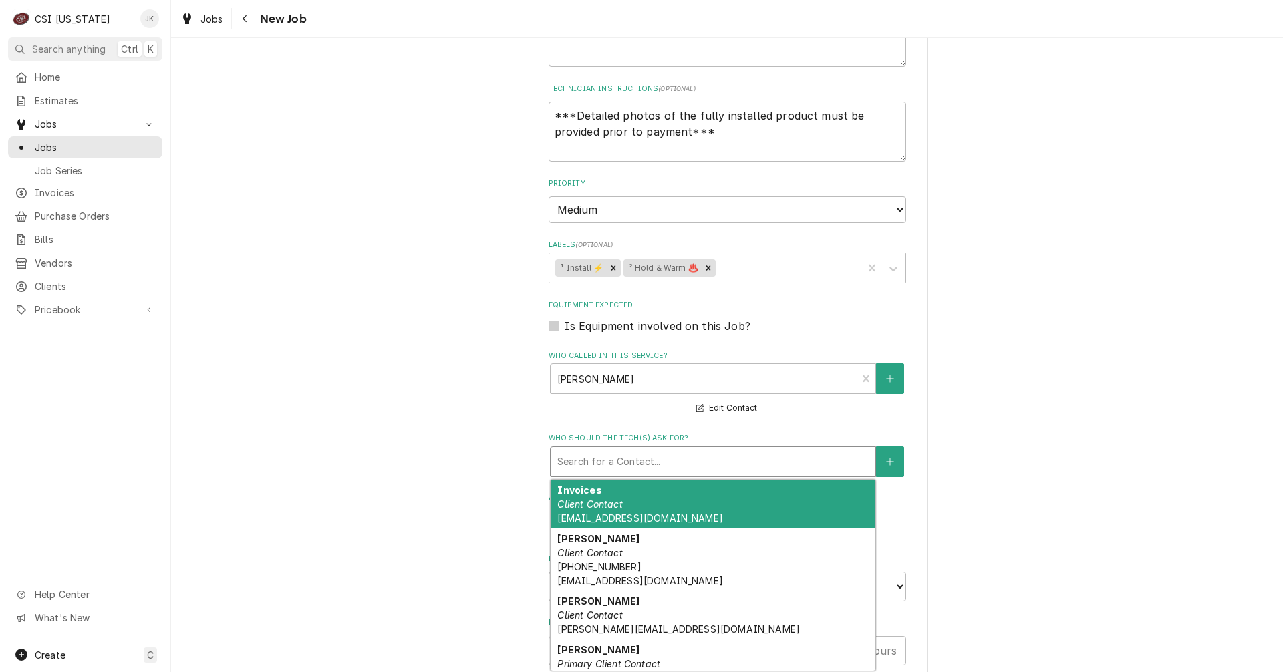
click at [678, 472] on div "Who should the tech(s) ask for?" at bounding box center [712, 462] width 311 height 24
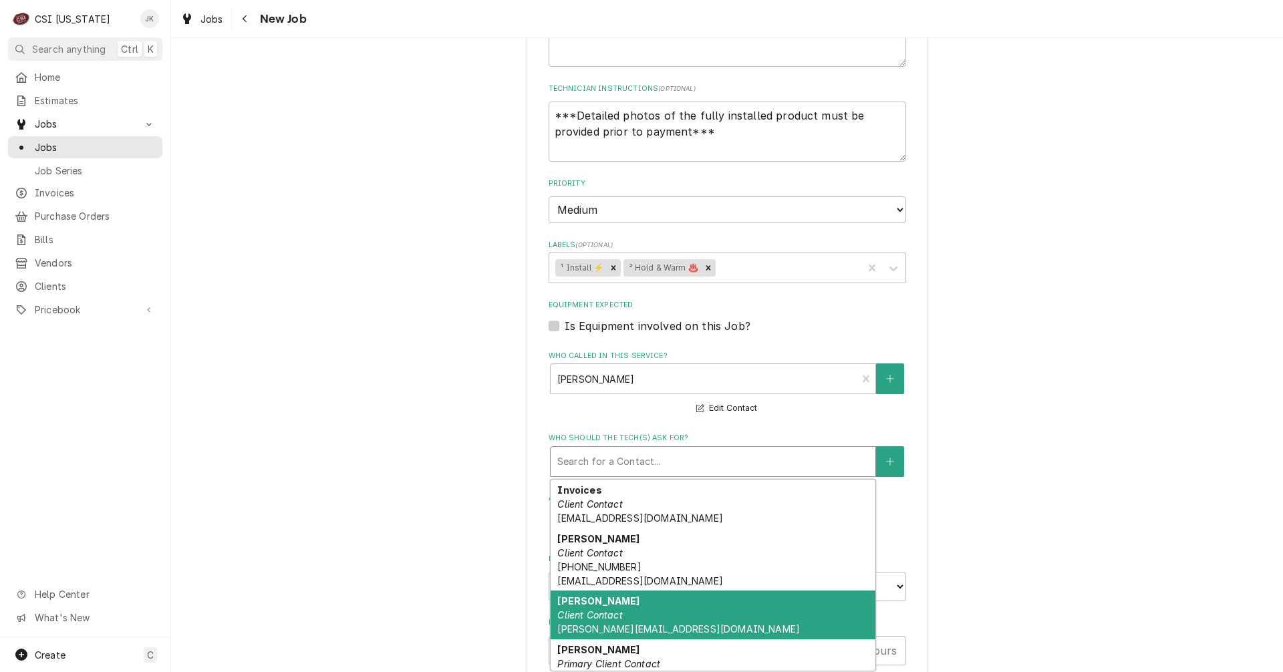
click at [664, 613] on div "Matt Anctil Client Contact matta@aimnational.com" at bounding box center [713, 615] width 325 height 49
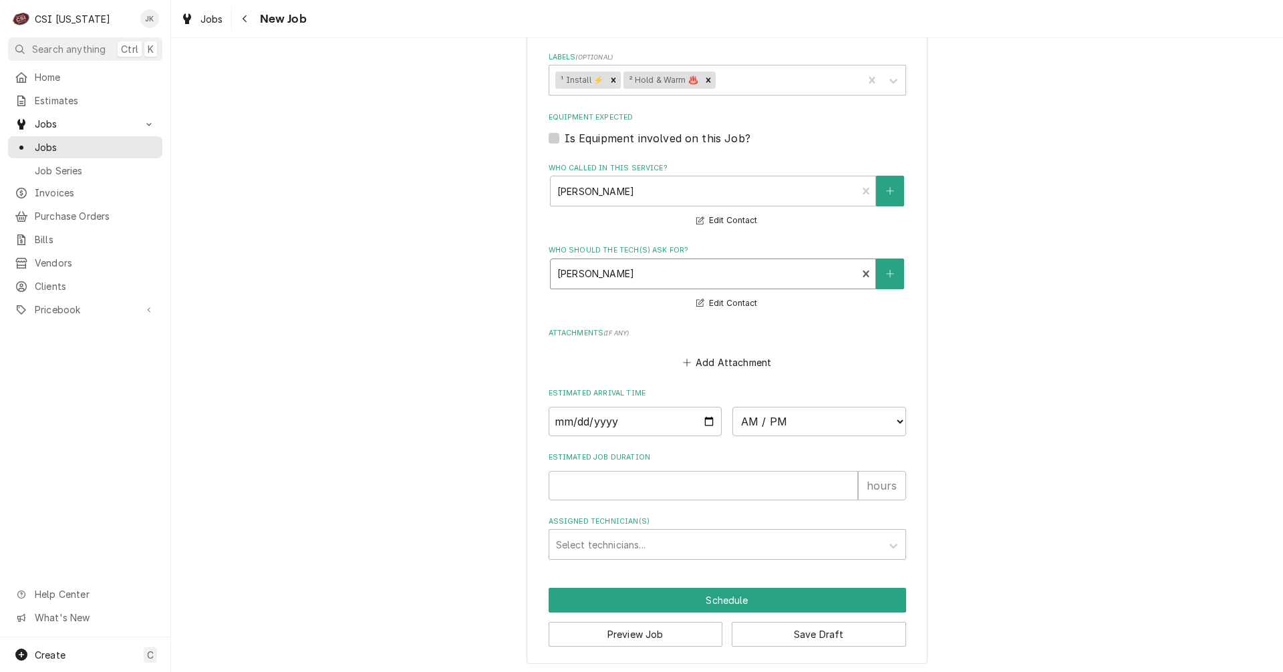
scroll to position [859, 0]
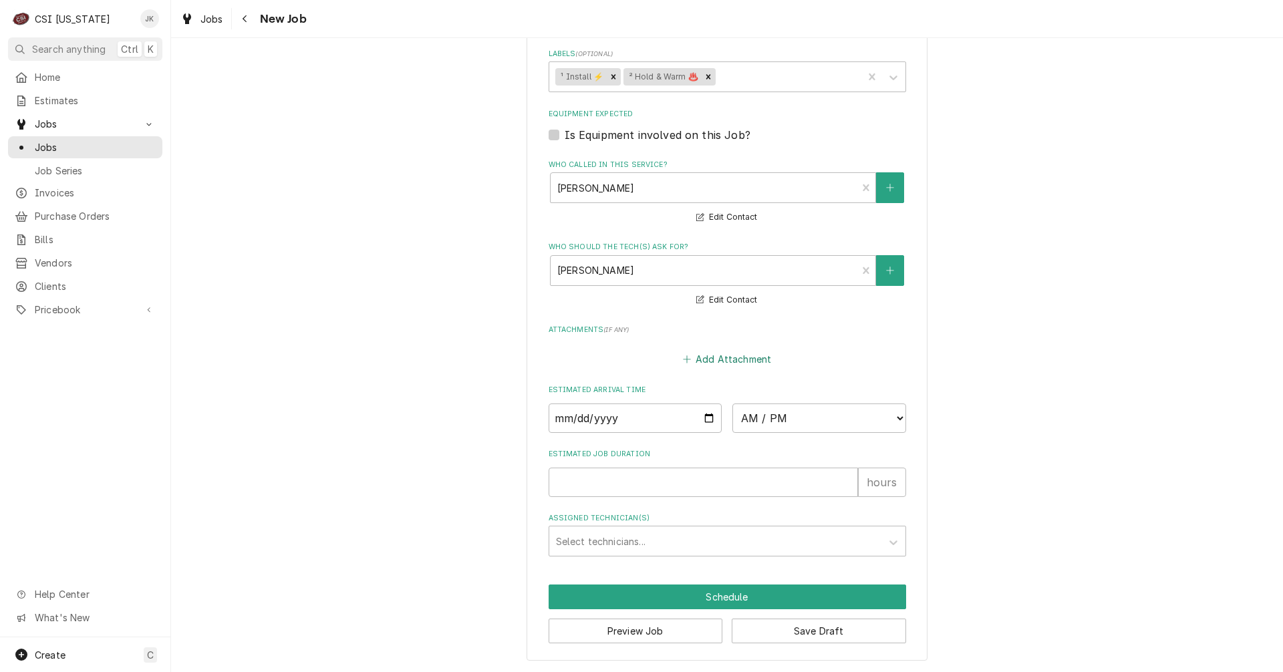
click at [706, 358] on button "Add Attachment" at bounding box center [727, 359] width 94 height 19
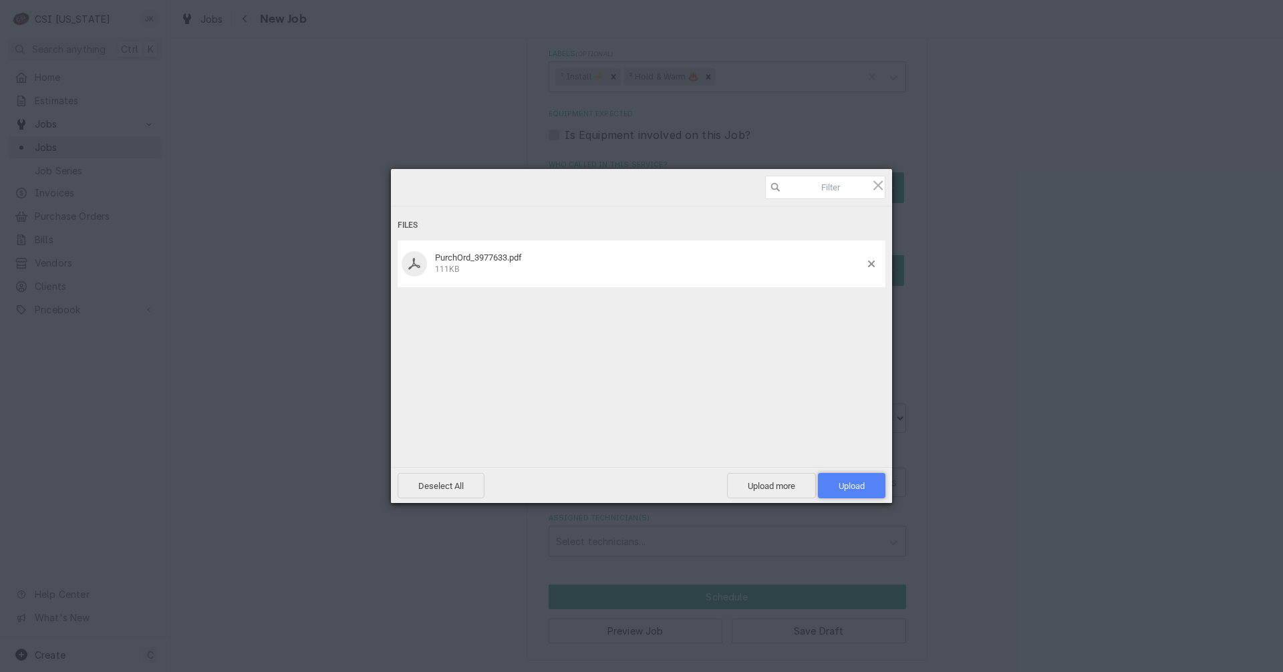
click at [845, 481] on span "Upload 1" at bounding box center [852, 486] width 26 height 10
type textarea "x"
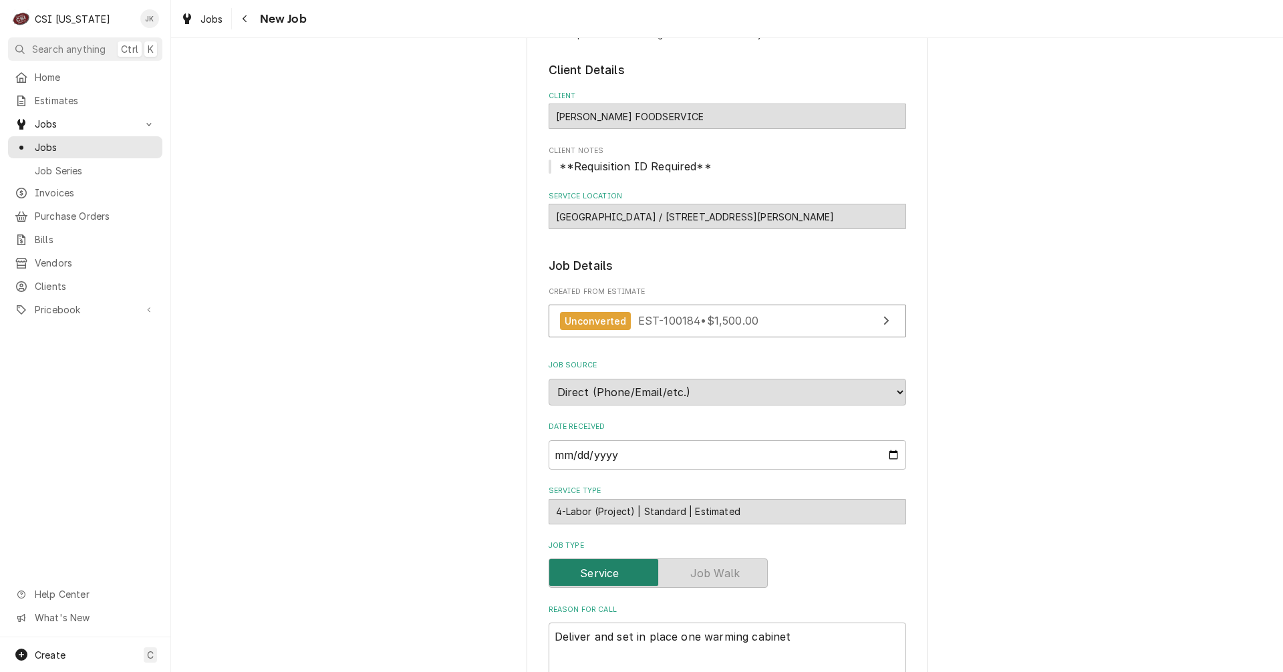
scroll to position [267, 0]
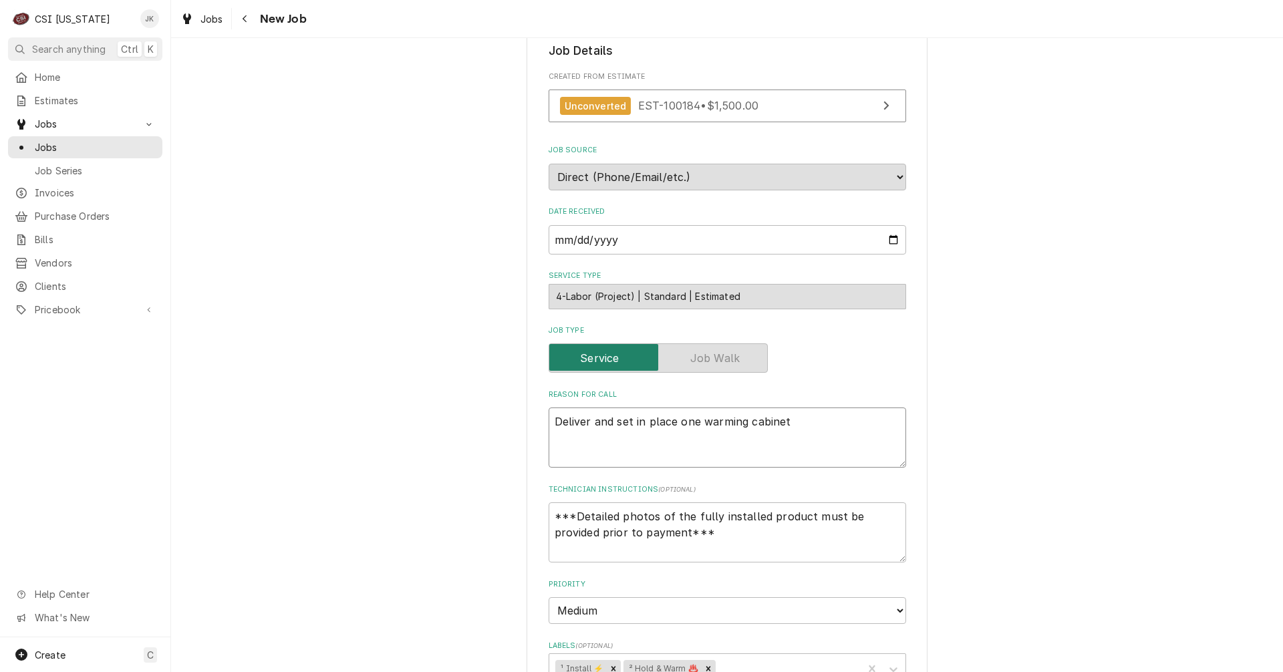
click at [804, 423] on textarea "Deliver and set in place one warming cabinet" at bounding box center [727, 438] width 357 height 60
type textarea "Deliver and set in place one warming cabinet"
type textarea "x"
type textarea "Deliver and set in place one warming cabinet"
type textarea "x"
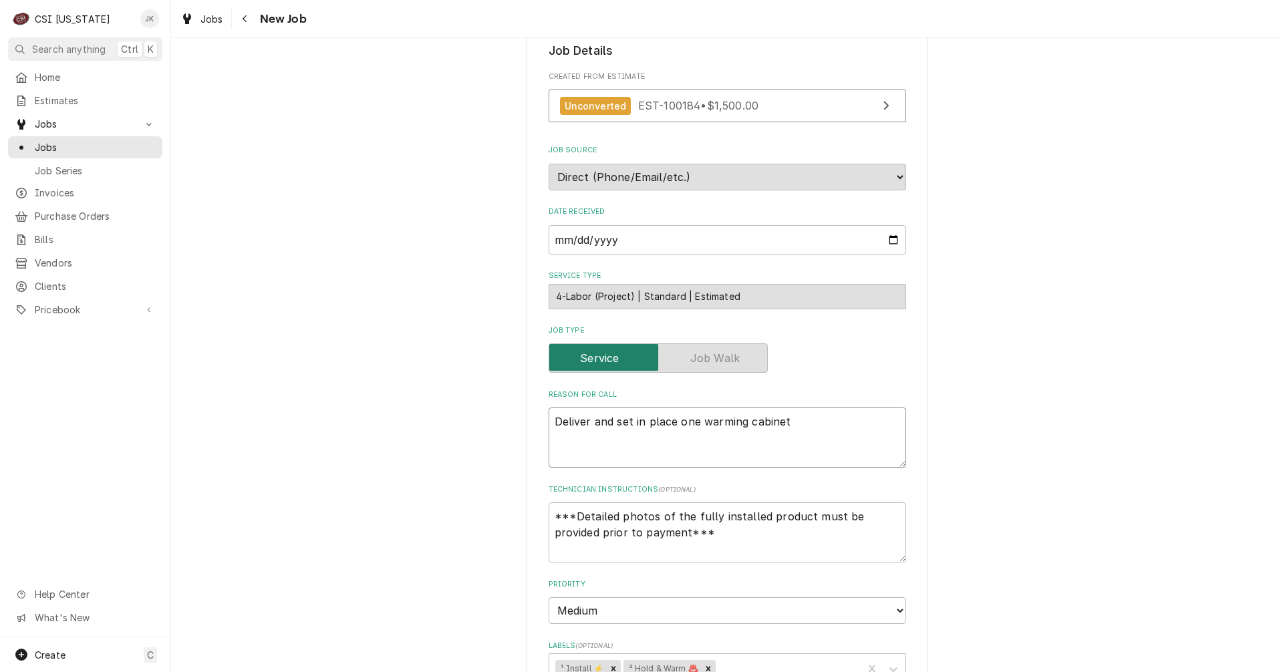
type textarea "Deliver and set in place one warming cabinet A"
type textarea "x"
type textarea "Deliver and set in place one warming cabinet AI"
type textarea "x"
type textarea "Deliver and set in place one warming cabinet AIM"
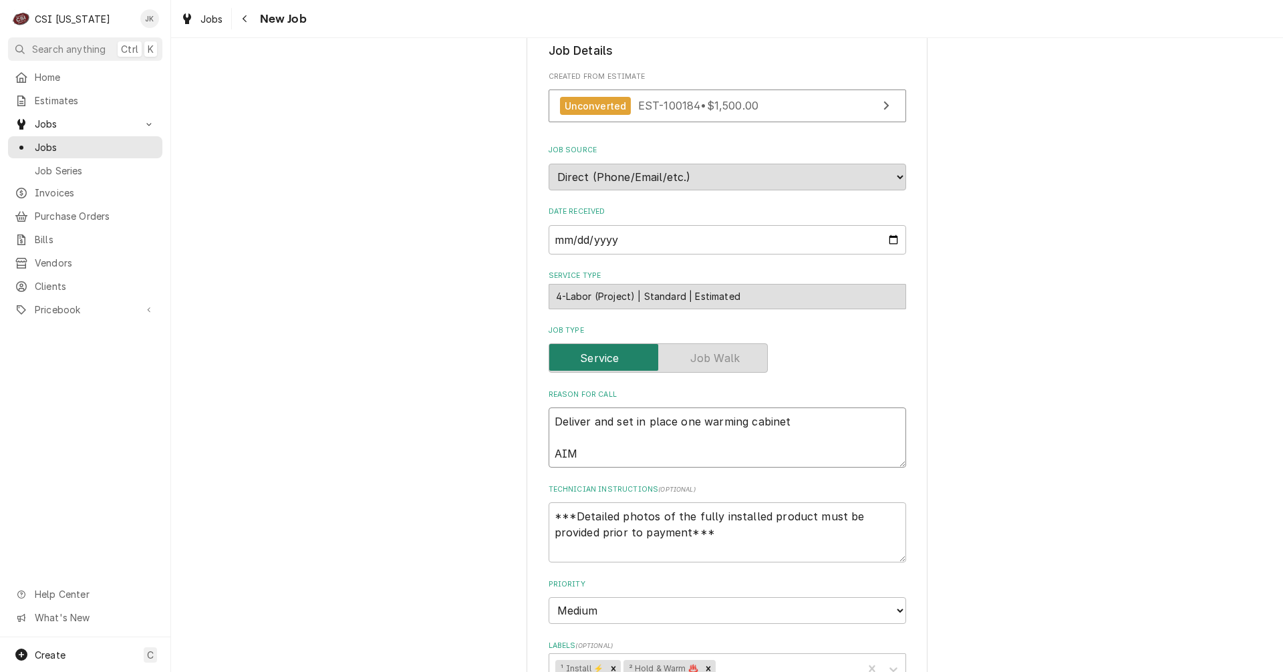
type textarea "x"
type textarea "Deliver and set in place one warming cabinet AIM"
type textarea "x"
type textarea "Deliver and set in place one warming cabinet AIM"
type textarea "x"
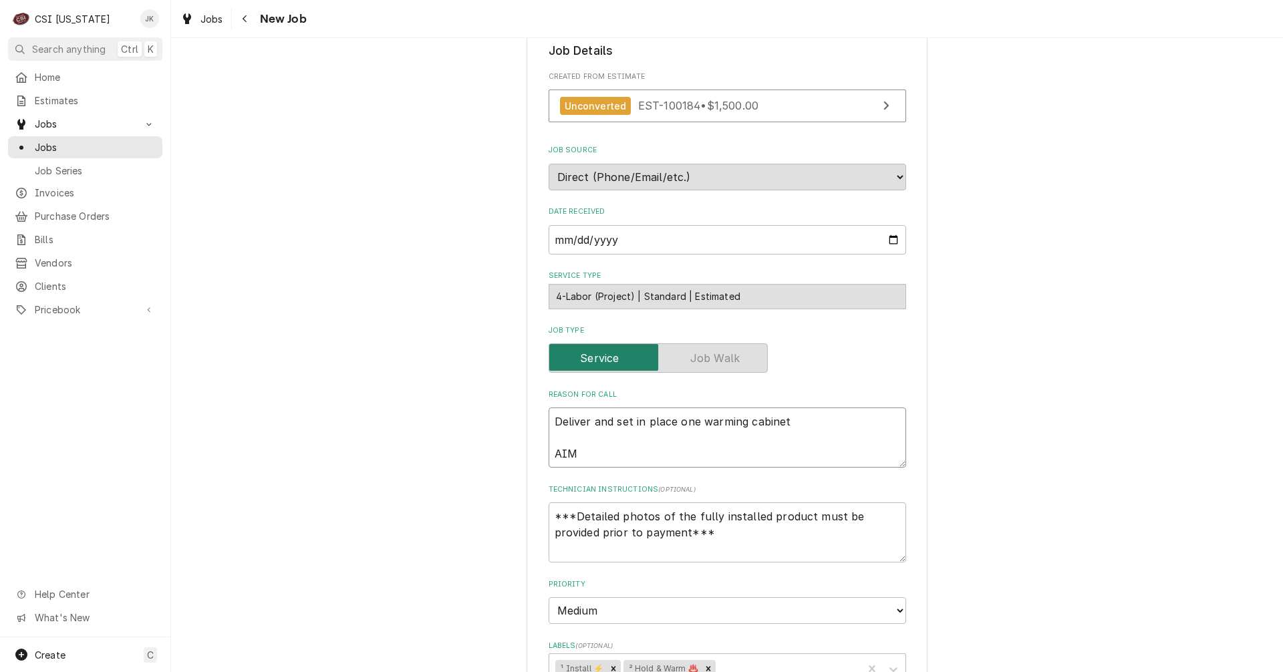
type textarea "Deliver and set in place one warming cabinet AIM/"
type textarea "x"
type textarea "Deliver and set in place one warming cabinet AIM/Z"
type textarea "x"
type textarea "Deliver and set in place one warming cabinet AIM/Zi"
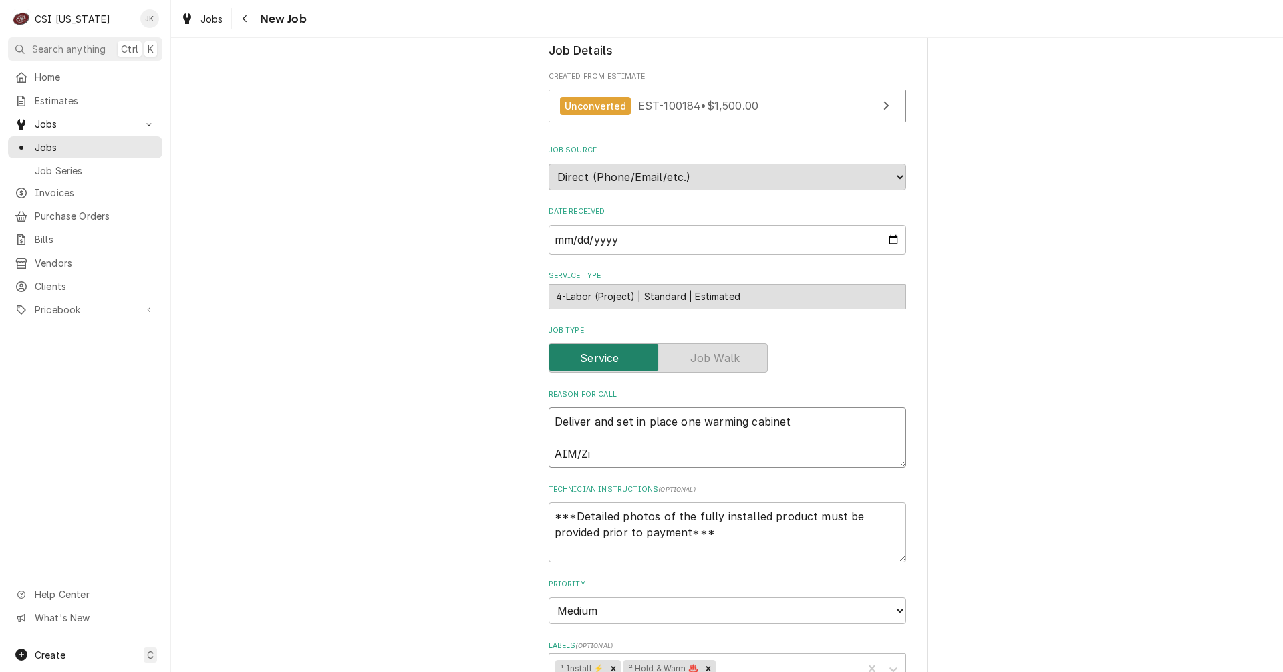
type textarea "x"
type textarea "Deliver and set in place one warming cabinet AIM/Zin"
type textarea "x"
type textarea "Deliver and set in place one warming cabinet AIM/Zink"
type textarea "x"
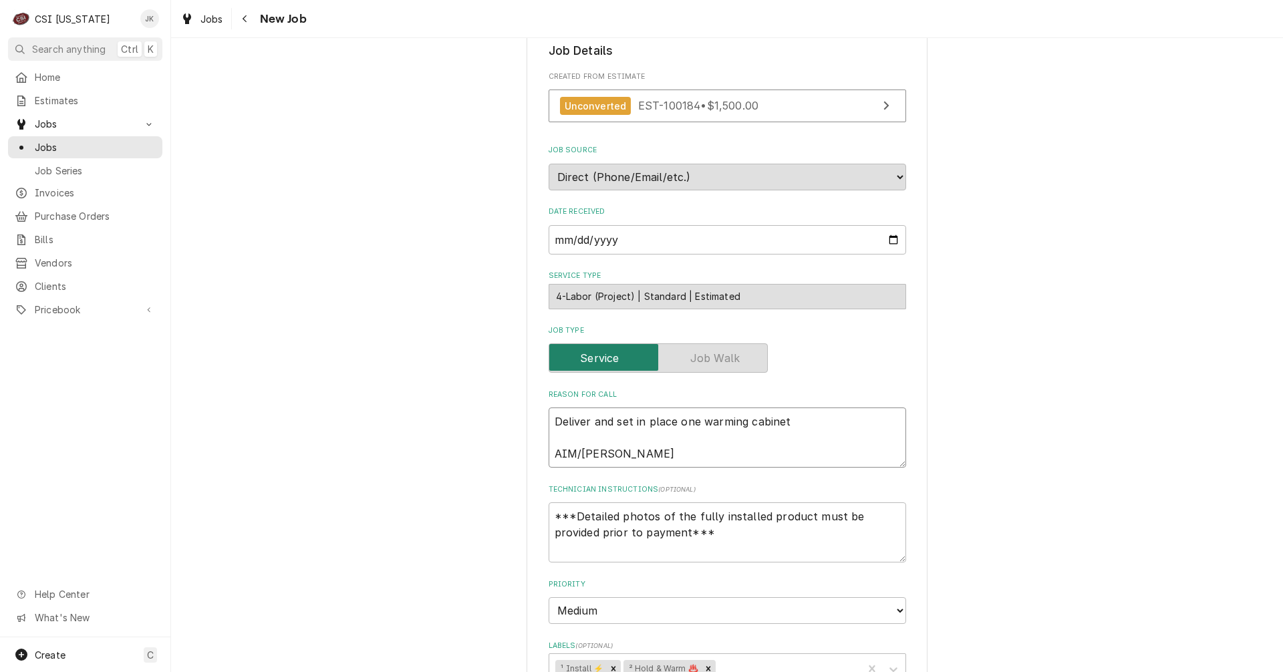
type textarea "Deliver and set in place one warming cabinet AIM/Zink"
type textarea "x"
type textarea "Deliver and set in place one warming cabinet AIM/Zink P"
type textarea "x"
type textarea "Deliver and set in place one warming cabinet AIM/Zink PO"
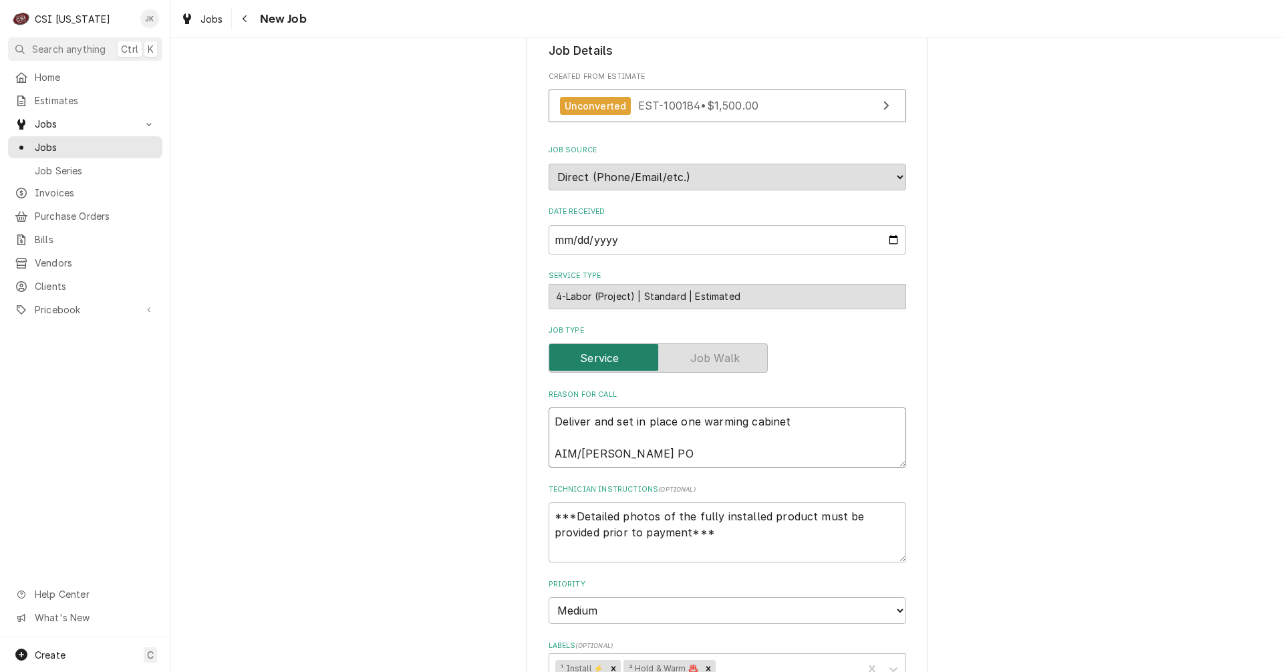
type textarea "x"
type textarea "Deliver and set in place one warming cabinet AIM/Zink PO"
type textarea "x"
type textarea "Deliver and set in place one warming cabinet AIM/Zink PO"
click at [654, 454] on textarea "Deliver and set in place one warming cabinet AIM/Zink PO" at bounding box center [727, 438] width 357 height 60
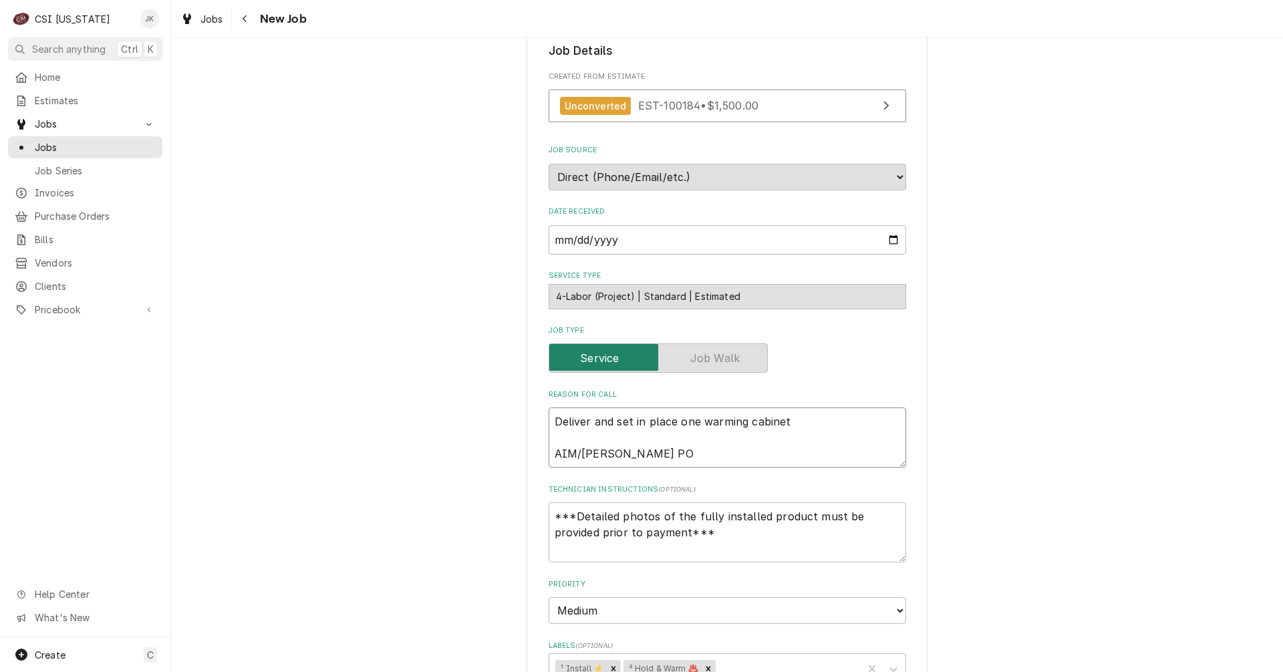
type textarea "x"
type textarea "Deliver and set in place one warming cabinet AIM/Zink PO 1"
type textarea "x"
type textarea "Deliver and set in place one warming cabinet AIM/Zink PO 12"
type textarea "x"
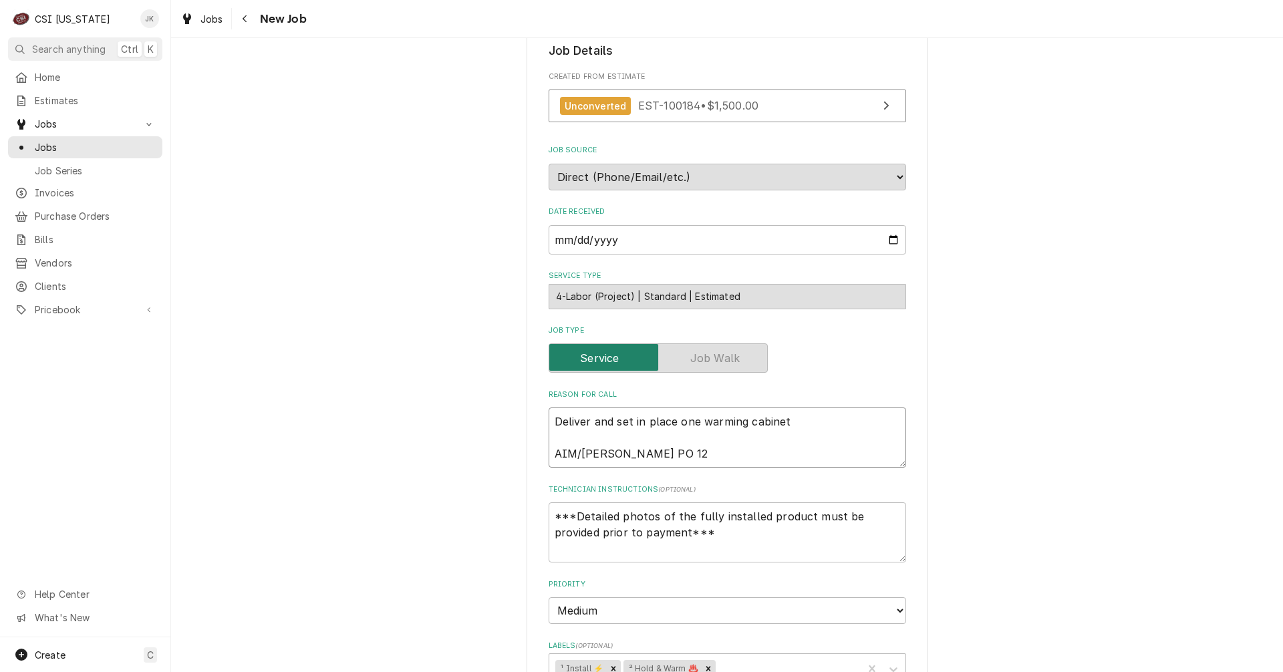
type textarea "Deliver and set in place one warming cabinet AIM/Zink PO 123"
type textarea "x"
type textarea "Deliver and set in place one warming cabinet AIM/Zink PO 1237"
type textarea "x"
type textarea "Deliver and set in place one warming cabinet AIM/Zink PO 12377"
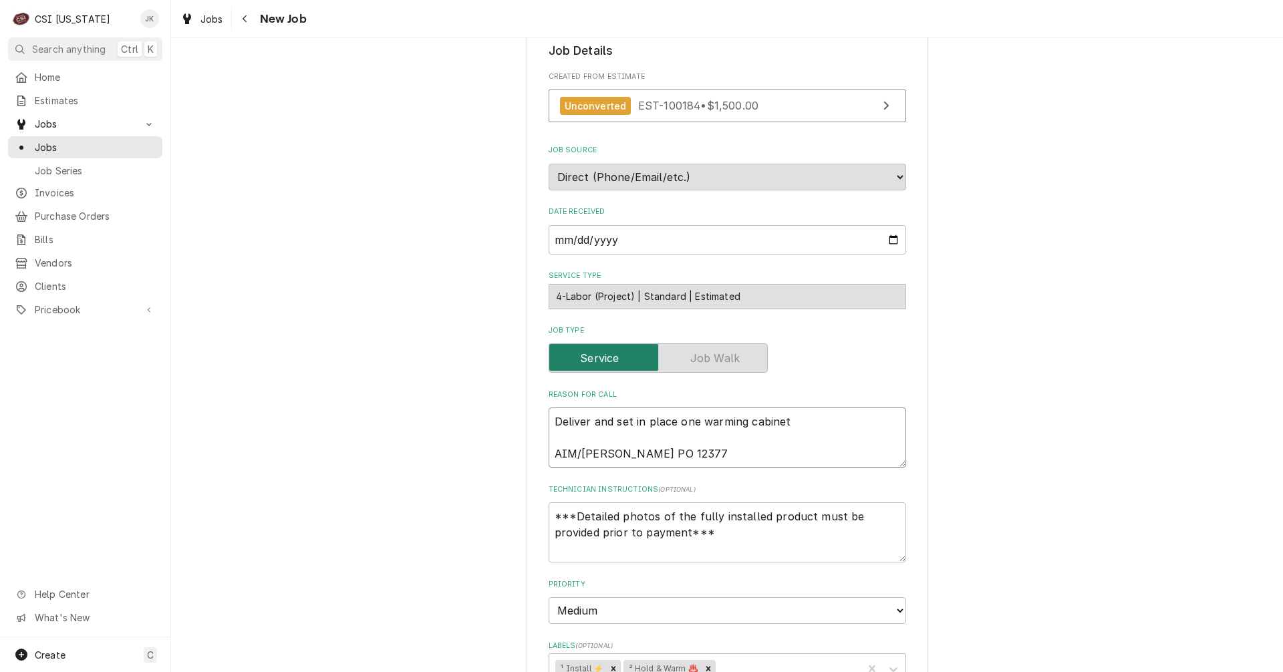
type textarea "x"
type textarea "Deliver and set in place one warming cabinet AIM/Zink PO 123779"
type textarea "x"
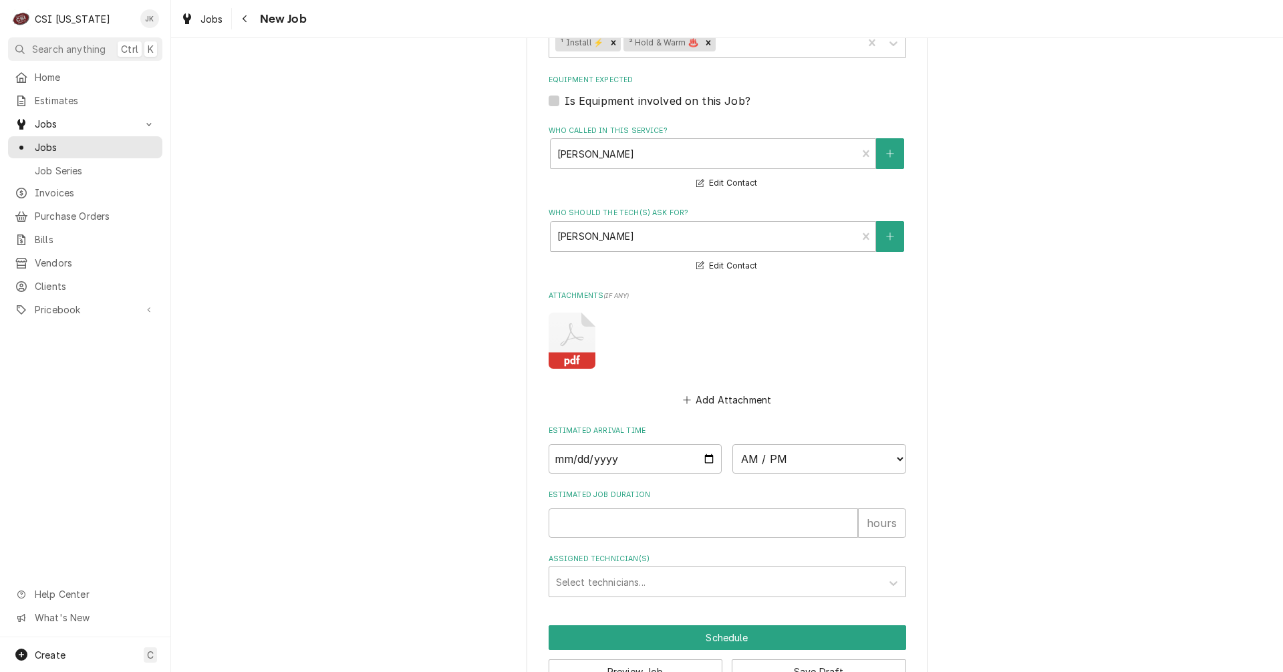
scroll to position [934, 0]
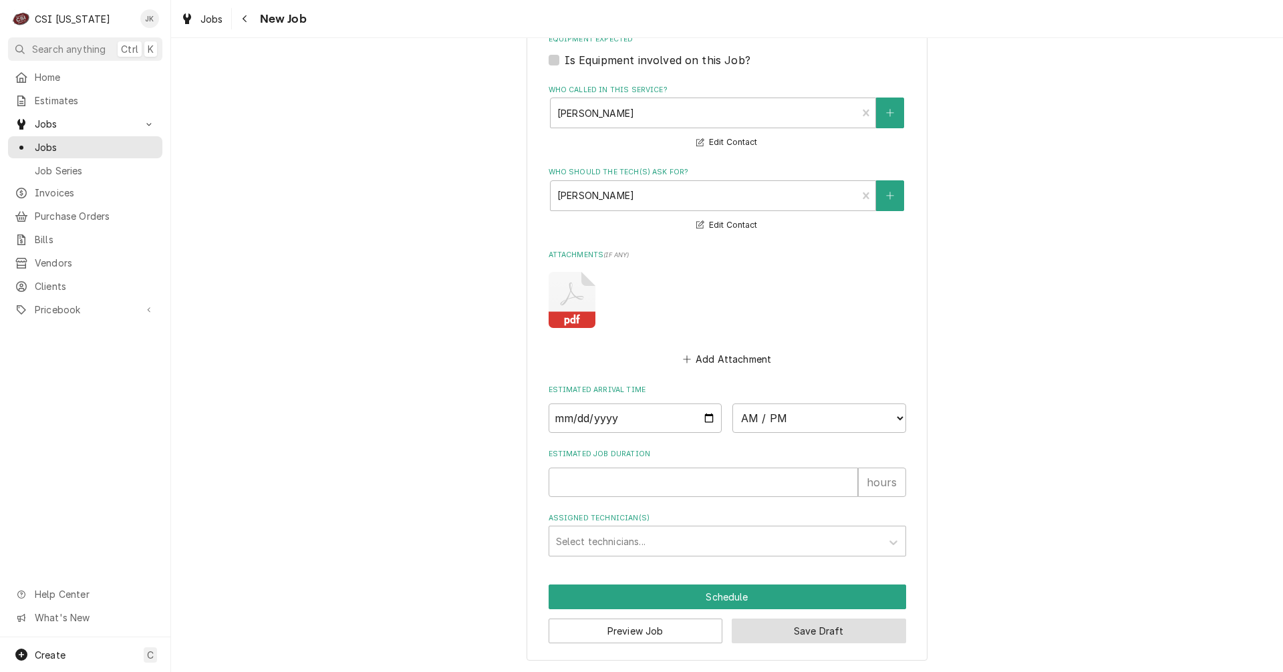
type textarea "Deliver and set in place one warming cabinet AIM/Zink PO 123779"
click at [784, 634] on button "Save Draft" at bounding box center [819, 631] width 174 height 25
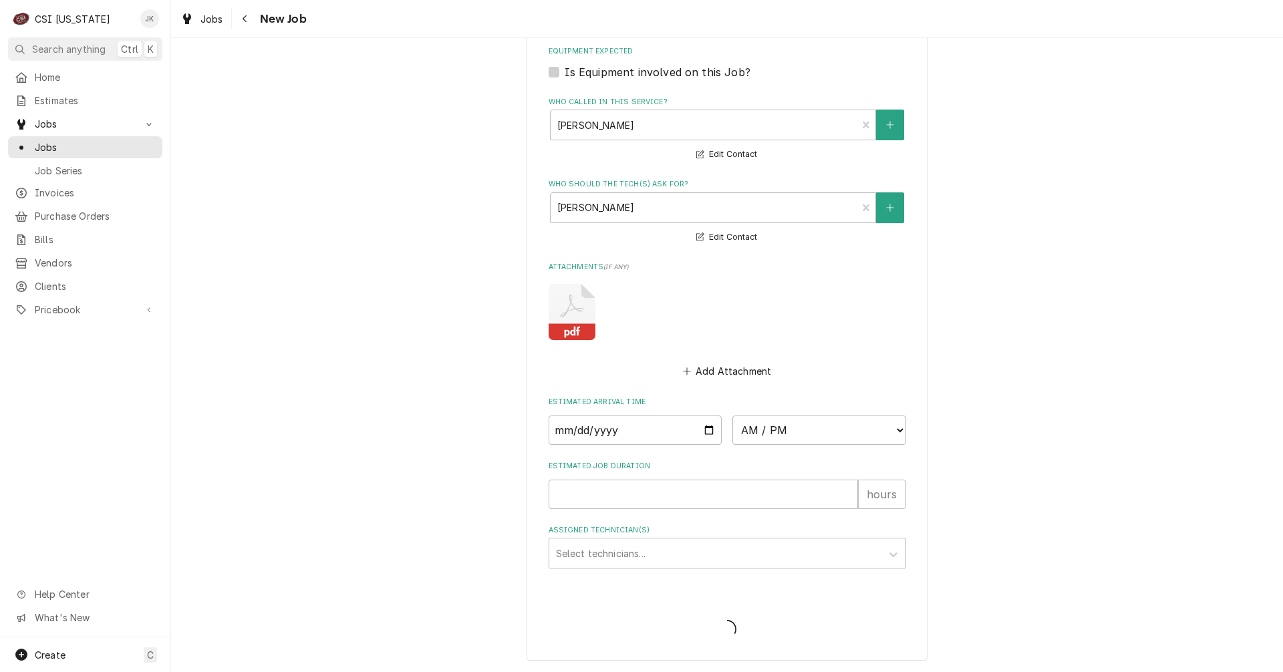
scroll to position [922, 0]
type textarea "x"
